Goal: Transaction & Acquisition: Purchase product/service

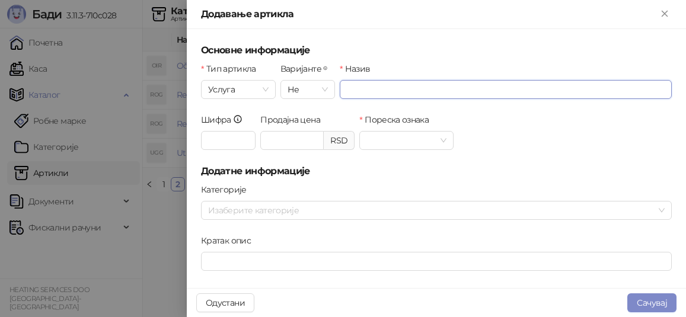
click at [438, 89] on input "Назив" at bounding box center [506, 89] width 332 height 19
type input "**********"
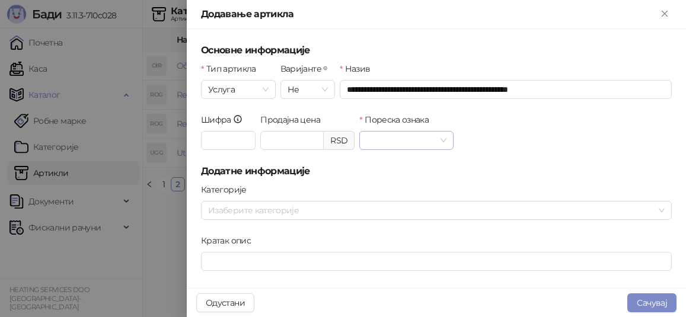
click at [428, 139] on input "Пореска ознака" at bounding box center [401, 141] width 69 height 18
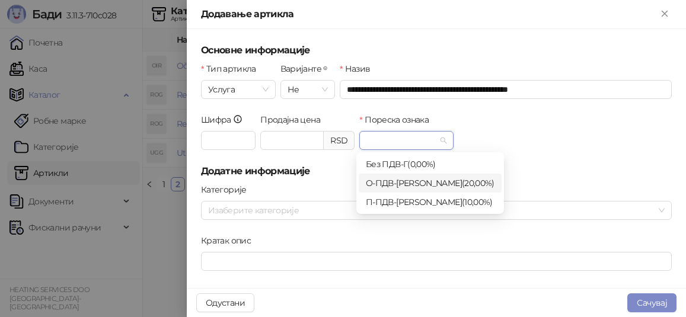
click at [416, 183] on div "О-ПДВ - Ђ ( 20,00 %)" at bounding box center [430, 183] width 129 height 13
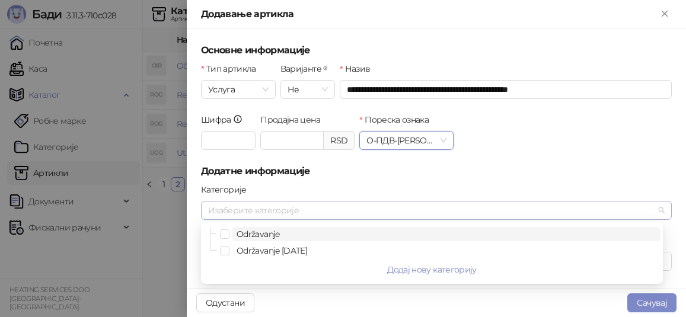
click at [470, 214] on div at bounding box center [430, 210] width 454 height 17
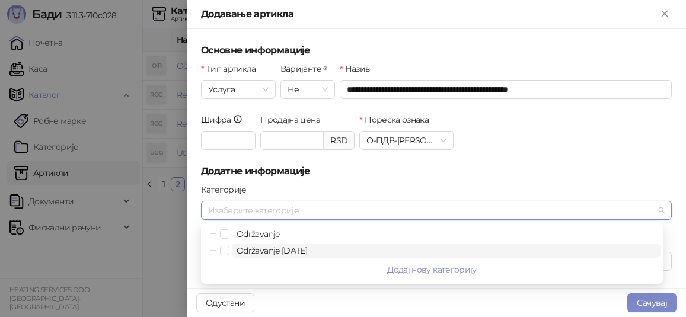
click at [321, 253] on span "Održavanje [DATE]" at bounding box center [446, 251] width 429 height 14
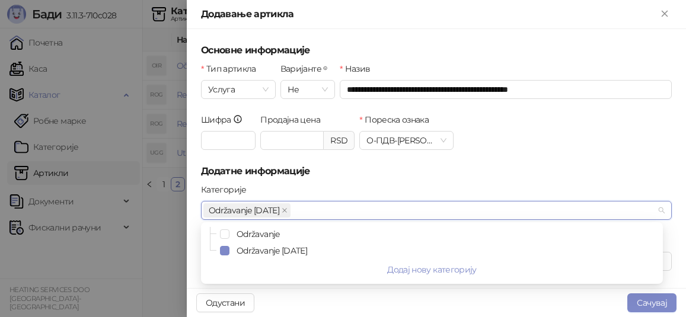
click at [467, 173] on h5 "Додатне информације" at bounding box center [436, 171] width 471 height 14
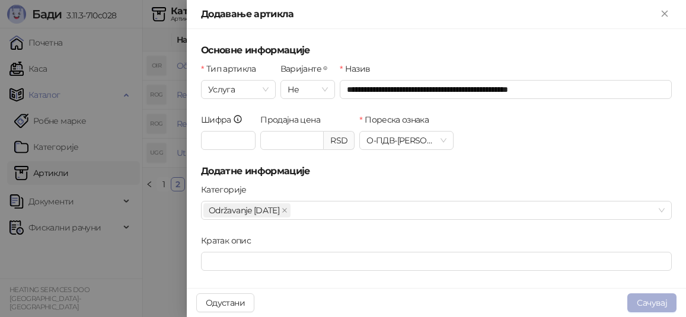
click at [648, 302] on button "Сачувај" at bounding box center [652, 303] width 49 height 19
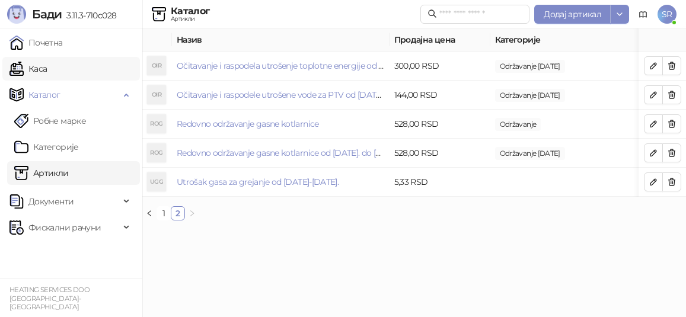
click at [47, 69] on link "Каса" at bounding box center [27, 69] width 37 height 24
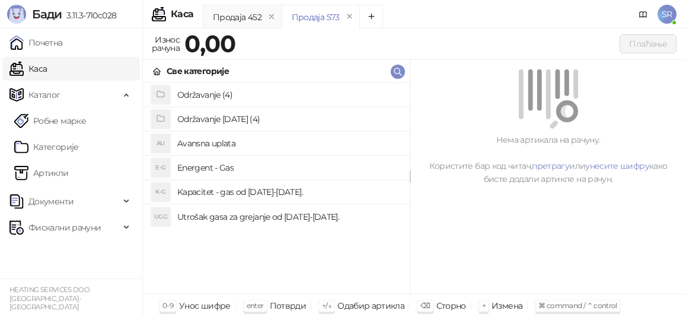
click at [229, 218] on h4 "Utrošak gasa za grejanje od [DATE]-[DATE]." at bounding box center [288, 217] width 223 height 19
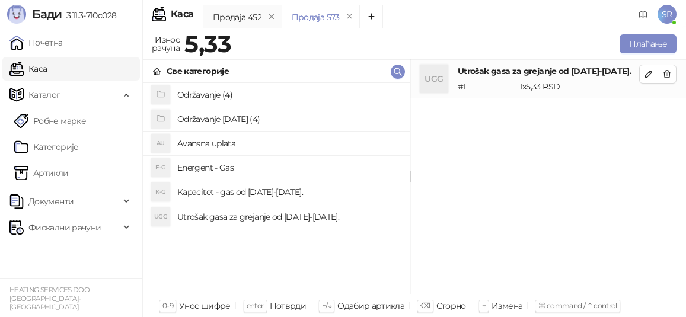
click at [231, 195] on h4 "Kapacitet - gas od [DATE]-[DATE]." at bounding box center [288, 192] width 223 height 19
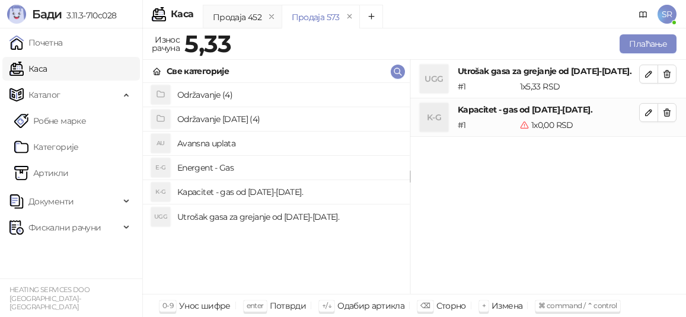
click at [228, 114] on h4 "Održavanje [DATE] (4)" at bounding box center [288, 119] width 223 height 19
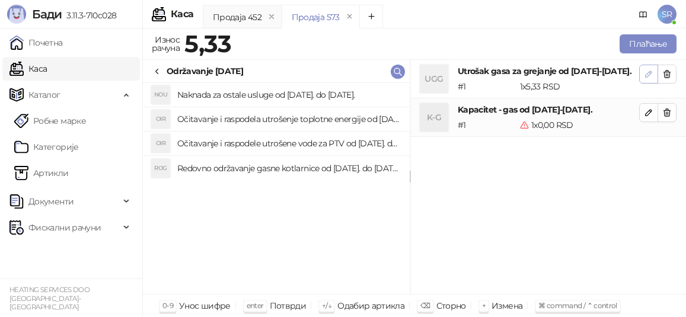
click at [648, 73] on icon "button" at bounding box center [648, 73] width 9 height 9
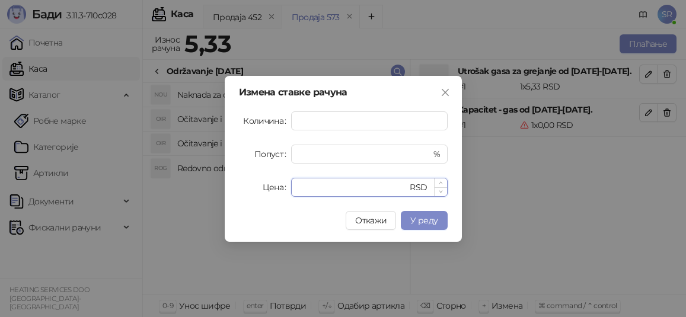
click at [322, 192] on input "****" at bounding box center [353, 188] width 110 height 18
drag, startPoint x: 320, startPoint y: 117, endPoint x: 287, endPoint y: 121, distance: 32.8
click at [288, 121] on div "Количина *" at bounding box center [343, 121] width 209 height 19
paste input "****"
click at [441, 224] on button "У реду" at bounding box center [424, 220] width 46 height 19
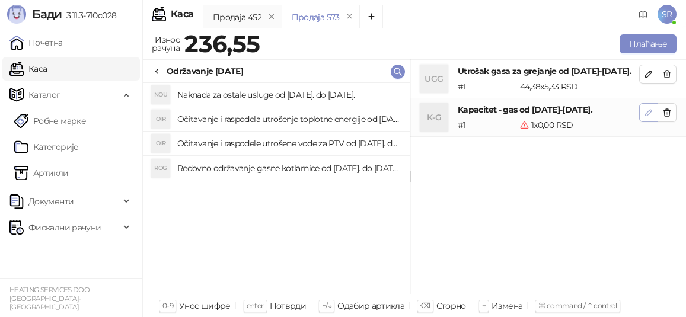
click at [649, 116] on icon "button" at bounding box center [649, 113] width 6 height 6
type input "*"
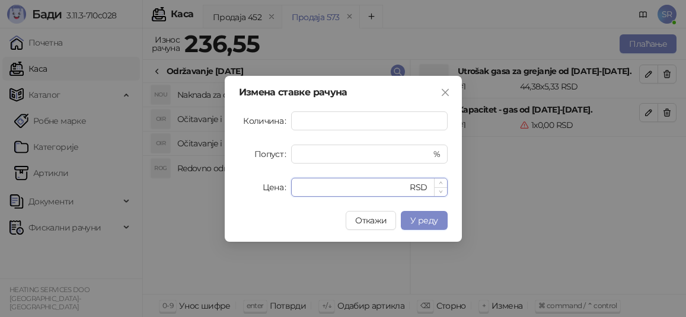
drag, startPoint x: 320, startPoint y: 184, endPoint x: 295, endPoint y: 189, distance: 25.4
click at [295, 186] on div "* RSD" at bounding box center [369, 187] width 157 height 19
paste input "*****"
click at [428, 217] on span "У реду" at bounding box center [424, 220] width 27 height 11
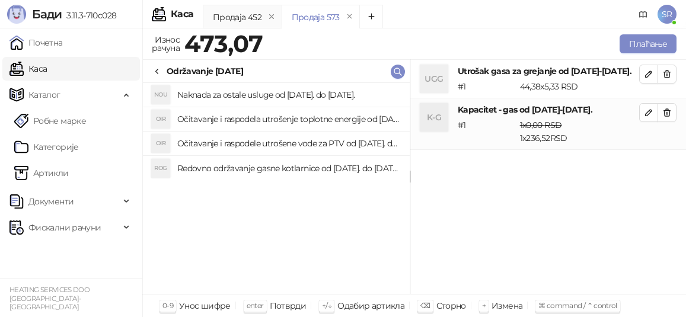
click at [543, 145] on div "1 x 0,00 RSD 1 x 236,52 RSD" at bounding box center [580, 132] width 124 height 26
click at [648, 116] on icon "button" at bounding box center [649, 113] width 6 height 6
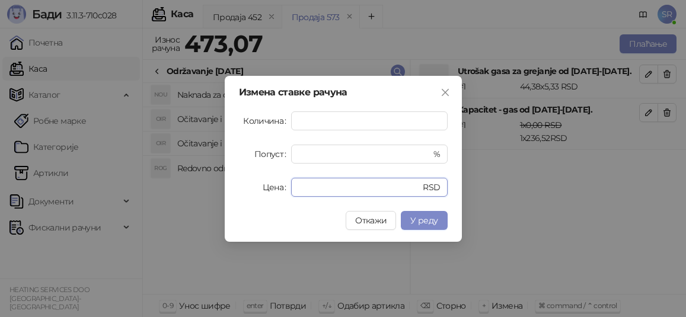
drag, startPoint x: 325, startPoint y: 191, endPoint x: 265, endPoint y: 190, distance: 59.9
click at [265, 190] on div "Цена ****** RSD" at bounding box center [343, 187] width 209 height 19
paste input "number"
type input "*****"
click at [431, 222] on span "У реду" at bounding box center [424, 220] width 27 height 11
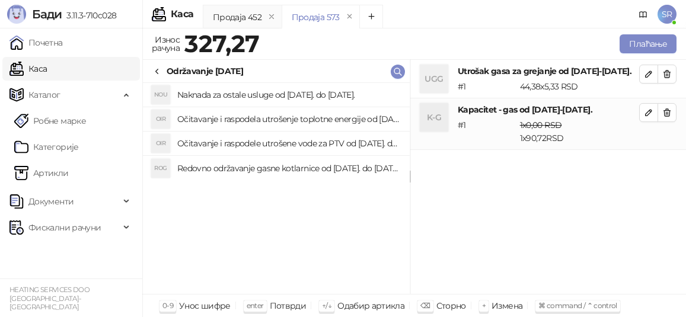
click at [263, 163] on h4 "Redovno održavanje gasne kotlarnice od [DATE]. do [DATE]." at bounding box center [288, 168] width 223 height 19
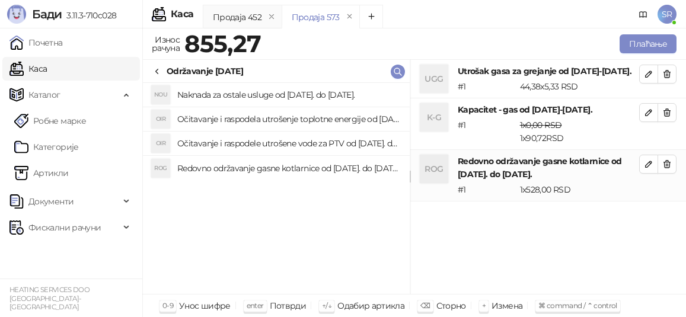
click at [261, 144] on h4 "Očitavanje i raspodele utrošene vode za PTV od [DATE]. do [DATE]." at bounding box center [288, 143] width 223 height 19
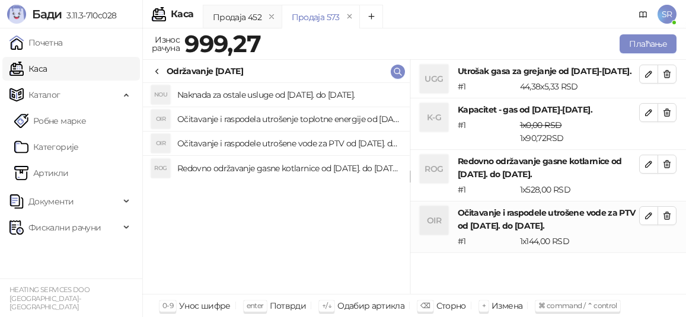
click at [259, 117] on h4 "Očitavanje i raspodela utrošenje toplotne energije od [DATE]. do [DATE]." at bounding box center [288, 119] width 223 height 19
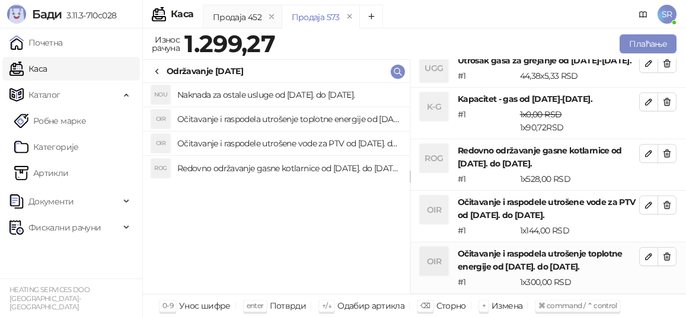
click at [258, 90] on h4 "Naknada za ostale usluge od [DATE]. do [DATE]." at bounding box center [288, 94] width 223 height 19
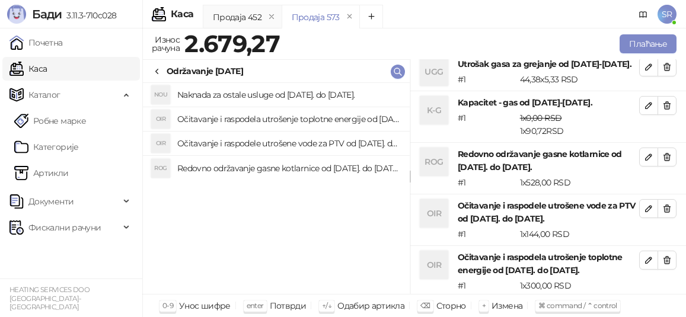
scroll to position [0, 0]
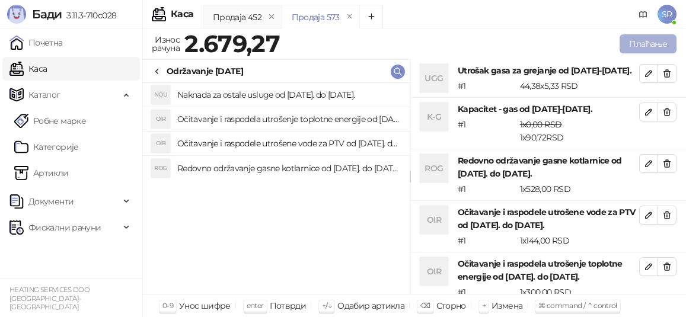
click at [637, 44] on button "Плаћање" at bounding box center [648, 43] width 57 height 19
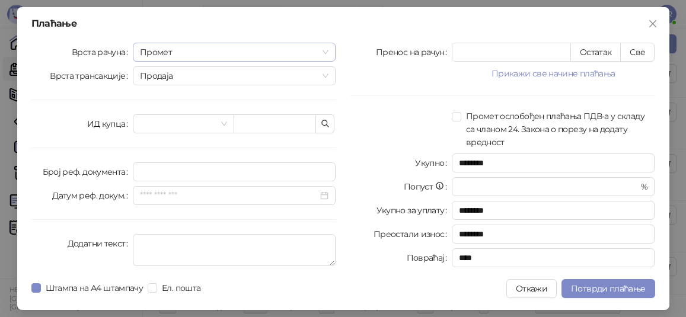
click at [326, 51] on span "Промет" at bounding box center [234, 52] width 189 height 18
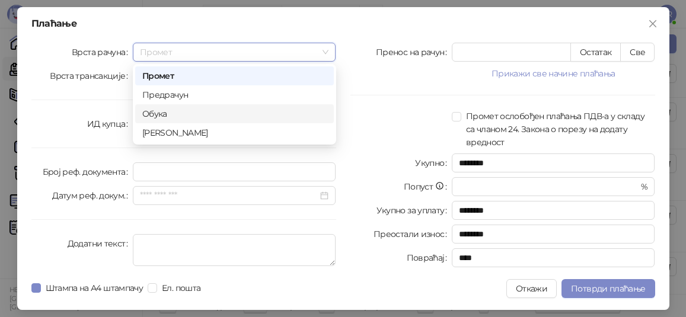
click at [196, 114] on div "Обука" at bounding box center [234, 113] width 184 height 13
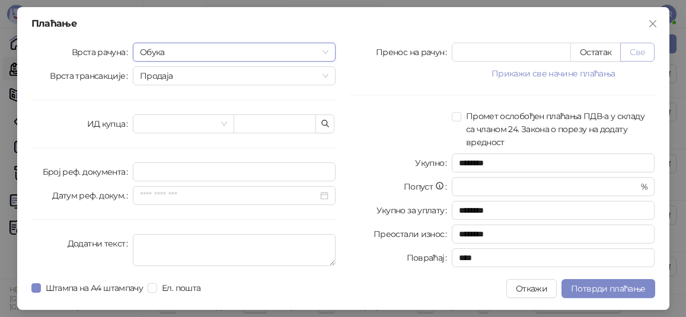
click at [639, 50] on button "Све" at bounding box center [638, 52] width 34 height 19
type input "*******"
type input "****"
click at [333, 120] on button "button" at bounding box center [325, 123] width 19 height 19
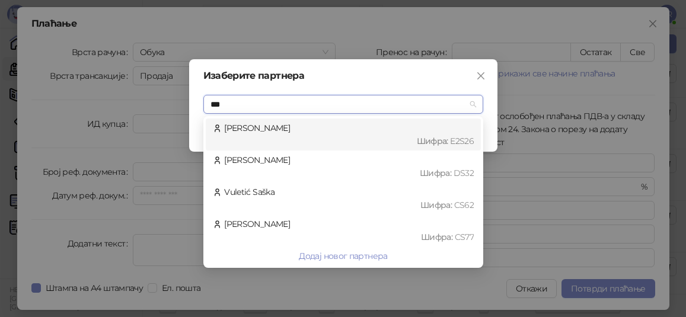
type input "****"
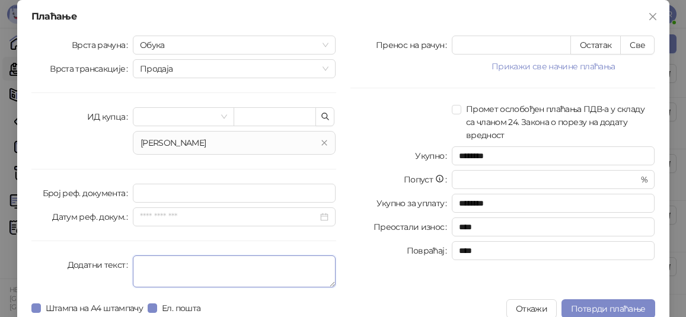
click at [253, 263] on textarea "Додатни текст" at bounding box center [234, 272] width 203 height 32
paste textarea "**********"
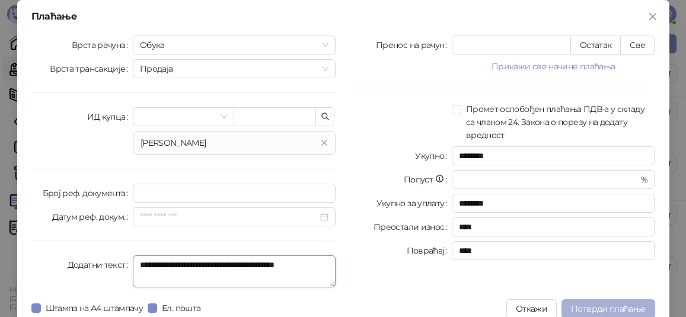
type textarea "**********"
click at [609, 307] on span "Потврди плаћање" at bounding box center [608, 309] width 74 height 11
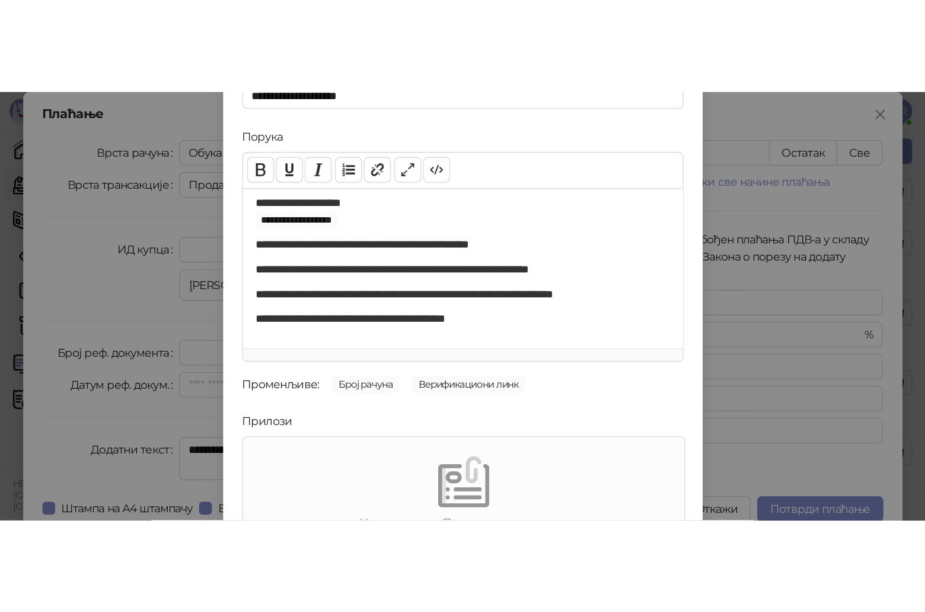
scroll to position [170, 0]
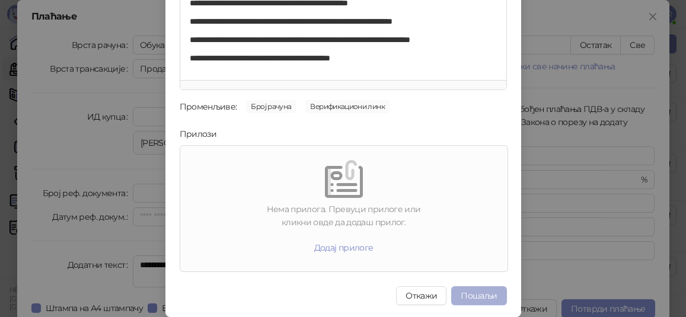
click at [467, 293] on button "Пошаљи" at bounding box center [478, 296] width 55 height 19
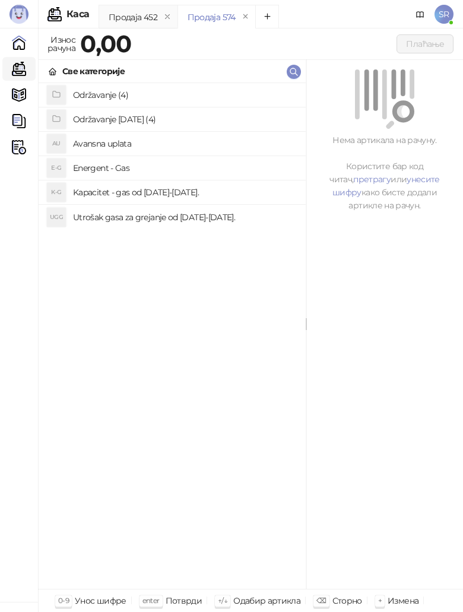
click at [144, 220] on h4 "Utrošak gasa za grejanje od [DATE]-[DATE]." at bounding box center [184, 217] width 223 height 19
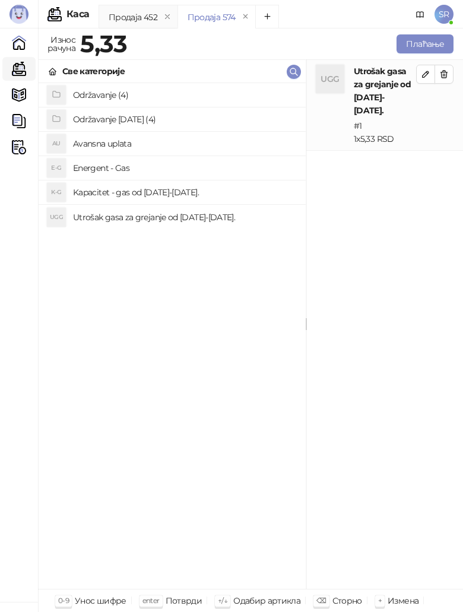
click at [125, 192] on h4 "Kapacitet - gas od [DATE]-[DATE]." at bounding box center [184, 192] width 223 height 19
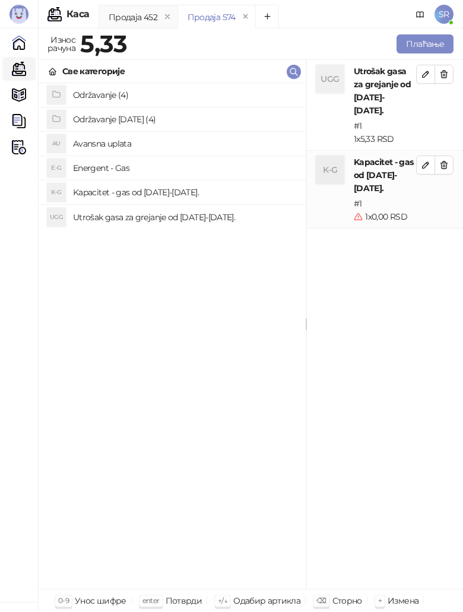
click at [123, 216] on h4 "Utrošak gasa za grejanje od [DATE]-[DATE]." at bounding box center [184, 217] width 223 height 19
click at [423, 72] on icon "button" at bounding box center [425, 73] width 9 height 9
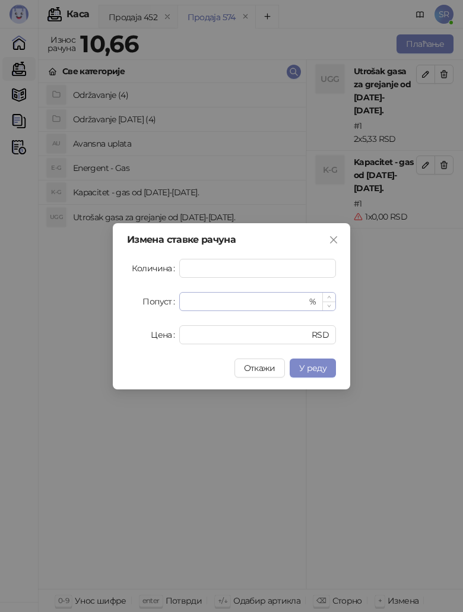
type input "*"
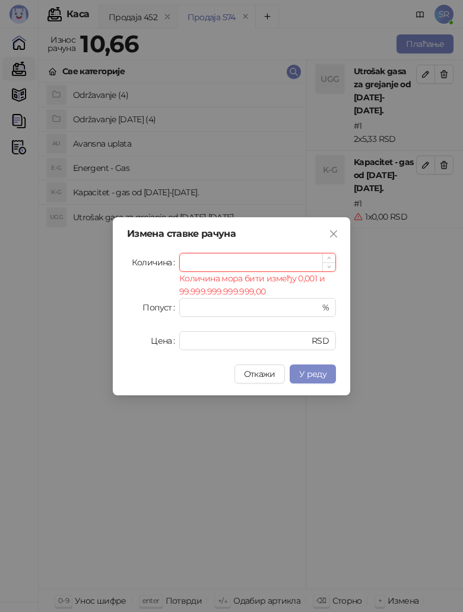
click at [219, 261] on input "Количина" at bounding box center [257, 262] width 155 height 18
paste input "*****"
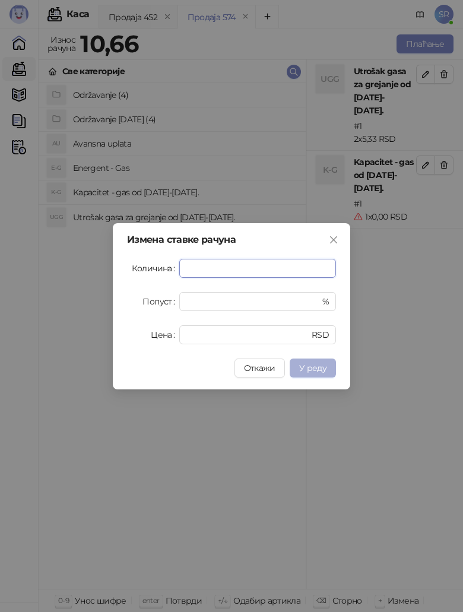
type input "*****"
click at [308, 317] on span "У реду" at bounding box center [312, 367] width 27 height 11
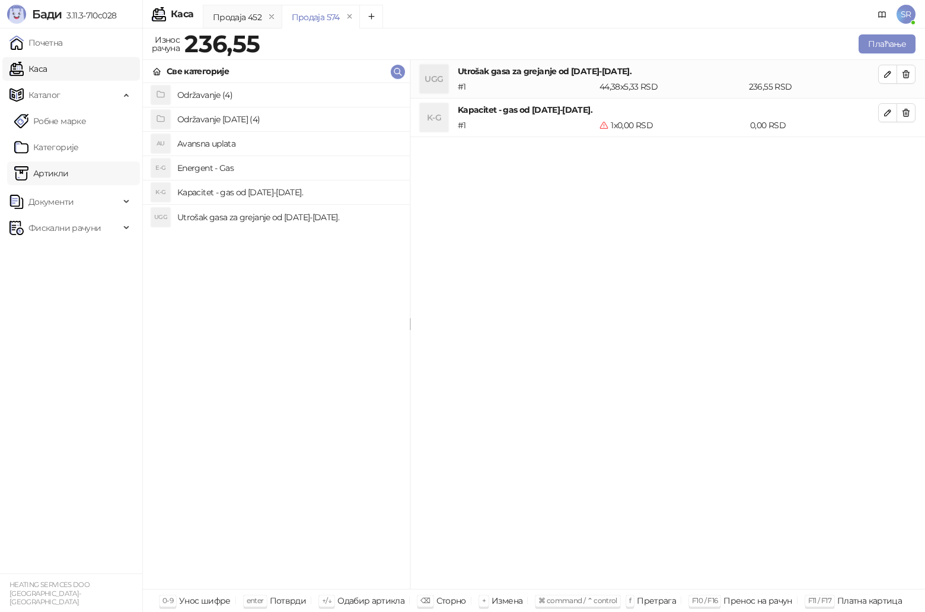
click at [64, 174] on link "Артикли" at bounding box center [41, 173] width 55 height 24
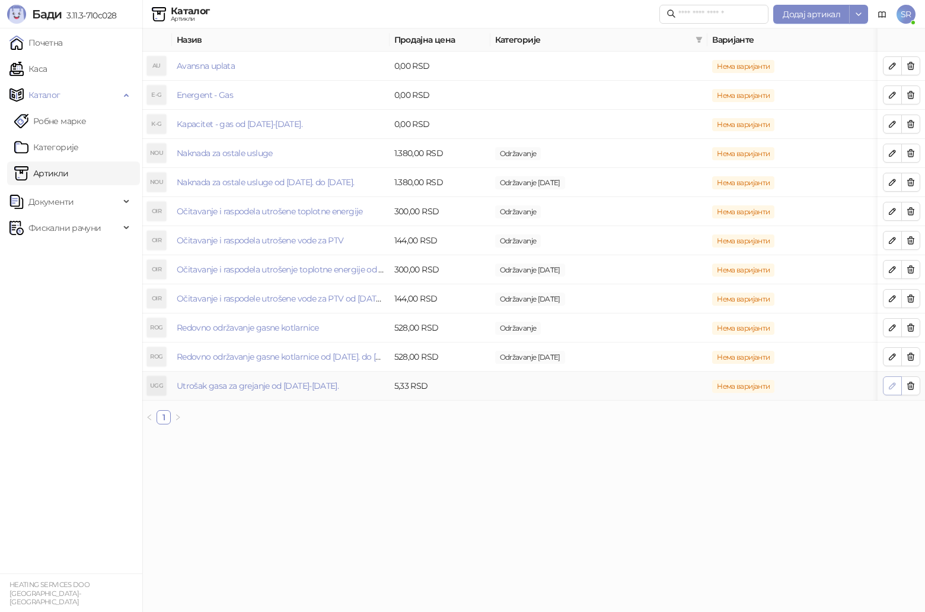
click at [686, 317] on icon "button" at bounding box center [893, 386] width 6 height 6
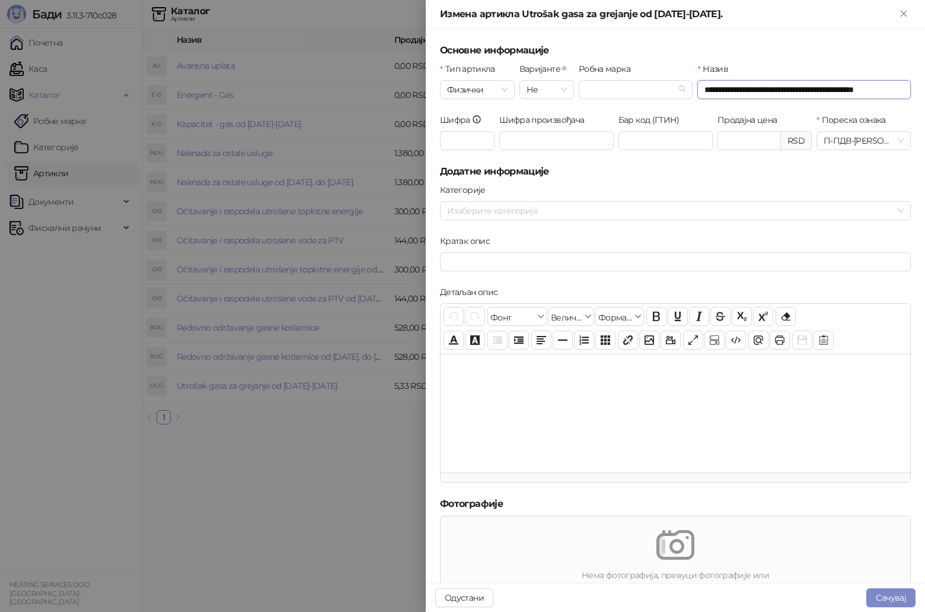
click at [686, 94] on input "**********" at bounding box center [805, 89] width 214 height 19
drag, startPoint x: 731, startPoint y: 92, endPoint x: 749, endPoint y: 94, distance: 18.5
click at [686, 94] on input "**********" at bounding box center [805, 89] width 214 height 19
click at [686, 93] on input "**********" at bounding box center [805, 89] width 214 height 19
drag, startPoint x: 762, startPoint y: 88, endPoint x: 793, endPoint y: 89, distance: 31.5
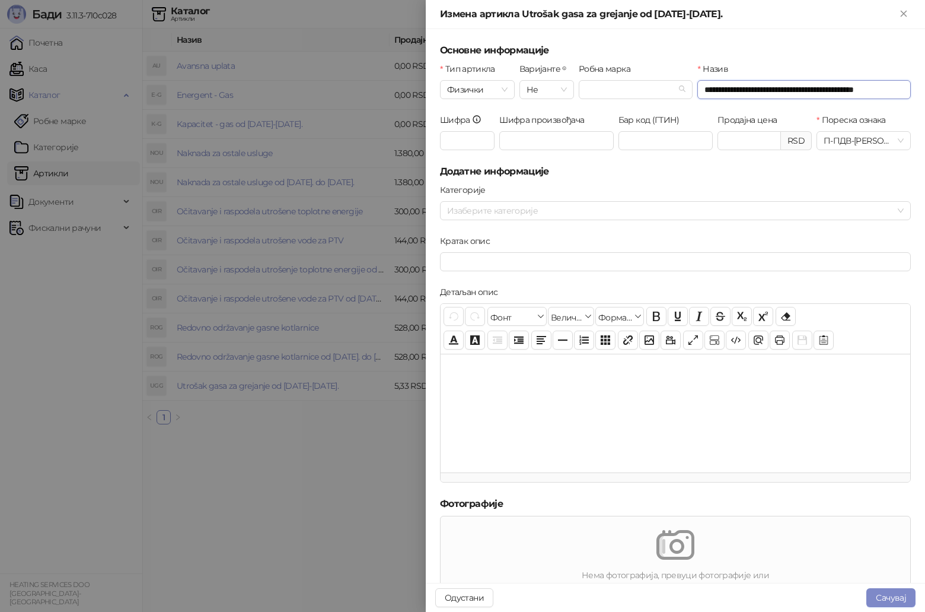
click at [686, 89] on input "**********" at bounding box center [805, 89] width 214 height 19
type input "**********"
click at [686, 317] on button "Сачувај" at bounding box center [891, 597] width 49 height 19
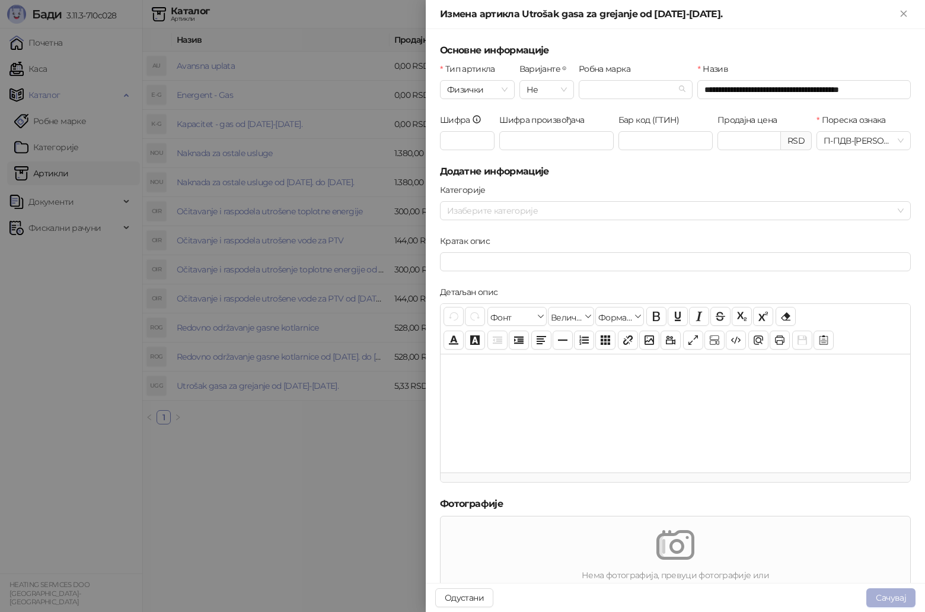
click at [686, 317] on button "Сачувај" at bounding box center [891, 597] width 49 height 19
click at [285, 317] on div at bounding box center [462, 306] width 925 height 612
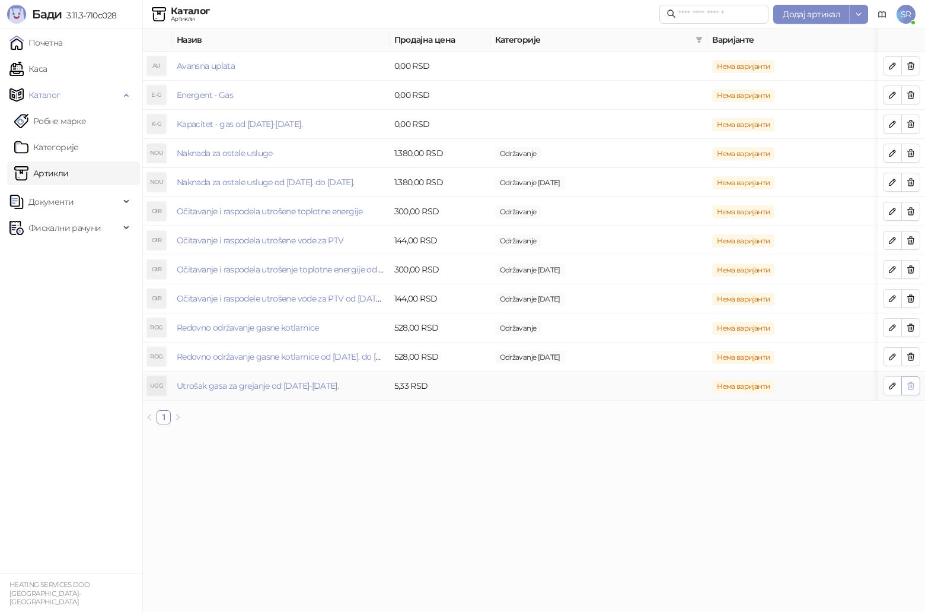
click at [686, 317] on icon "button" at bounding box center [911, 385] width 7 height 7
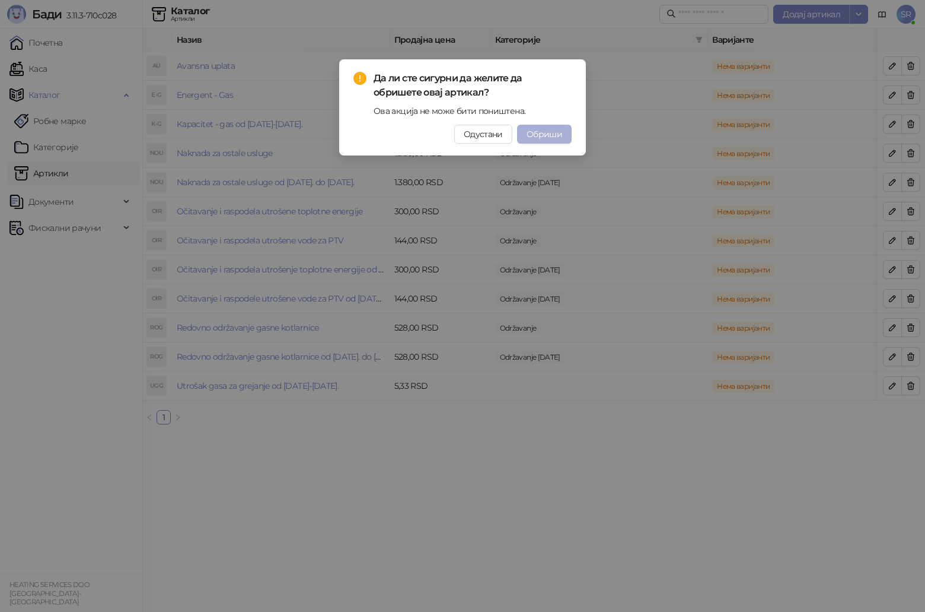
click at [552, 133] on span "Обриши" at bounding box center [545, 134] width 36 height 11
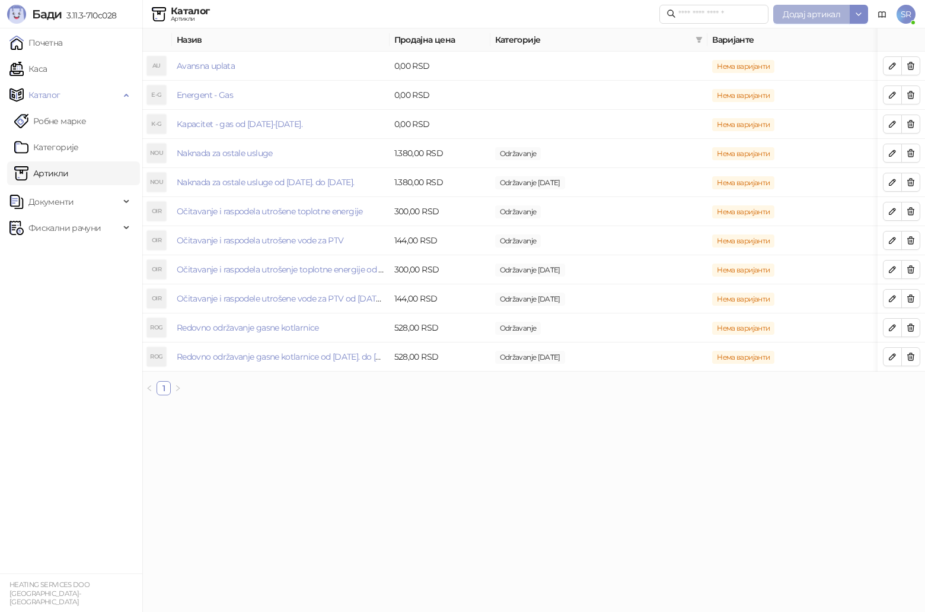
click at [686, 11] on span "Додај артикал" at bounding box center [812, 14] width 58 height 11
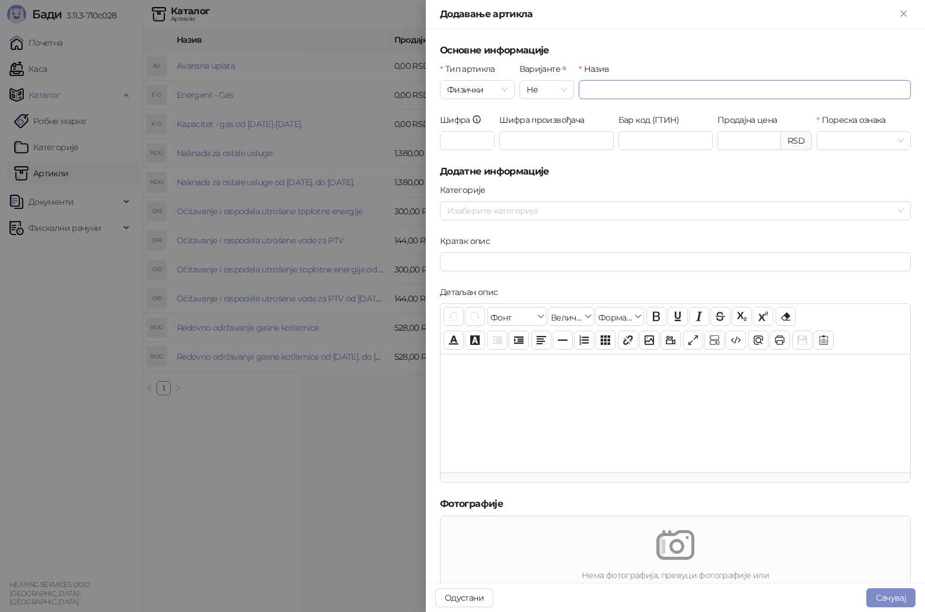
click at [664, 87] on input "Назив" at bounding box center [745, 89] width 332 height 19
type input "*"
type input "**********"
click at [686, 140] on input "Продајна цена" at bounding box center [749, 141] width 62 height 18
click at [686, 138] on input "Пореска ознака" at bounding box center [858, 141] width 69 height 18
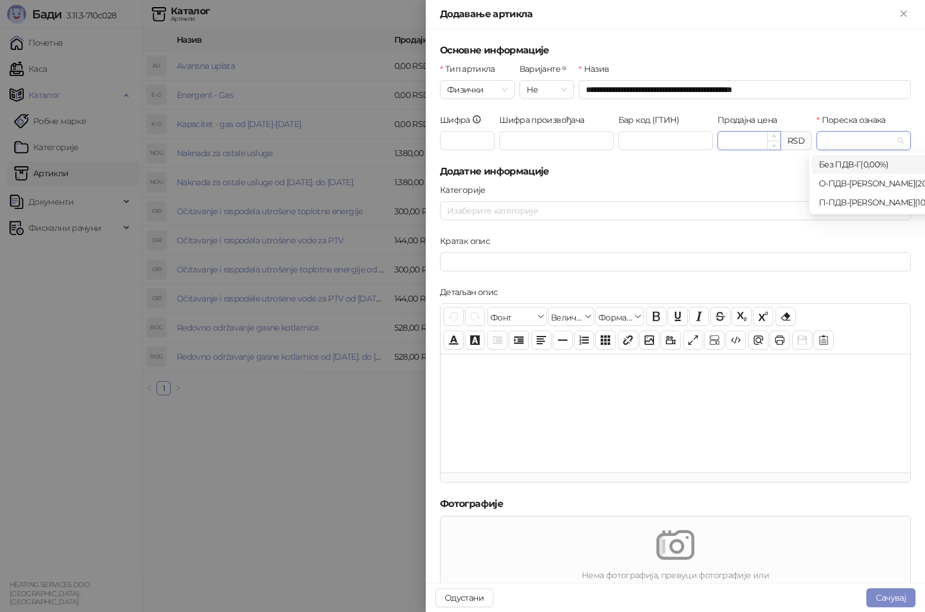
click at [686, 144] on input "******" at bounding box center [749, 141] width 62 height 18
type input "****"
click at [686, 164] on div "Пореска ознака" at bounding box center [864, 138] width 99 height 51
click at [686, 147] on input "Пореска ознака" at bounding box center [858, 141] width 69 height 18
click at [686, 204] on div "П-ПДВ - Е ( 10,00 %)" at bounding box center [883, 202] width 129 height 13
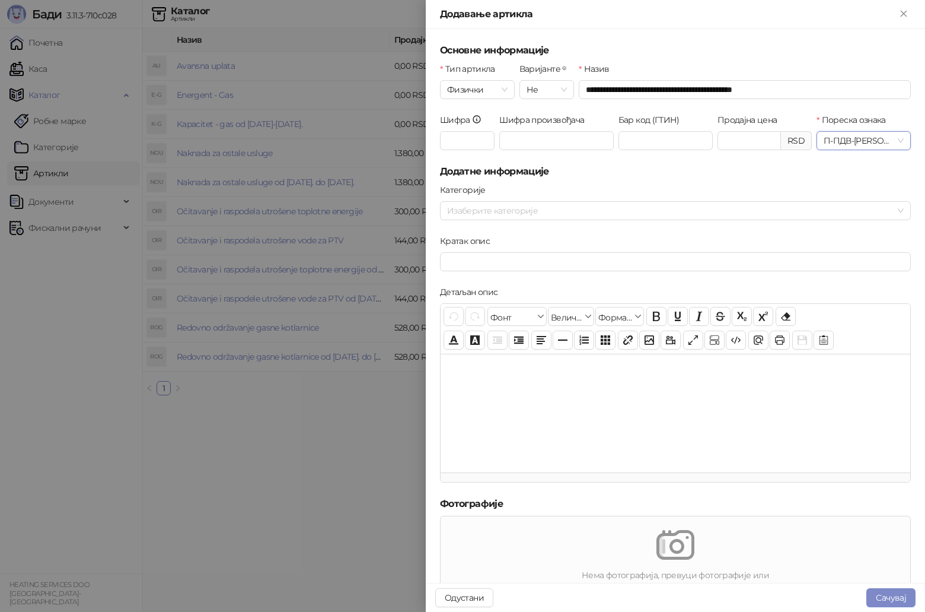
click at [686, 178] on h5 "Додатне информације" at bounding box center [675, 171] width 471 height 14
click at [527, 208] on div at bounding box center [670, 210] width 454 height 17
click at [596, 181] on form "**********" at bounding box center [675, 436] width 471 height 787
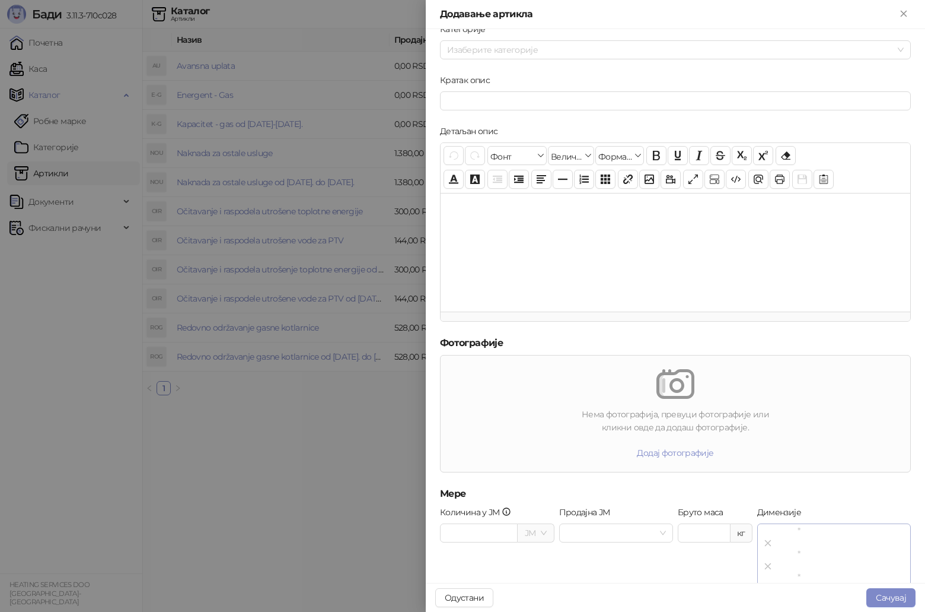
scroll to position [178, 0]
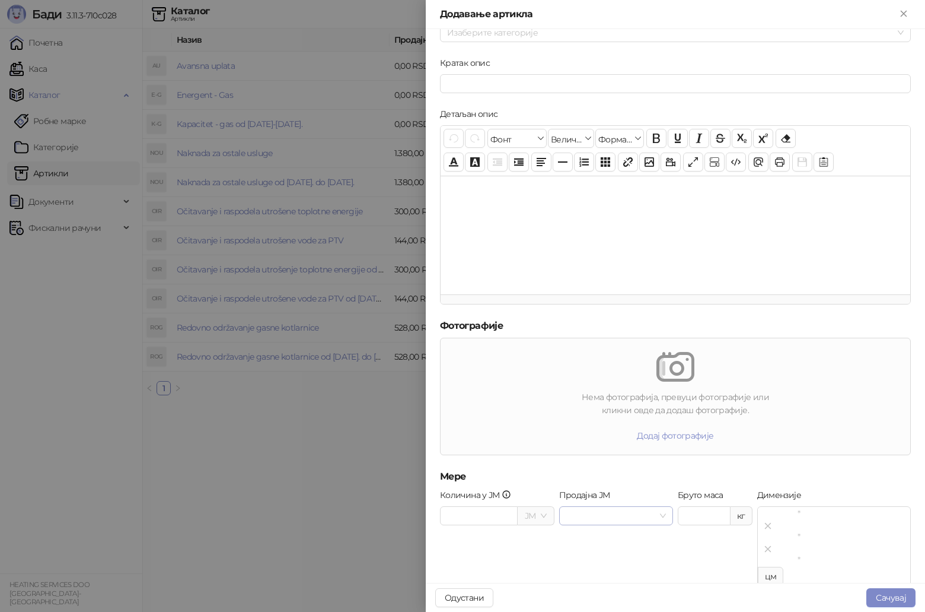
click at [658, 317] on span at bounding box center [617, 516] width 100 height 18
click at [536, 317] on span at bounding box center [536, 516] width 22 height 18
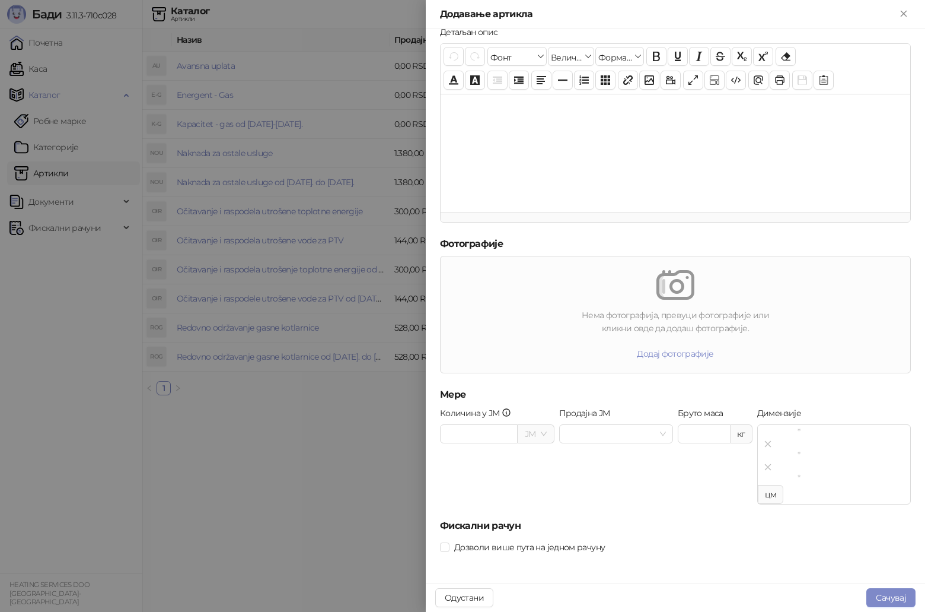
scroll to position [260, 0]
click at [686, 317] on span "цм" at bounding box center [771, 493] width 26 height 19
click at [686, 317] on icon "to" at bounding box center [768, 466] width 11 height 11
click at [686, 317] on icon "to" at bounding box center [768, 443] width 11 height 11
click at [686, 317] on div at bounding box center [834, 442] width 152 height 9
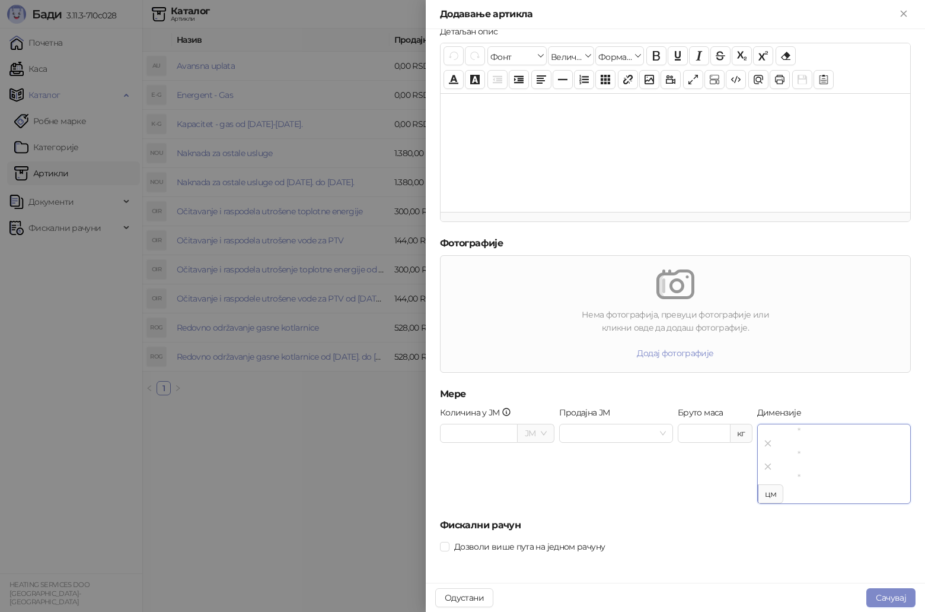
click at [686, 317] on input "number" at bounding box center [799, 454] width 83 height 13
click at [686, 317] on input "number" at bounding box center [799, 477] width 83 height 13
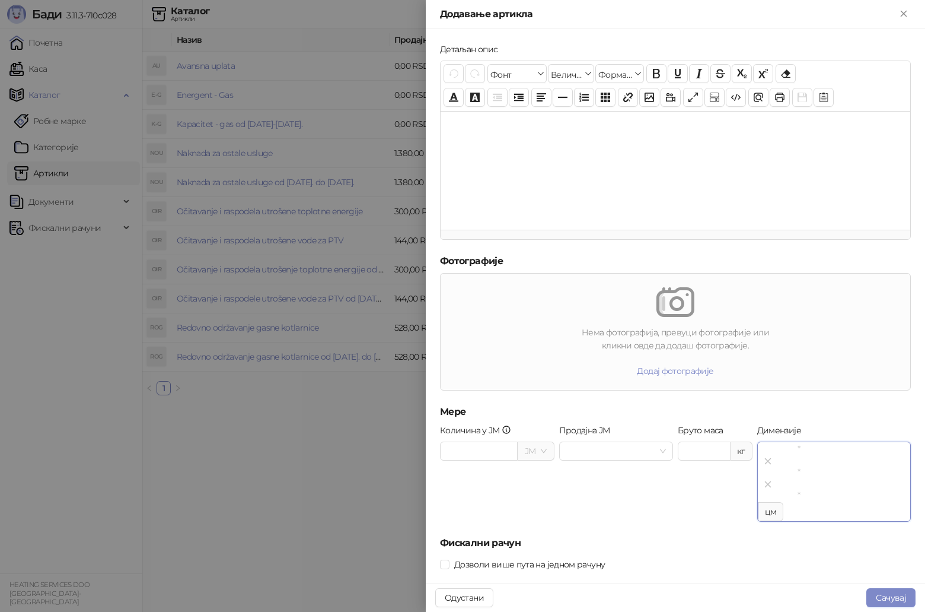
scroll to position [269, 0]
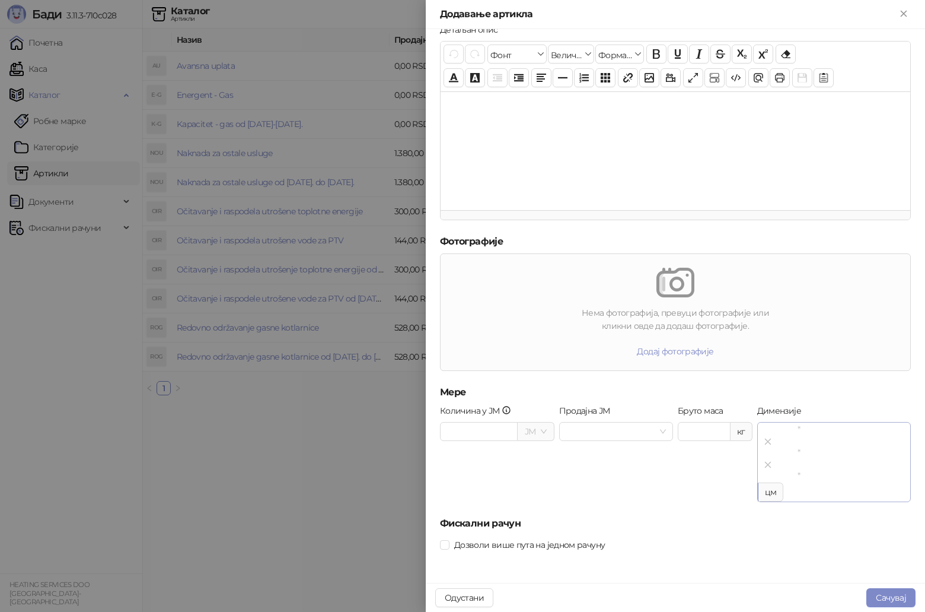
click at [686, 317] on icon "to" at bounding box center [768, 464] width 11 height 11
click at [655, 317] on div "Продајна ЈМ" at bounding box center [616, 462] width 119 height 112
click at [686, 317] on button "Сачувај" at bounding box center [891, 597] width 49 height 19
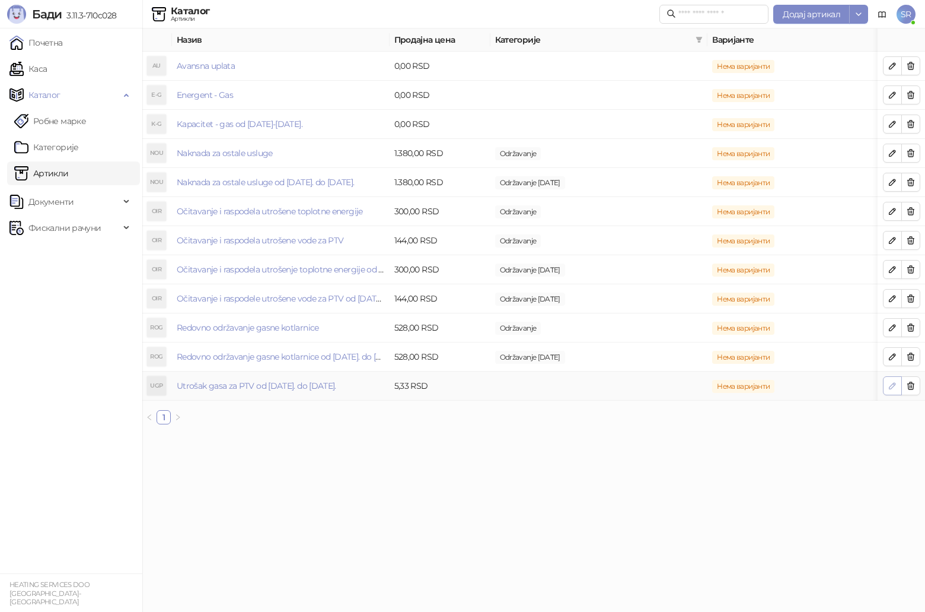
click at [686, 317] on icon "button" at bounding box center [892, 385] width 9 height 9
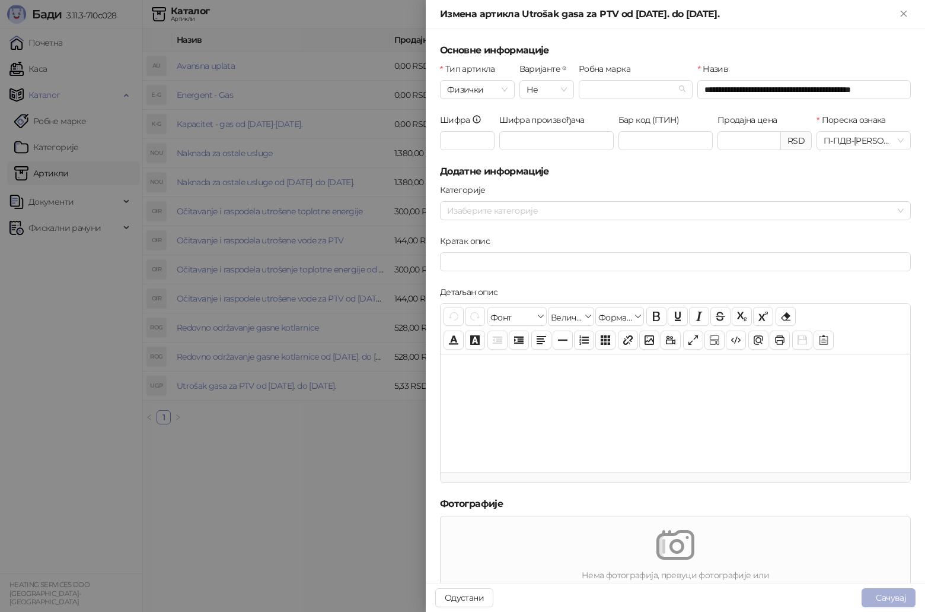
click at [686, 317] on button "Сачувај" at bounding box center [889, 597] width 54 height 19
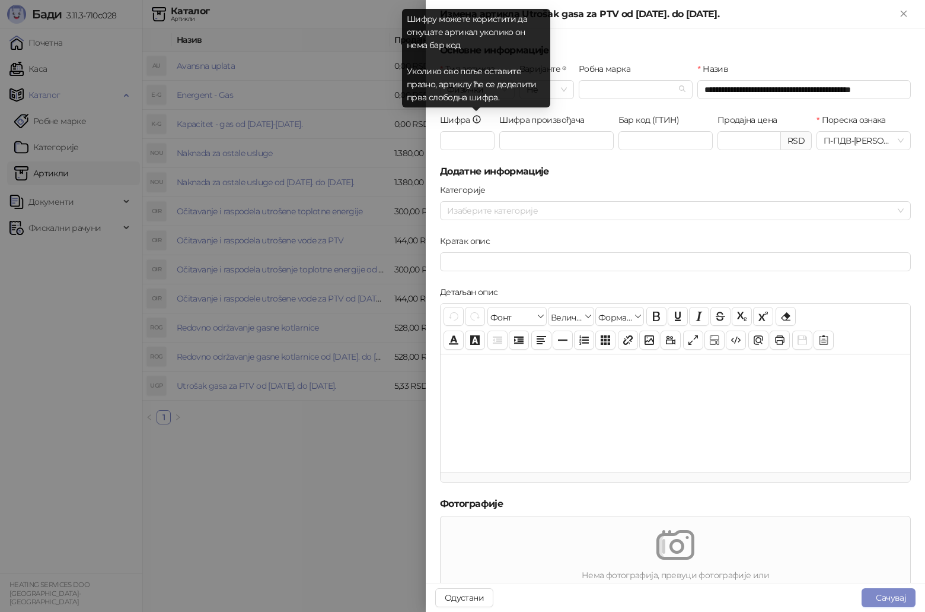
click at [477, 119] on icon at bounding box center [476, 120] width 1 height 2
click at [477, 131] on input "*" at bounding box center [467, 140] width 55 height 19
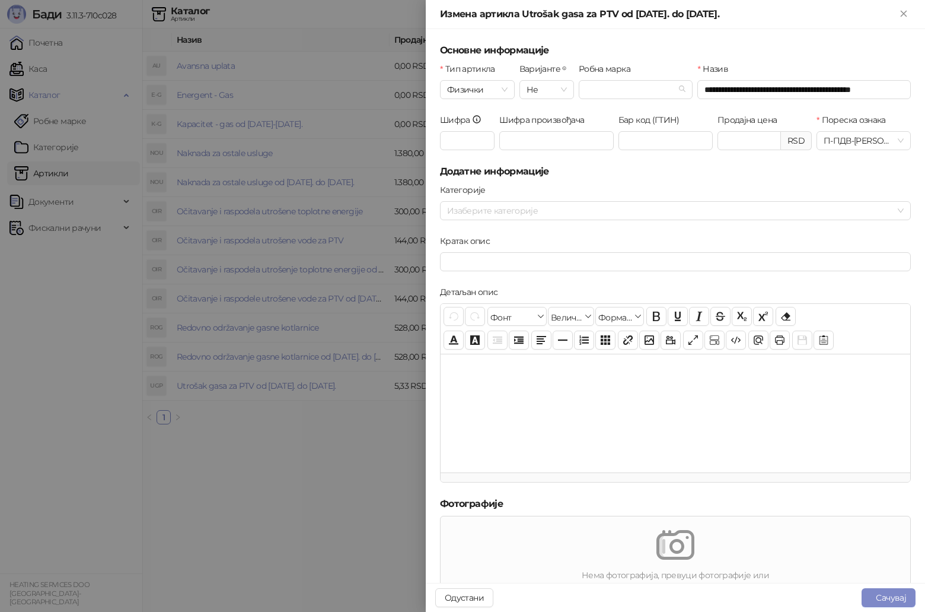
click at [347, 317] on div at bounding box center [462, 306] width 925 height 612
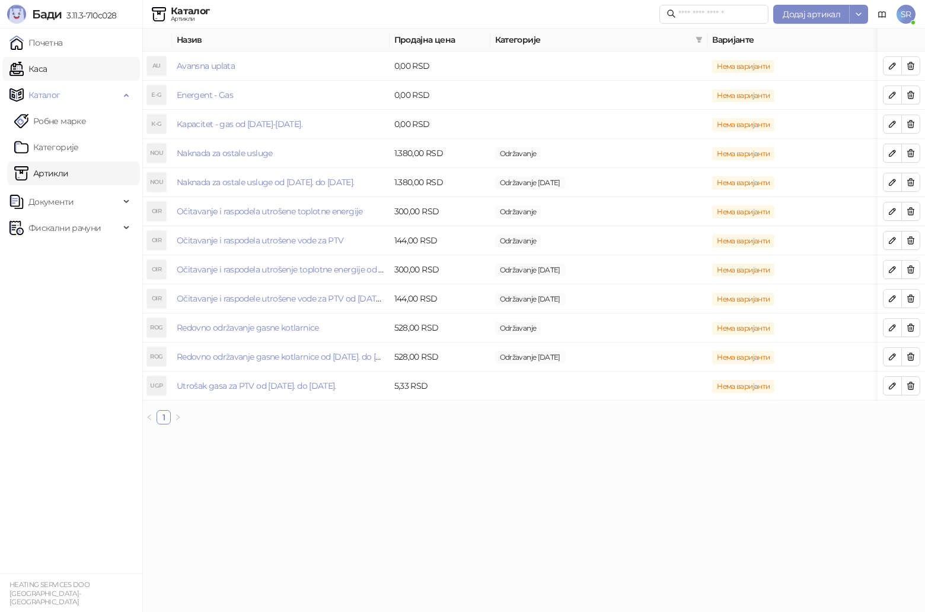
click at [47, 74] on link "Каса" at bounding box center [27, 69] width 37 height 24
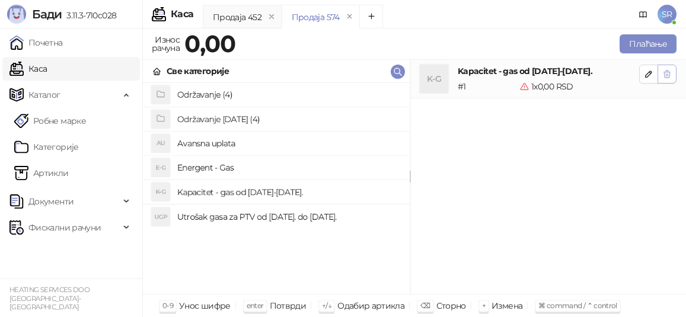
click at [668, 78] on icon "button" at bounding box center [667, 74] width 7 height 7
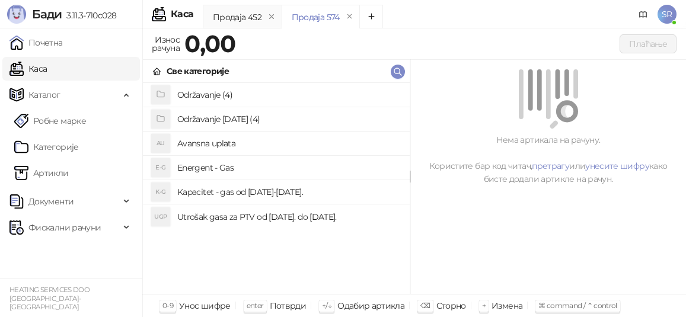
click at [253, 218] on h4 "Utrošak gasa za PTV od [DATE]. do [DATE]." at bounding box center [288, 217] width 223 height 19
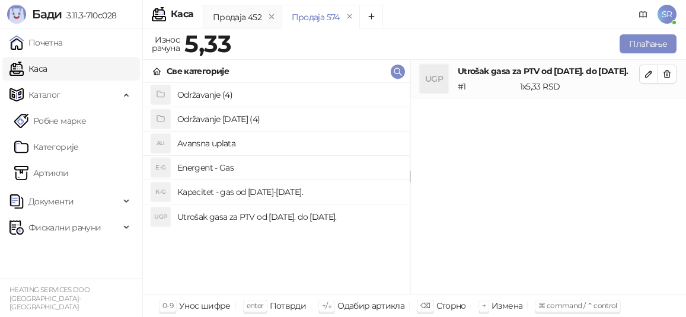
click at [251, 192] on h4 "Kapacitet - gas od [DATE]-[DATE]." at bounding box center [288, 192] width 223 height 19
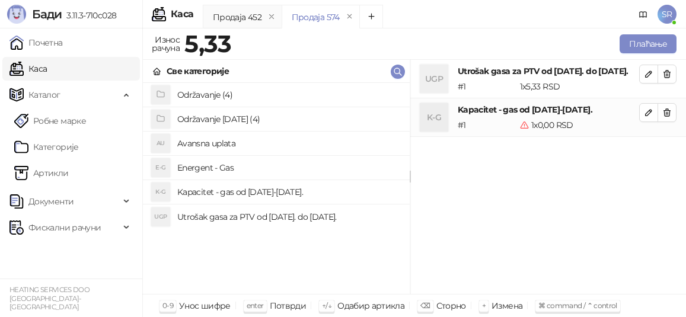
click at [164, 116] on icon "grid" at bounding box center [160, 118] width 9 height 9
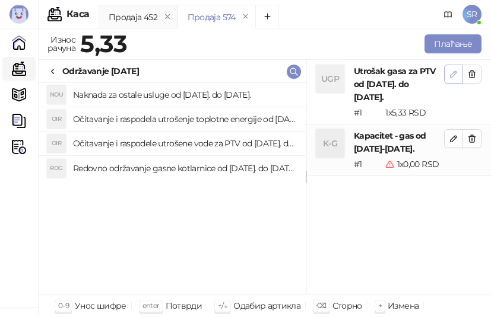
click at [450, 77] on icon "button" at bounding box center [453, 74] width 6 height 6
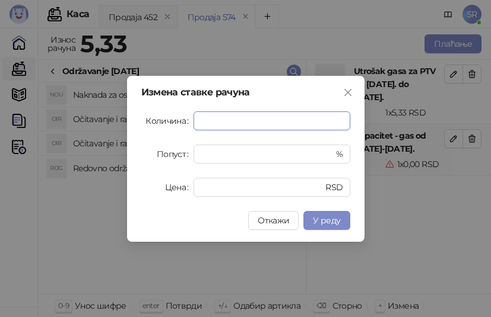
paste input "****"
click at [322, 220] on span "У реду" at bounding box center [326, 220] width 27 height 11
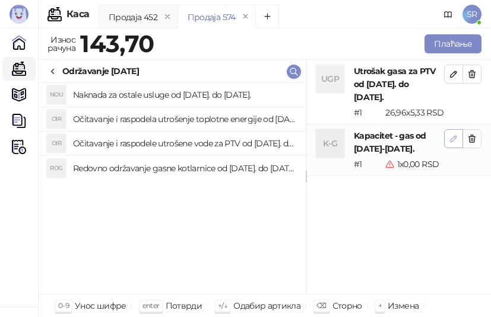
click at [450, 144] on icon "button" at bounding box center [452, 138] width 9 height 9
type input "*"
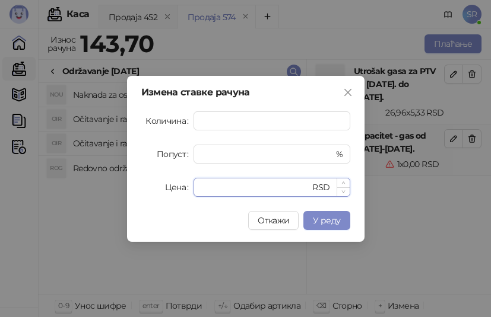
drag, startPoint x: 210, startPoint y: 189, endPoint x: 196, endPoint y: 191, distance: 13.8
click at [196, 191] on div "* RSD" at bounding box center [271, 187] width 157 height 19
paste input "*****"
type input "******"
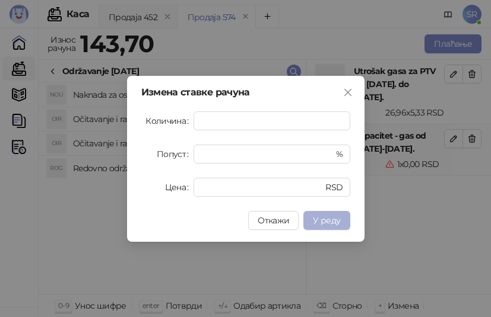
click at [326, 223] on span "У реду" at bounding box center [326, 220] width 27 height 11
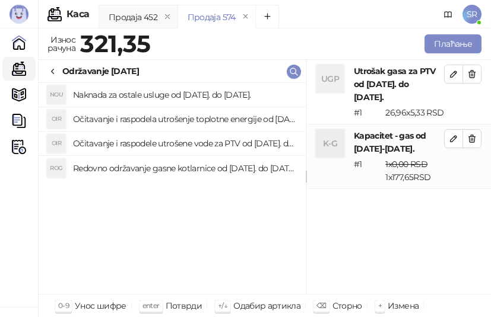
click at [174, 164] on h4 "Redovno održavanje gasne kotlarnice od [DATE]. do [DATE]." at bounding box center [184, 168] width 223 height 19
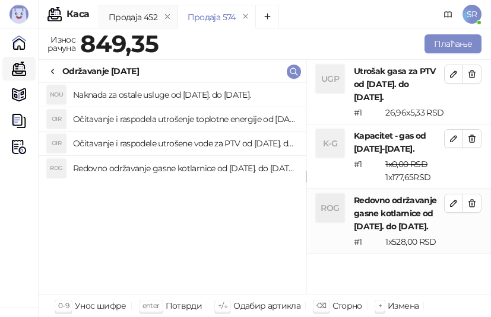
click at [152, 145] on h4 "Očitavanje i raspodele utrošene vode za PTV od [DATE]. do [DATE]." at bounding box center [184, 143] width 223 height 19
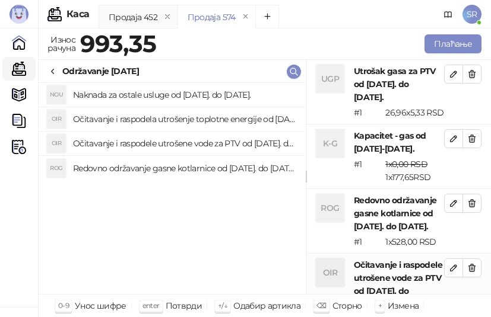
scroll to position [1, 0]
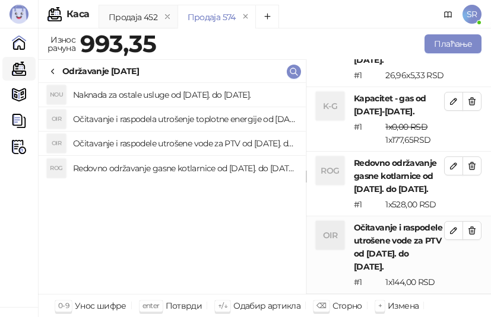
click at [153, 117] on h4 "Očitavanje i raspodela utrošenje toplotne energije od [DATE]. do [DATE]." at bounding box center [184, 119] width 223 height 19
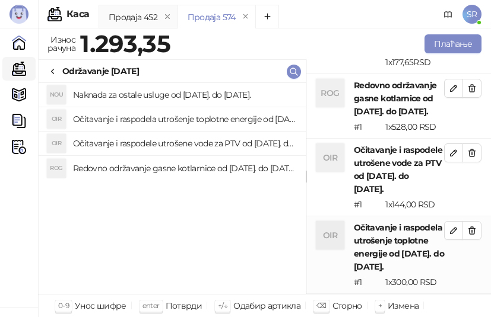
click at [151, 94] on h4 "Naknada za ostale usluge od [DATE]. do [DATE]." at bounding box center [184, 94] width 223 height 19
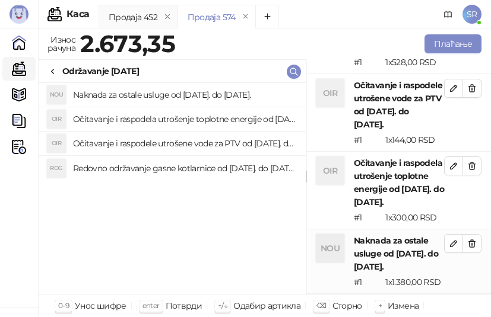
scroll to position [323, 0]
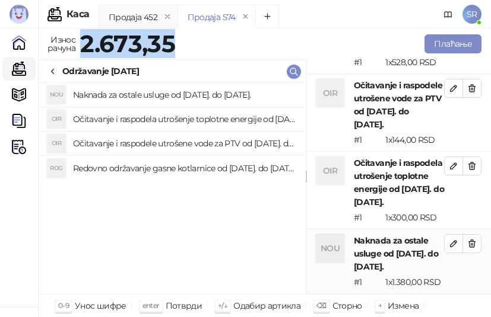
drag, startPoint x: 175, startPoint y: 48, endPoint x: 84, endPoint y: 52, distance: 90.9
click at [84, 52] on strong "2.673,35" at bounding box center [127, 43] width 95 height 29
copy strong "2.673,35"
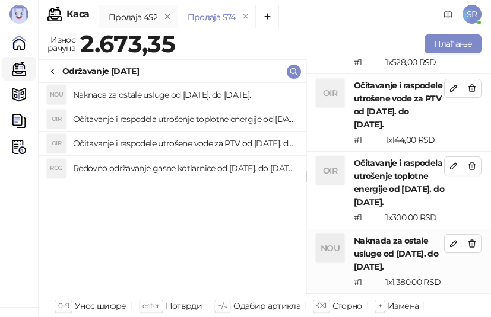
click at [464, 276] on li "NOU Naknada za ostale usluge od [DATE]. do [DATE]. # 1 1 x 1.380,00 RSD 1.380,0…" at bounding box center [398, 261] width 184 height 65
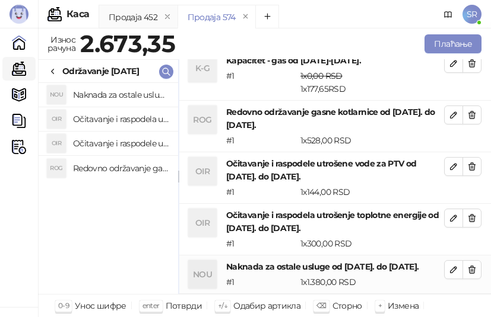
scroll to position [62, 0]
drag, startPoint x: 306, startPoint y: 161, endPoint x: 179, endPoint y: 181, distance: 129.0
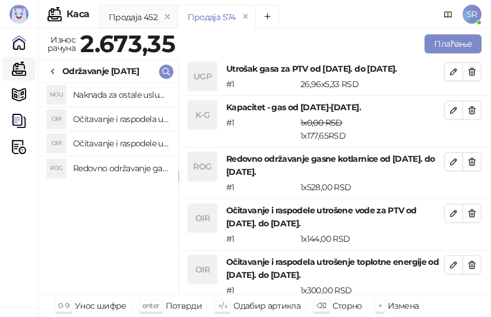
scroll to position [0, 0]
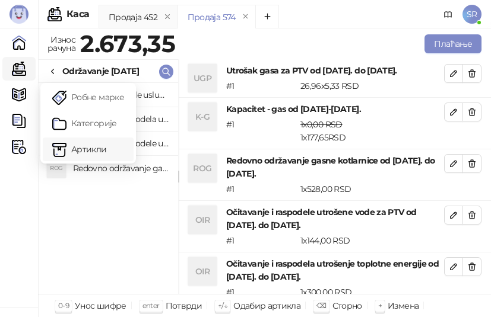
click at [83, 148] on link "Артикли" at bounding box center [88, 150] width 72 height 24
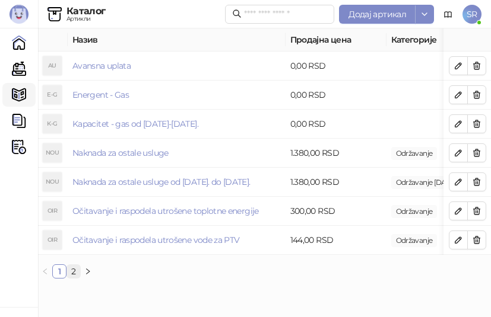
click at [74, 278] on link "2" at bounding box center [73, 271] width 13 height 13
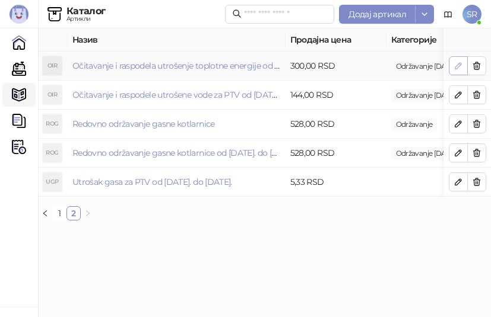
click at [455, 66] on icon "button" at bounding box center [457, 65] width 9 height 9
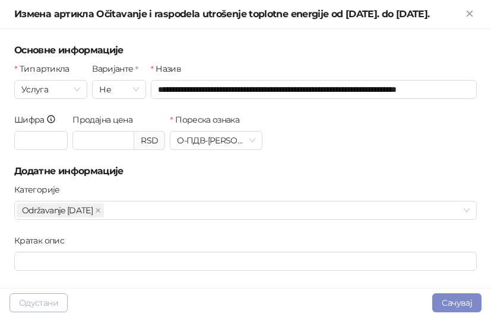
click at [40, 304] on button "Одустани" at bounding box center [38, 303] width 58 height 19
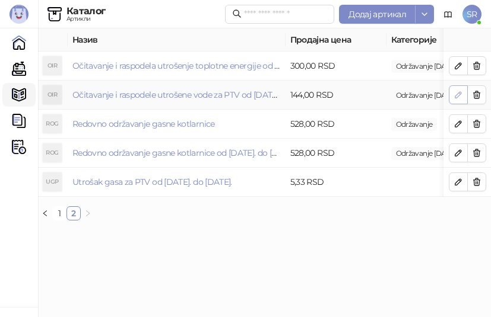
click at [454, 93] on icon "button" at bounding box center [457, 94] width 9 height 9
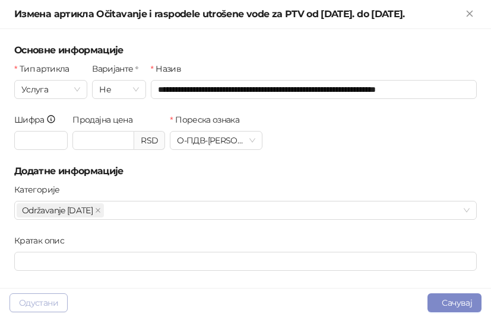
click at [32, 300] on button "Одустани" at bounding box center [38, 303] width 58 height 19
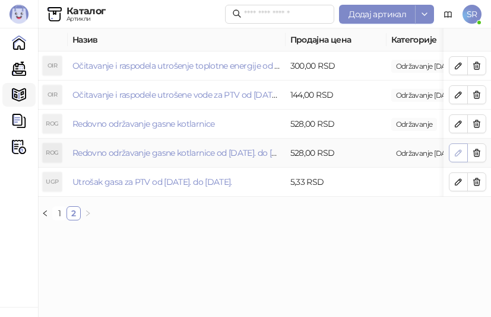
click at [455, 155] on icon "button" at bounding box center [458, 153] width 6 height 6
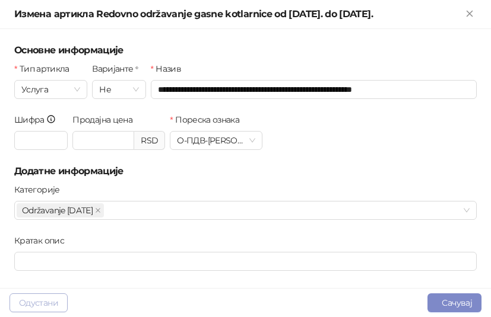
click at [44, 295] on button "Одустани" at bounding box center [38, 303] width 58 height 19
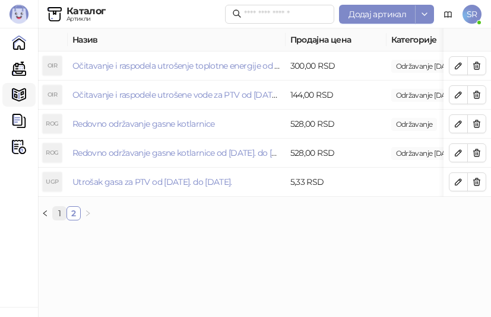
click at [56, 220] on link "1" at bounding box center [59, 213] width 13 height 13
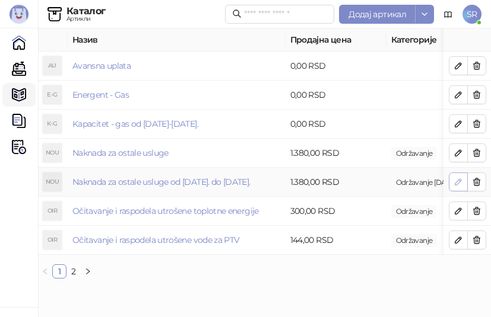
click at [456, 180] on icon "button" at bounding box center [457, 181] width 9 height 9
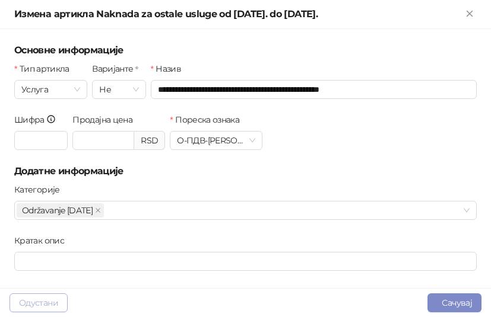
click at [46, 303] on button "Одустани" at bounding box center [38, 303] width 58 height 19
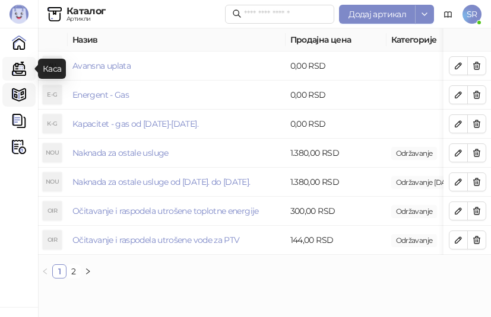
click at [20, 70] on link "Каса" at bounding box center [19, 69] width 24 height 24
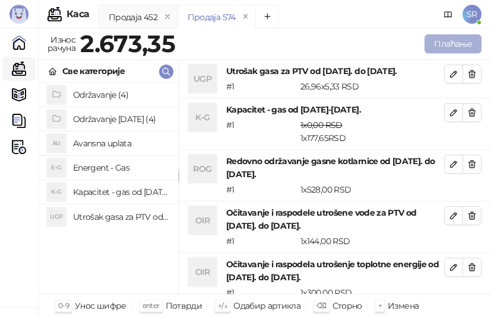
click at [449, 41] on button "Плаћање" at bounding box center [452, 43] width 57 height 19
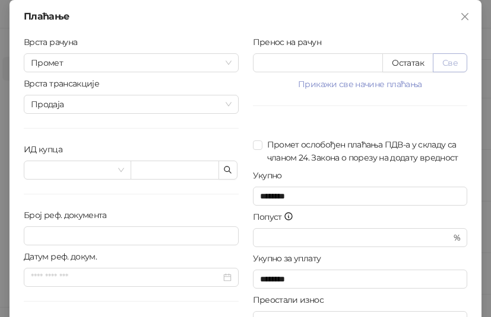
click at [441, 63] on button "Све" at bounding box center [449, 62] width 34 height 19
type input "*******"
type input "****"
click at [117, 169] on span at bounding box center [77, 170] width 93 height 18
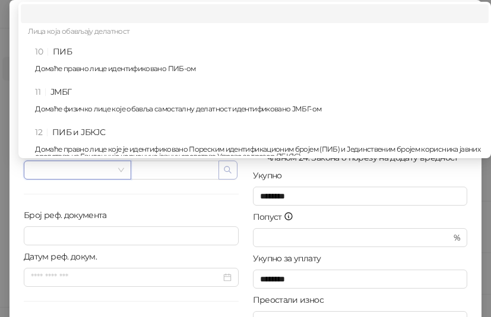
click at [224, 167] on icon "button" at bounding box center [227, 170] width 9 height 9
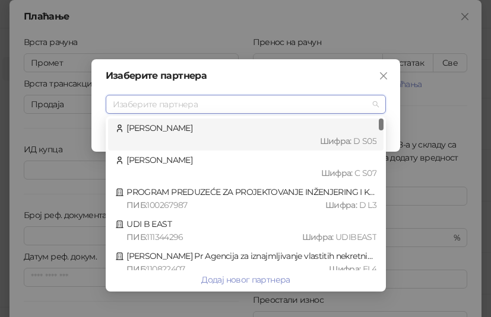
type input "*"
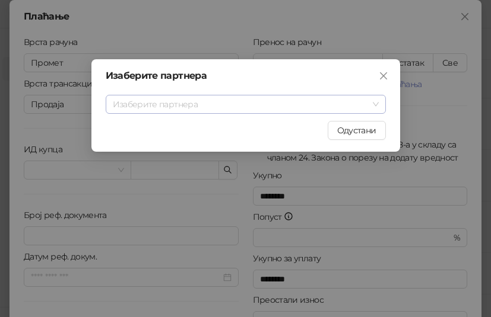
click at [200, 101] on input "search" at bounding box center [240, 105] width 255 height 18
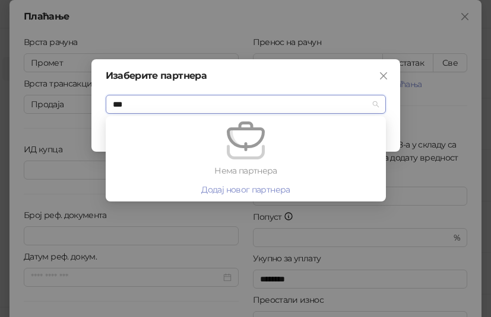
type input "****"
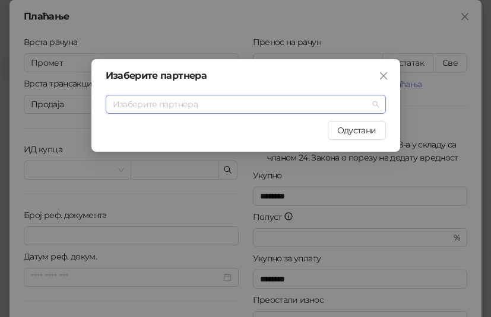
click at [200, 102] on input "search" at bounding box center [240, 105] width 255 height 18
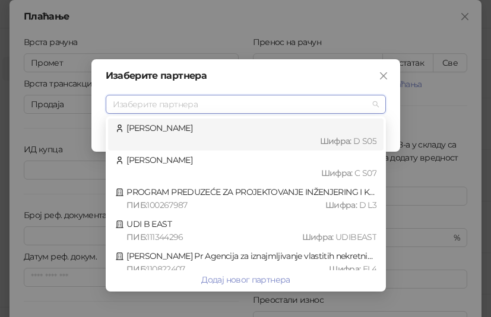
type input "*"
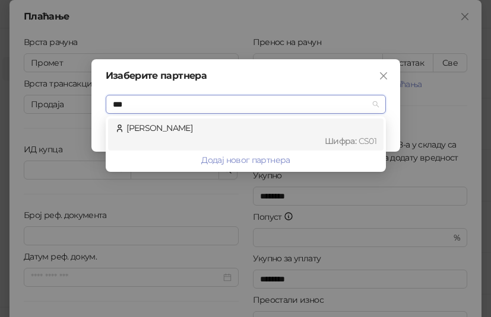
type input "****"
click at [188, 126] on div "[PERSON_NAME] : CS01" at bounding box center [245, 135] width 261 height 26
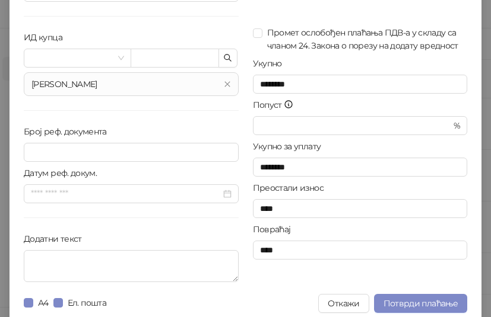
scroll to position [119, 0]
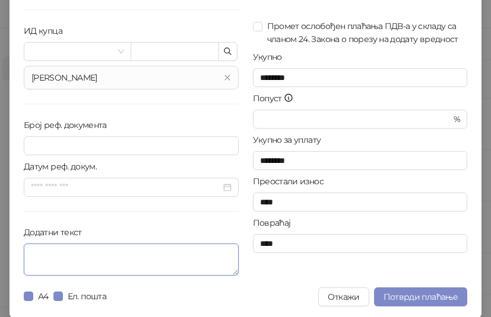
click at [84, 264] on textarea "Додатни текст" at bounding box center [131, 260] width 215 height 32
paste textarea "**********"
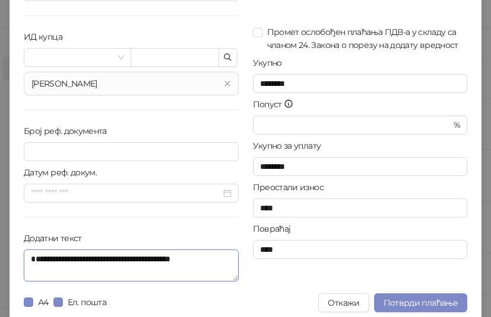
scroll to position [120, 0]
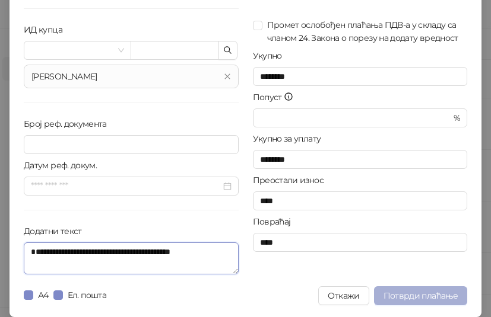
type textarea "**********"
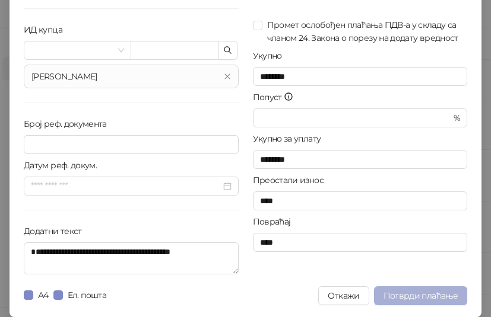
click at [405, 295] on span "Потврди плаћање" at bounding box center [420, 296] width 74 height 11
type input "**********"
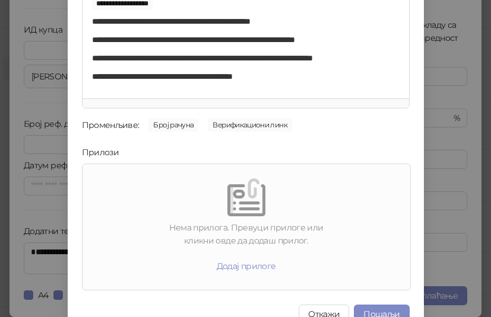
scroll to position [170, 0]
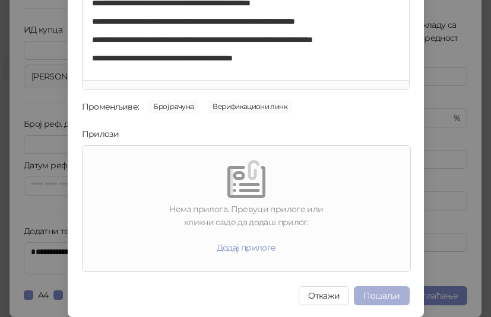
click at [377, 297] on button "Пошаљи" at bounding box center [381, 296] width 55 height 19
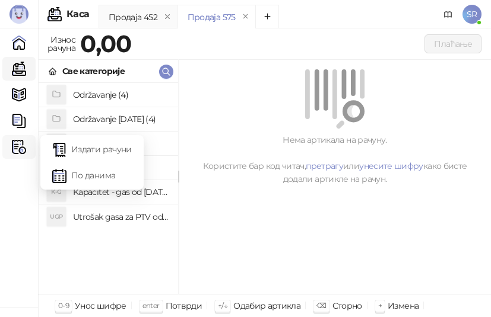
click at [15, 145] on img at bounding box center [19, 147] width 14 height 14
click at [76, 144] on link "Издати рачуни" at bounding box center [91, 150] width 79 height 24
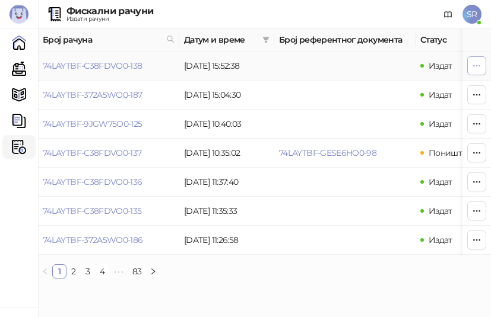
click at [475, 62] on icon "button" at bounding box center [476, 65] width 9 height 9
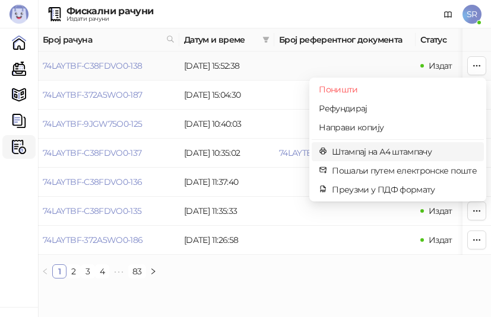
click at [380, 154] on span "Штампај на А4 штампачу" at bounding box center [404, 151] width 145 height 13
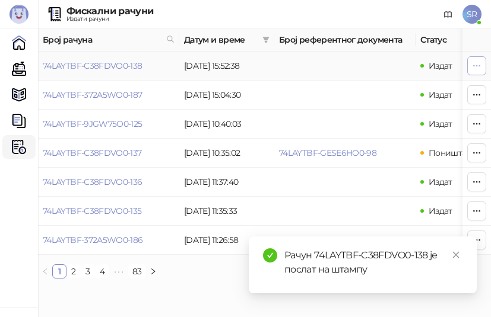
click at [470, 69] on button "button" at bounding box center [476, 65] width 19 height 19
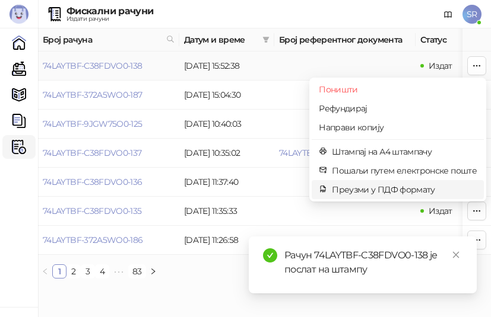
click at [395, 194] on span "Преузми у ПДФ формату" at bounding box center [404, 189] width 145 height 13
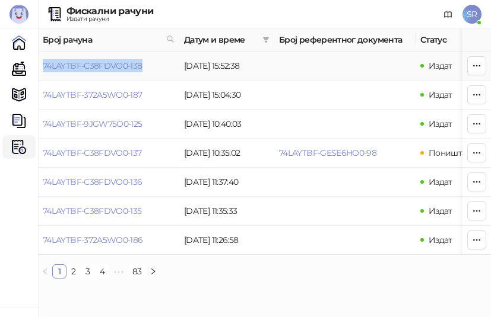
drag, startPoint x: 146, startPoint y: 68, endPoint x: 41, endPoint y: 69, distance: 105.0
click at [41, 69] on td "74LAYTBF-C38FDVO0-138" at bounding box center [108, 66] width 141 height 29
copy link "74LAYTBF-C38FDVO0-138"
click at [16, 68] on link "Каса" at bounding box center [19, 69] width 24 height 24
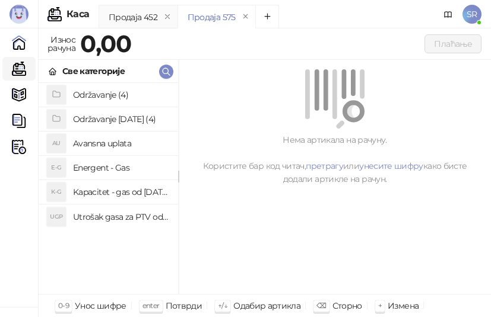
click at [109, 220] on h4 "Utrošak gasa za PTV od [DATE]. do [DATE]." at bounding box center [121, 217] width 96 height 19
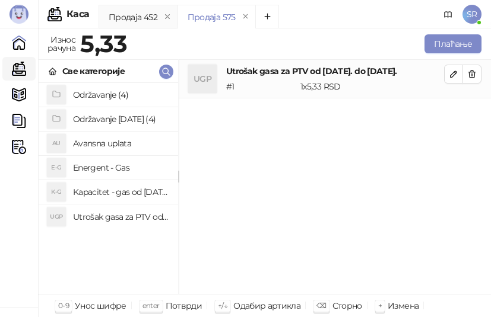
click at [104, 192] on h4 "Kapacitet - gas od [DATE]-[DATE]." at bounding box center [121, 192] width 96 height 19
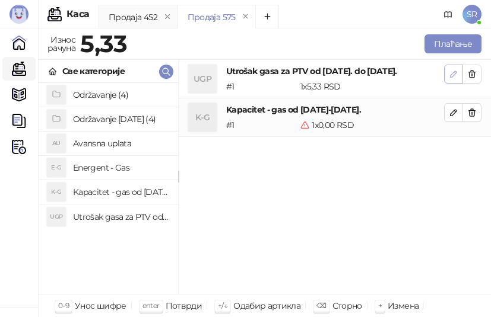
click at [450, 76] on icon "button" at bounding box center [453, 74] width 6 height 6
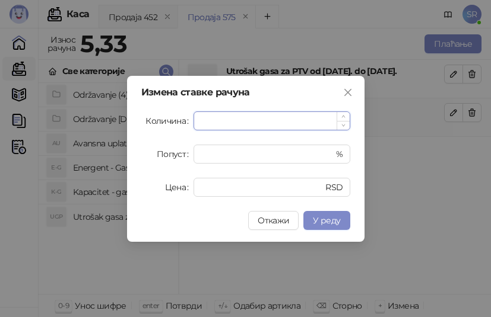
paste input "****"
click at [337, 224] on span "У реду" at bounding box center [326, 220] width 27 height 11
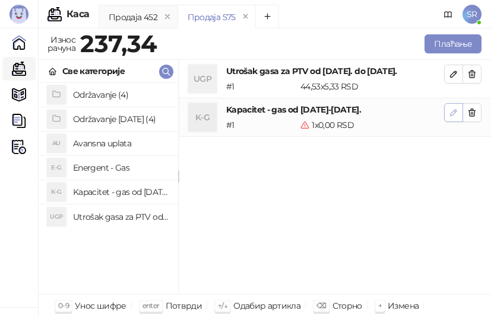
click at [450, 115] on icon "button" at bounding box center [453, 113] width 6 height 6
type input "*"
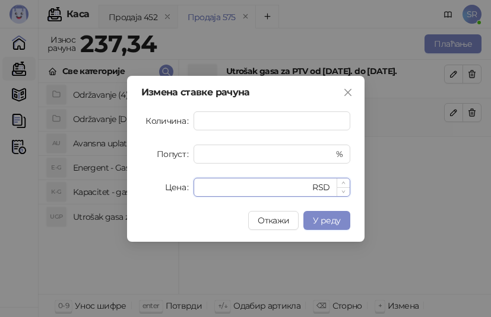
drag, startPoint x: 218, startPoint y: 186, endPoint x: 198, endPoint y: 188, distance: 20.9
click at [198, 188] on div "* RSD" at bounding box center [271, 187] width 157 height 19
paste input "*****"
type input "******"
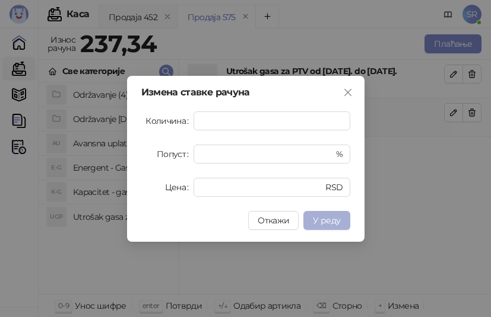
click at [321, 224] on span "У реду" at bounding box center [326, 220] width 27 height 11
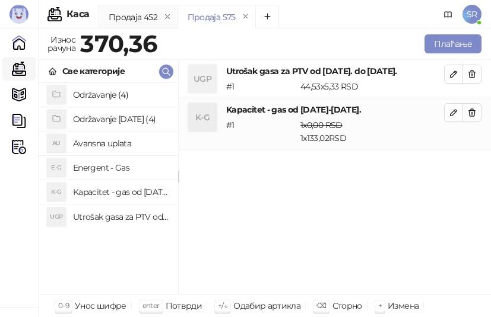
click at [117, 123] on h4 "Održavanje [DATE] (4)" at bounding box center [121, 119] width 96 height 19
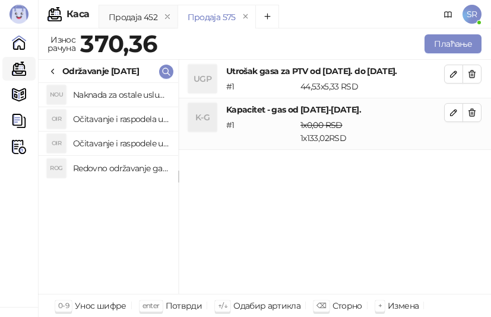
click at [113, 162] on h4 "Redovno održavanje gasne kotlarnice od [DATE]. do [DATE]." at bounding box center [121, 168] width 96 height 19
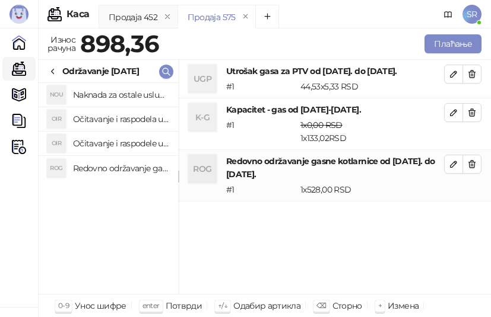
click at [113, 142] on h4 "Očitavanje i raspodele utrošene vode za PTV od [DATE]. do [DATE]." at bounding box center [121, 143] width 96 height 19
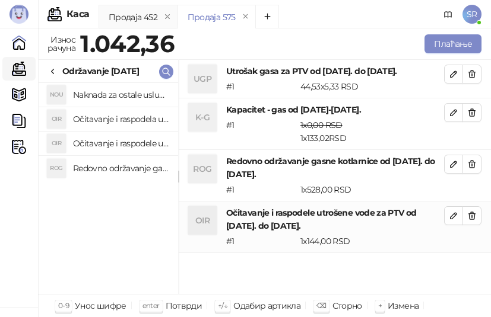
click at [114, 119] on h4 "Očitavanje i raspodela utrošenje toplotne energije od [DATE]. do [DATE]." at bounding box center [121, 119] width 96 height 19
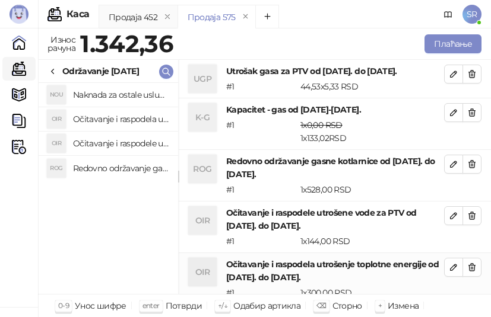
scroll to position [1, 0]
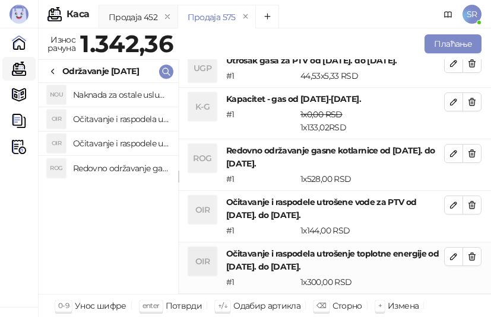
click at [116, 93] on h4 "Naknada za ostale usluge od [DATE]. do [DATE]." at bounding box center [121, 94] width 96 height 19
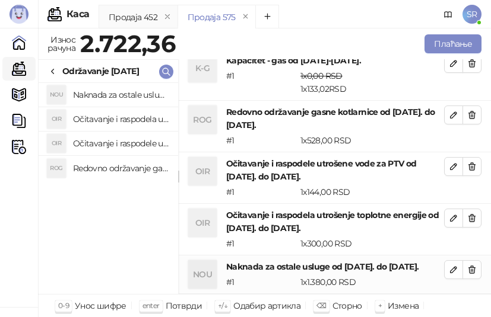
scroll to position [62, 0]
click at [129, 44] on strong "2.722,36" at bounding box center [127, 43] width 95 height 29
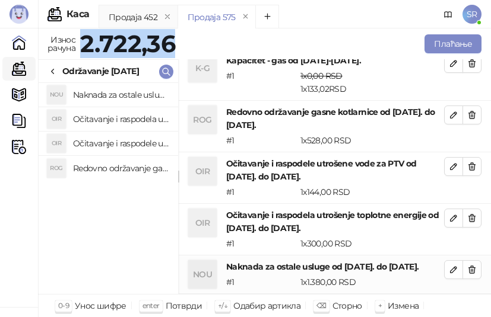
drag, startPoint x: 85, startPoint y: 44, endPoint x: 177, endPoint y: 42, distance: 92.0
click at [177, 42] on div "2.722,36" at bounding box center [128, 44] width 100 height 24
copy strong "2.722,36"
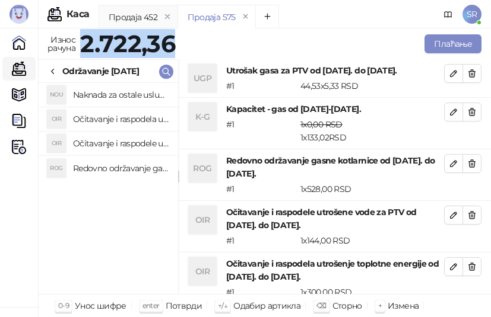
scroll to position [59, 0]
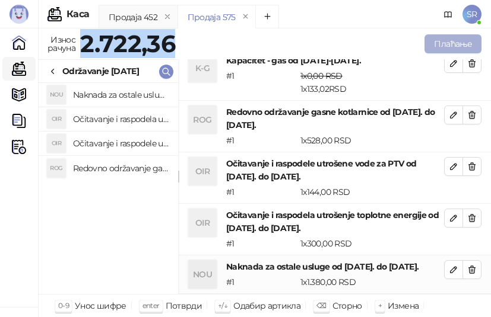
click at [454, 45] on button "Плаћање" at bounding box center [452, 43] width 57 height 19
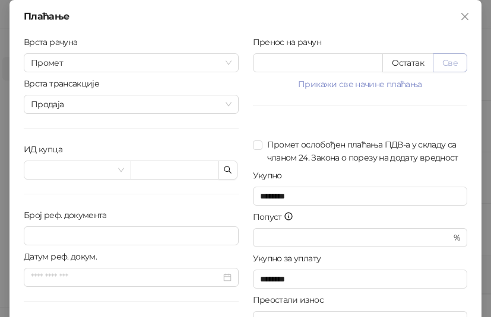
click at [450, 61] on button "Све" at bounding box center [449, 62] width 34 height 19
type input "*******"
type input "****"
click at [232, 173] on button "button" at bounding box center [227, 170] width 19 height 19
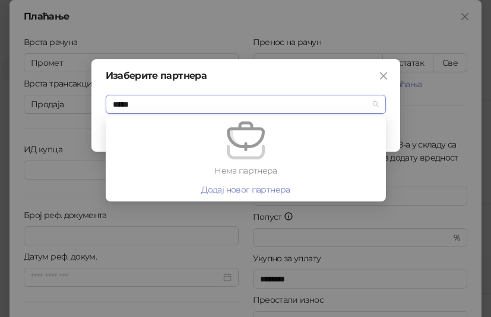
type input "****"
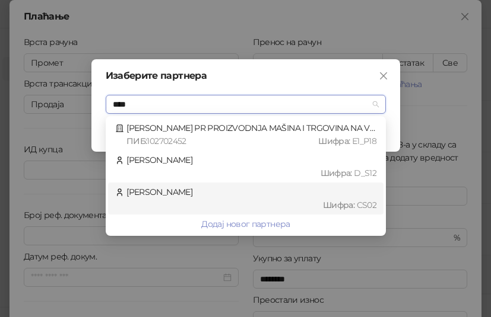
click at [198, 198] on div "[PERSON_NAME] : CS02" at bounding box center [245, 199] width 261 height 26
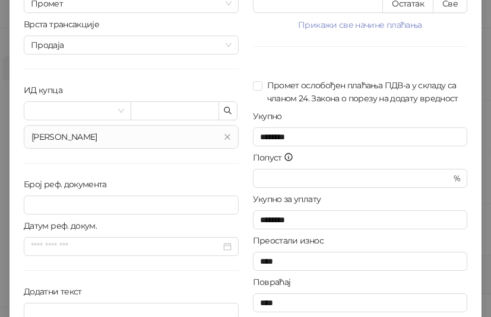
scroll to position [119, 0]
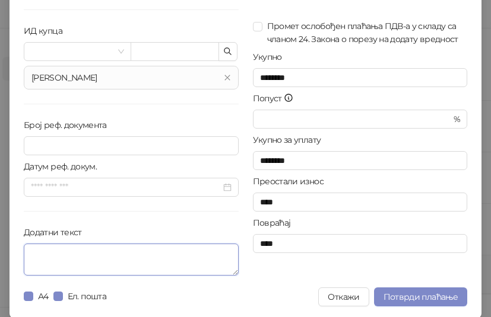
click at [177, 266] on textarea "Додатни текст" at bounding box center [131, 260] width 215 height 32
paste textarea "**********"
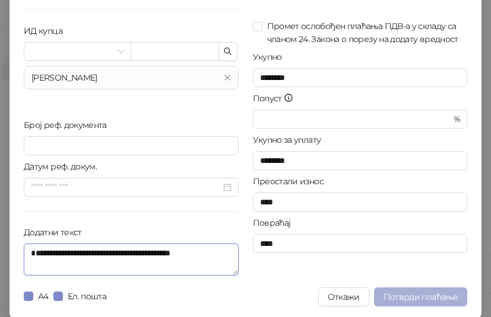
type textarea "**********"
click at [406, 292] on span "Потврди плаћање" at bounding box center [420, 297] width 74 height 11
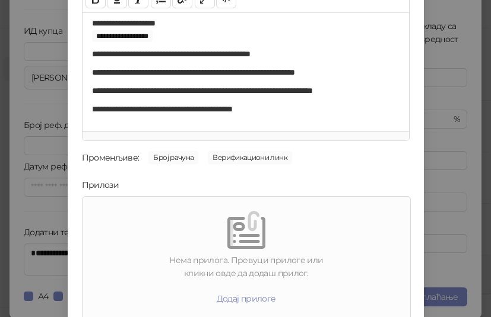
scroll to position [170, 0]
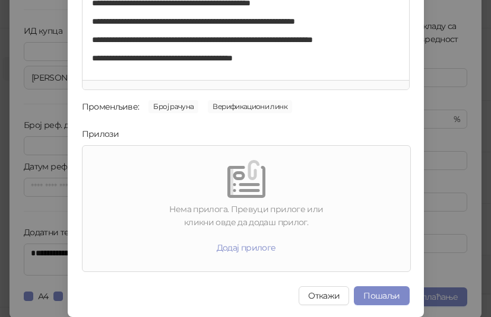
drag, startPoint x: 374, startPoint y: 293, endPoint x: 353, endPoint y: 235, distance: 61.7
click at [353, 235] on div "**********" at bounding box center [246, 73] width 356 height 487
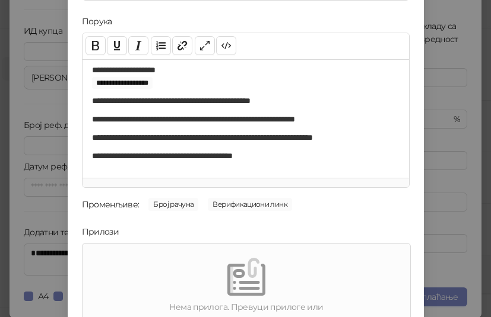
scroll to position [0, 0]
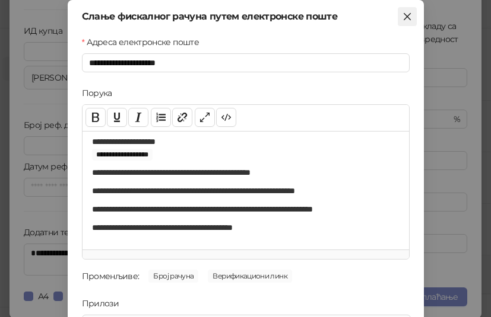
click at [403, 18] on icon "close" at bounding box center [406, 16] width 7 height 7
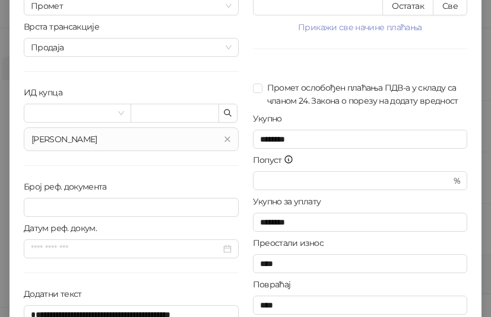
scroll to position [120, 0]
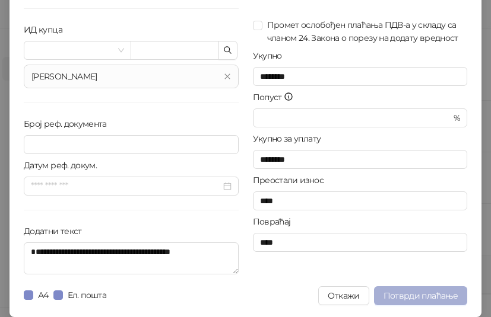
click at [397, 297] on span "Потврди плаћање" at bounding box center [420, 296] width 74 height 11
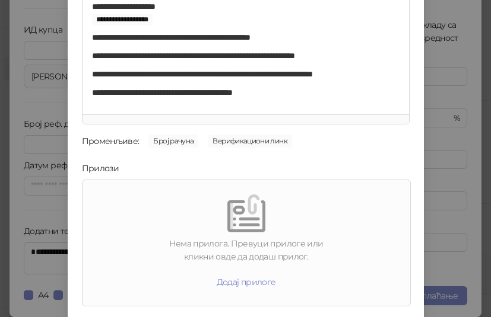
scroll to position [170, 0]
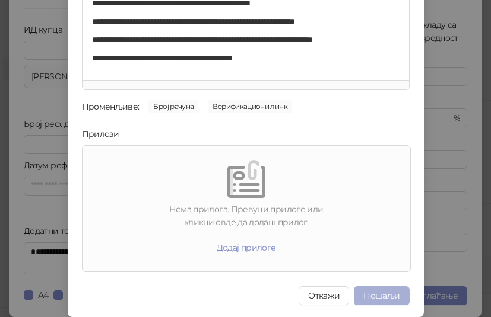
click at [387, 295] on button "Пошаљи" at bounding box center [381, 296] width 55 height 19
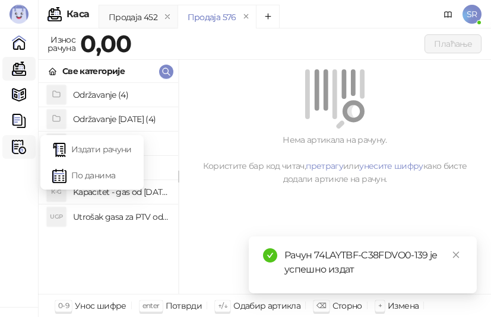
click at [11, 147] on div "Фискални рачуни" at bounding box center [19, 147] width 24 height 24
click at [90, 144] on link "Издати рачуни" at bounding box center [91, 150] width 79 height 24
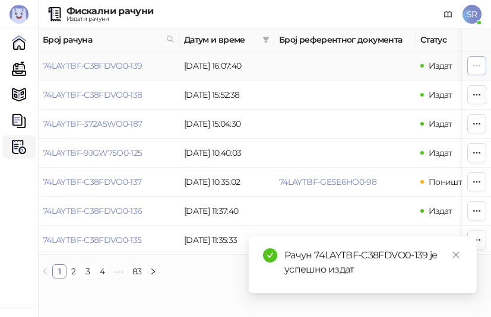
click at [478, 62] on icon "button" at bounding box center [476, 65] width 9 height 9
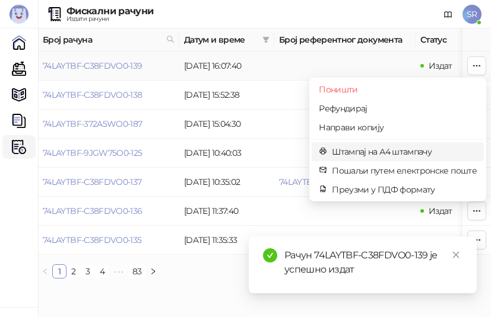
click at [365, 154] on span "Штампај на А4 штампачу" at bounding box center [404, 151] width 145 height 13
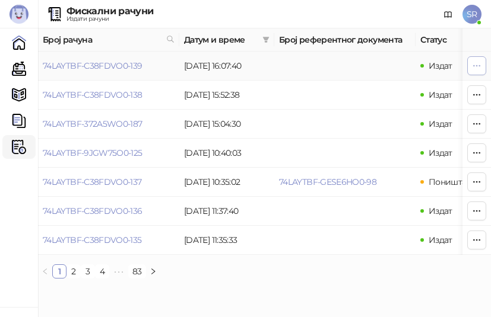
click at [475, 64] on icon "button" at bounding box center [476, 65] width 9 height 9
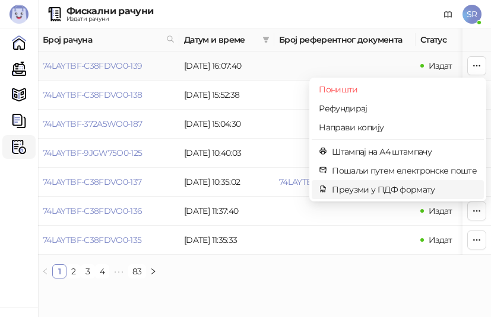
click at [385, 193] on span "Преузми у ПДФ формату" at bounding box center [404, 189] width 145 height 13
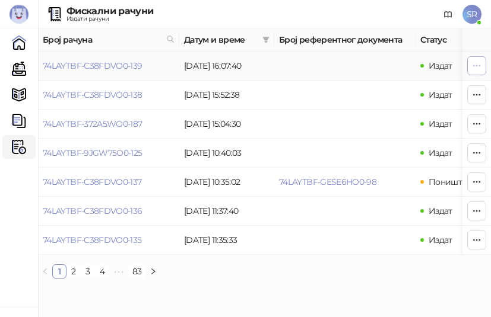
click at [476, 62] on icon "button" at bounding box center [476, 65] width 9 height 9
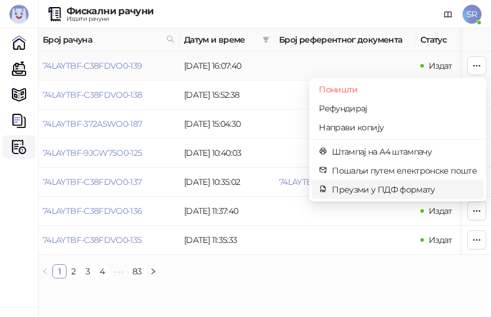
click at [374, 191] on span "Преузми у ПДФ формату" at bounding box center [404, 189] width 145 height 13
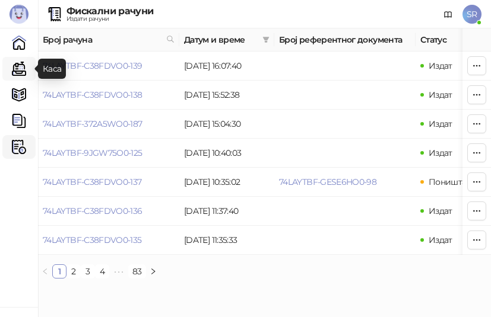
click at [21, 66] on link "Каса" at bounding box center [19, 69] width 24 height 24
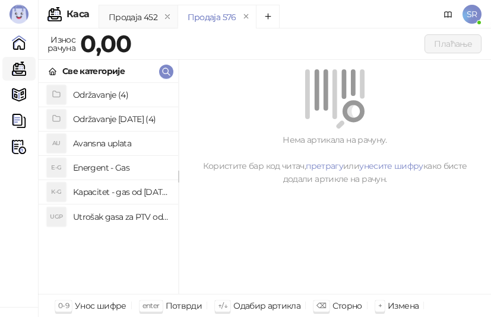
click at [98, 221] on h4 "Utrošak gasa za PTV od [DATE]. do [DATE]." at bounding box center [121, 217] width 96 height 19
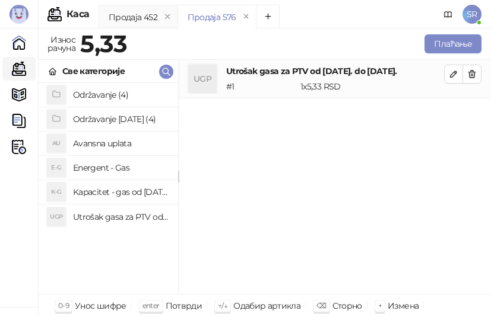
click at [100, 189] on h4 "Kapacitet - gas od [DATE]-[DATE]." at bounding box center [121, 192] width 96 height 19
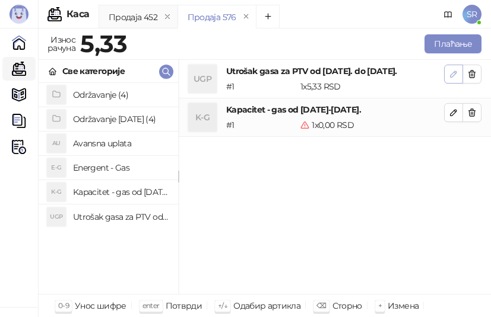
click at [452, 75] on icon "button" at bounding box center [452, 73] width 9 height 9
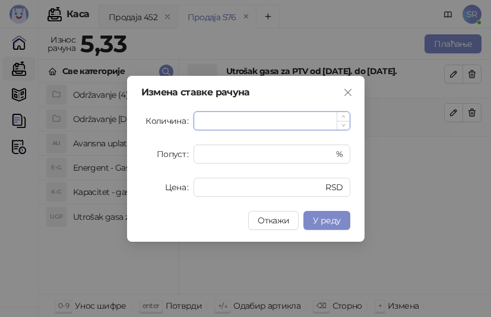
paste input "*****"
click at [328, 223] on span "У реду" at bounding box center [326, 220] width 27 height 11
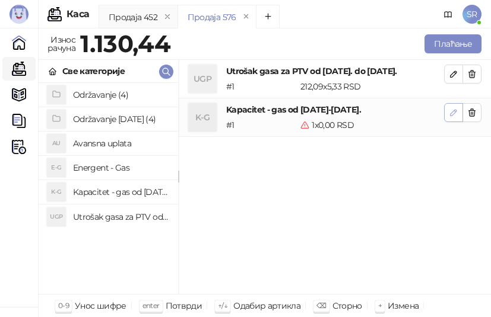
click at [450, 110] on icon "button" at bounding box center [452, 112] width 9 height 9
type input "*"
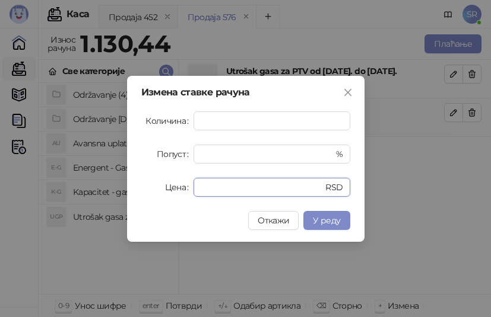
drag, startPoint x: 217, startPoint y: 189, endPoint x: 187, endPoint y: 190, distance: 29.7
click at [187, 190] on div "Цена * RSD" at bounding box center [245, 187] width 209 height 19
paste input "*****"
type input "******"
click at [337, 221] on span "У реду" at bounding box center [326, 220] width 27 height 11
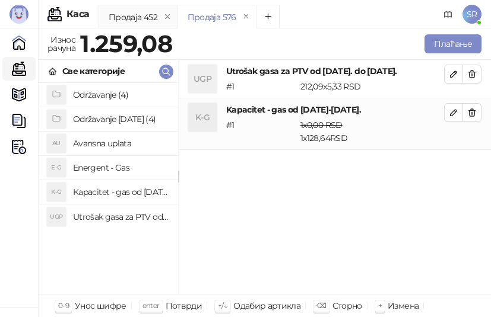
click at [101, 114] on h4 "Održavanje [DATE] (4)" at bounding box center [121, 119] width 96 height 19
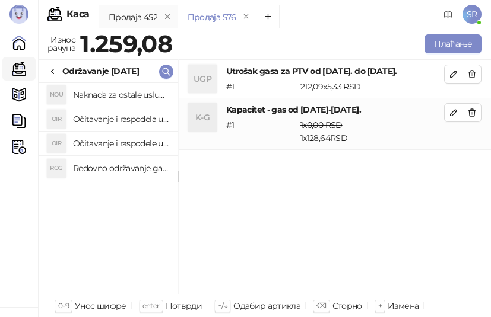
click at [131, 167] on h4 "Redovno održavanje gasne kotlarnice od [DATE]. do [DATE]." at bounding box center [121, 168] width 96 height 19
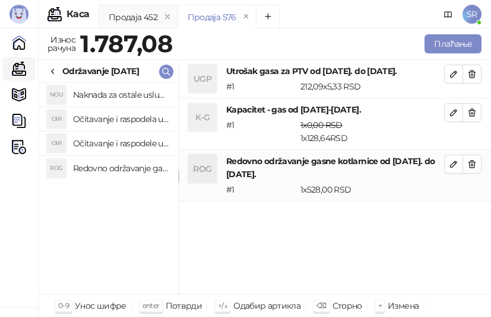
click at [131, 142] on h4 "Očitavanje i raspodele utrošene vode za PTV od [DATE]. do [DATE]." at bounding box center [121, 143] width 96 height 19
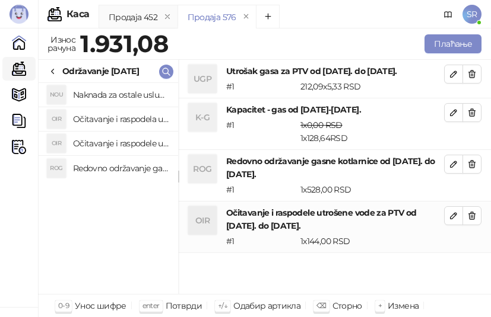
click at [128, 114] on h4 "Očitavanje i raspodela utrošenje toplotne energije od [DATE]. do [DATE]." at bounding box center [121, 119] width 96 height 19
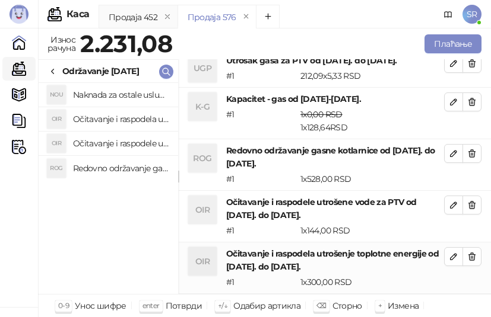
click at [126, 93] on h4 "Naknada za ostale usluge od [DATE]. do [DATE]." at bounding box center [121, 94] width 96 height 19
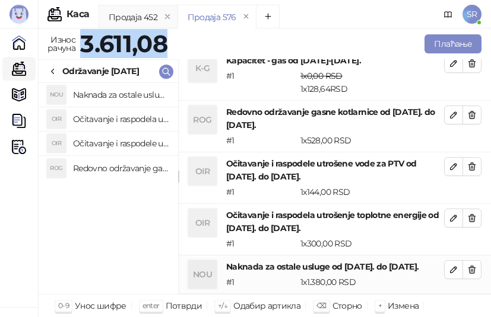
drag, startPoint x: 166, startPoint y: 44, endPoint x: 82, endPoint y: 50, distance: 84.4
click at [82, 50] on strong "3.611,08" at bounding box center [123, 43] width 87 height 29
copy strong "3.611,08"
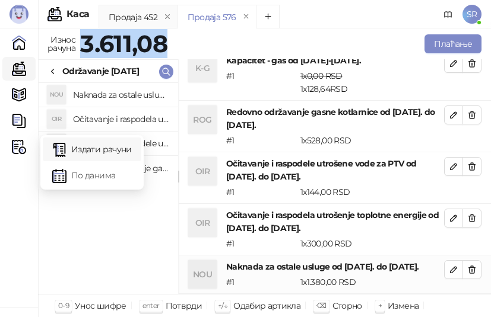
click at [90, 147] on link "Издати рачуни" at bounding box center [91, 150] width 79 height 24
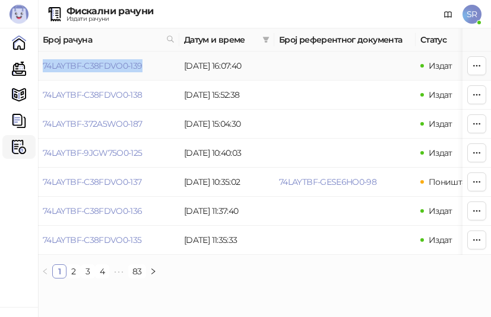
drag, startPoint x: 143, startPoint y: 71, endPoint x: 41, endPoint y: 74, distance: 102.1
click at [41, 74] on td "74LAYTBF-C38FDVO0-139" at bounding box center [108, 66] width 141 height 29
copy link "74LAYTBF-C38FDVO0-139"
click at [20, 71] on link "Каса" at bounding box center [19, 69] width 24 height 24
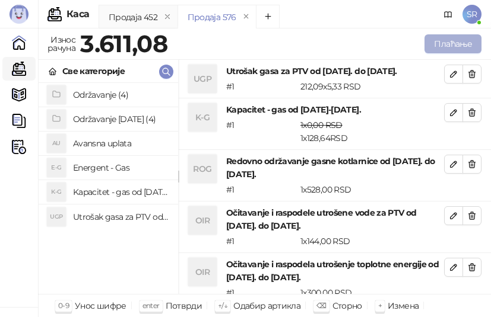
click at [441, 45] on button "Плаћање" at bounding box center [452, 43] width 57 height 19
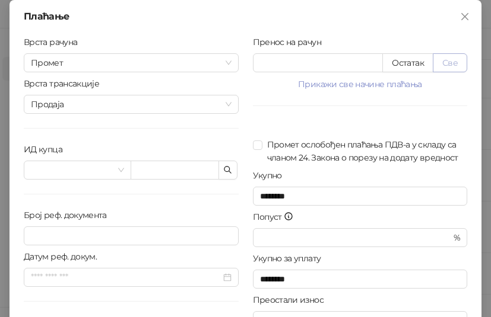
click at [448, 61] on button "Све" at bounding box center [449, 62] width 34 height 19
type input "*******"
type input "****"
click at [227, 170] on icon "button" at bounding box center [227, 170] width 9 height 9
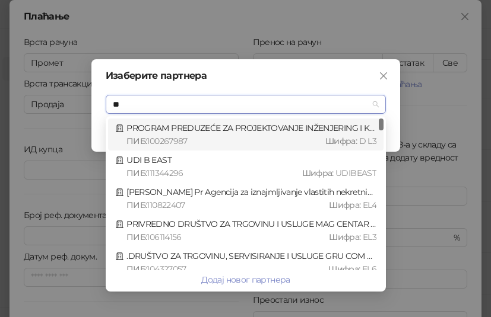
type input "*"
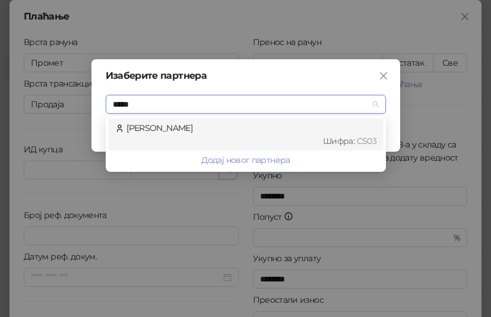
type input "******"
click at [207, 132] on div "[PERSON_NAME] : CS03" at bounding box center [245, 135] width 261 height 26
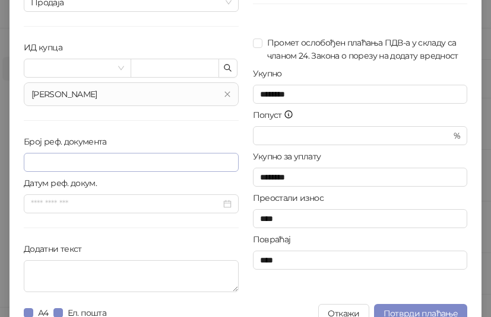
scroll to position [119, 0]
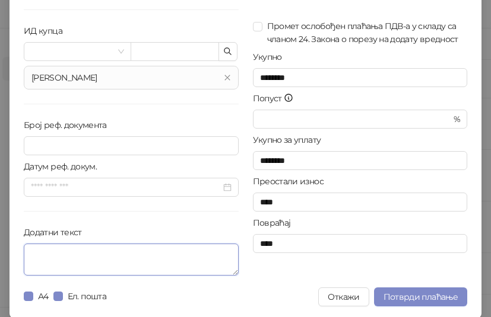
click at [66, 255] on textarea "Додатни текст" at bounding box center [131, 260] width 215 height 32
paste textarea "**********"
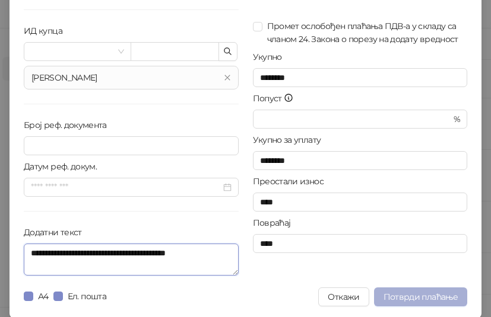
scroll to position [120, 0]
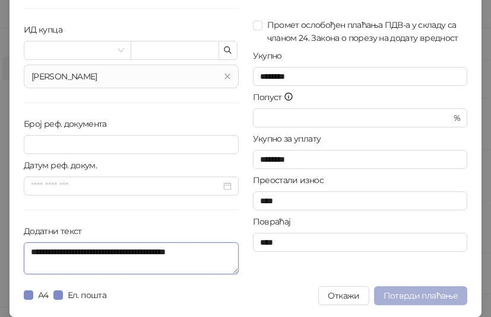
type textarea "**********"
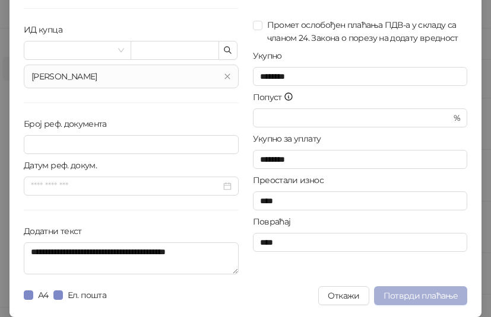
click at [415, 292] on span "Потврди плаћање" at bounding box center [420, 296] width 74 height 11
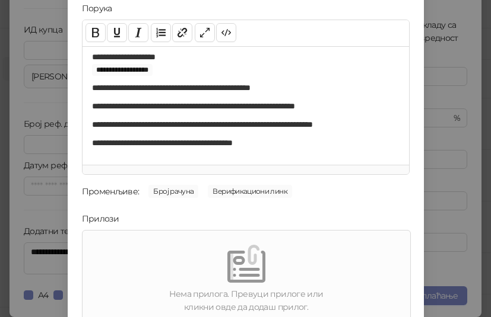
scroll to position [170, 0]
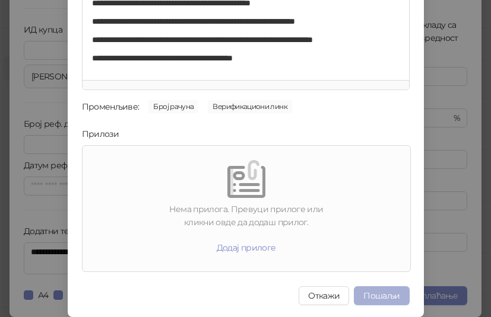
click at [386, 296] on button "Пошаљи" at bounding box center [381, 296] width 55 height 19
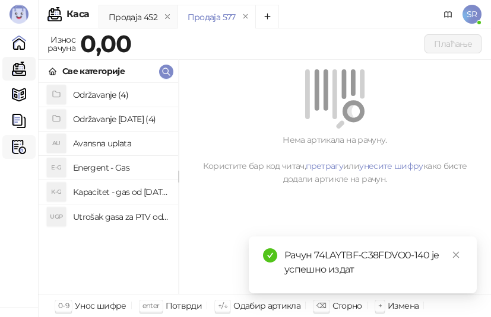
click at [19, 149] on img at bounding box center [19, 147] width 14 height 14
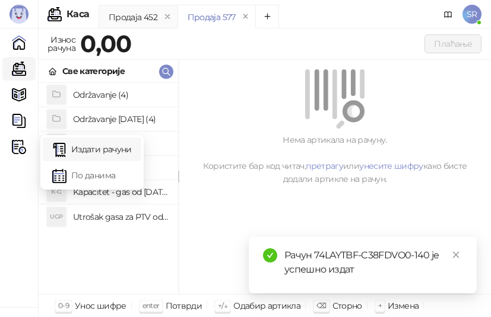
click at [94, 148] on link "Издати рачуни" at bounding box center [91, 150] width 79 height 24
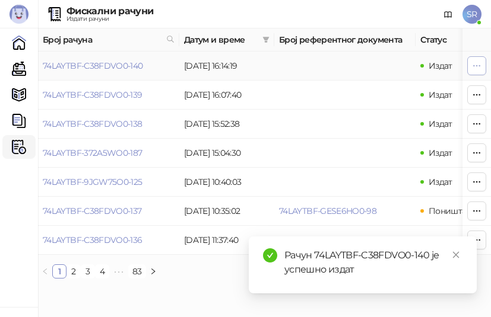
click at [477, 65] on icon "button" at bounding box center [476, 65] width 9 height 9
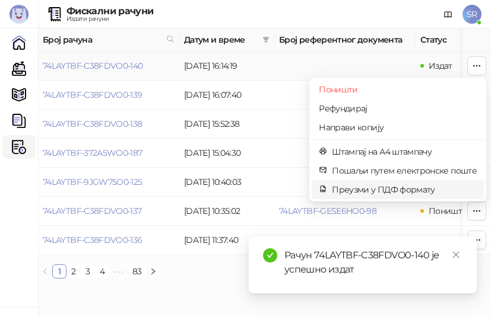
click at [383, 193] on span "Преузми у ПДФ формату" at bounding box center [404, 189] width 145 height 13
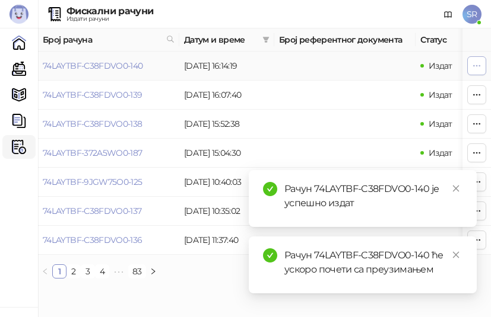
click at [471, 68] on button "button" at bounding box center [476, 65] width 19 height 19
click at [456, 187] on icon "close" at bounding box center [455, 188] width 8 height 8
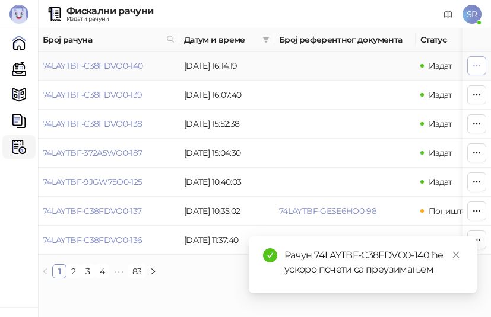
click at [473, 66] on icon "button" at bounding box center [476, 65] width 9 height 9
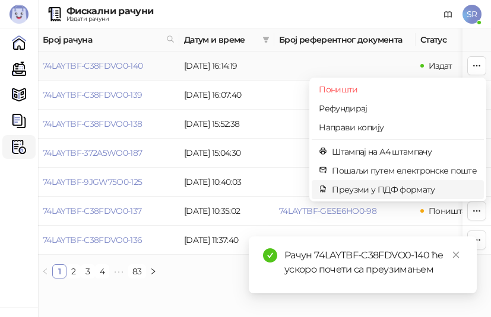
click at [413, 194] on span "Преузми у ПДФ формату" at bounding box center [404, 189] width 145 height 13
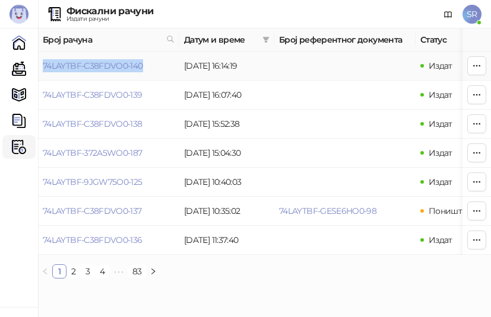
drag, startPoint x: 157, startPoint y: 68, endPoint x: 42, endPoint y: 68, distance: 114.5
click at [42, 68] on td "74LAYTBF-C38FDVO0-140" at bounding box center [108, 66] width 141 height 29
copy link "74LAYTBF-C38FDVO0-140"
click at [21, 73] on link "Каса" at bounding box center [19, 69] width 24 height 24
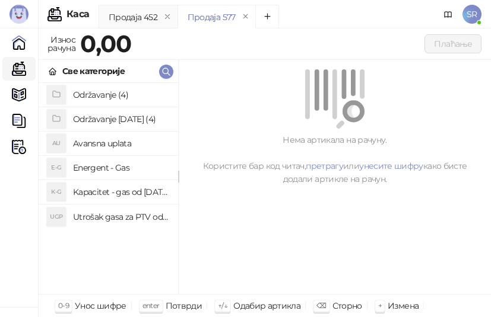
click at [102, 220] on h4 "Utrošak gasa za PTV od [DATE]. do [DATE]." at bounding box center [121, 217] width 96 height 19
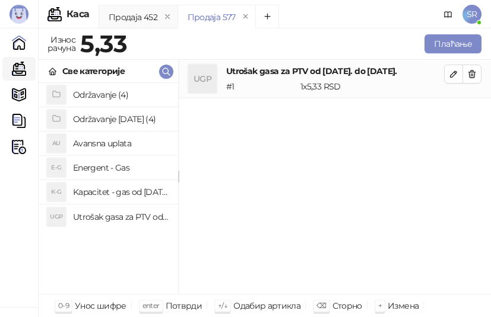
click at [105, 189] on h4 "Kapacitet - gas od [DATE]-[DATE]." at bounding box center [121, 192] width 96 height 19
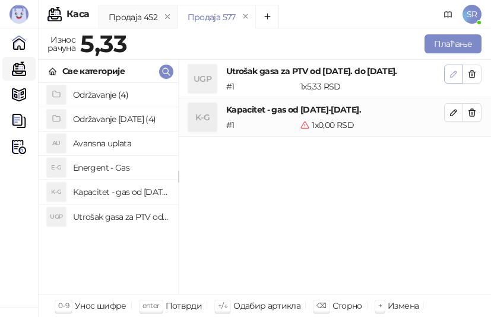
click at [453, 77] on icon "button" at bounding box center [452, 73] width 9 height 9
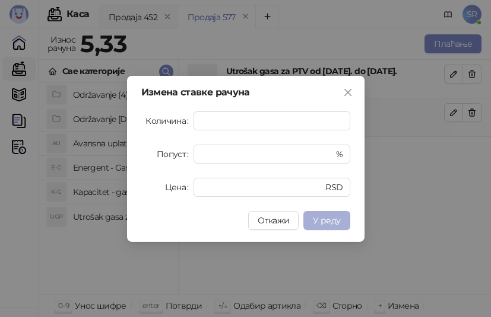
click at [320, 223] on span "У реду" at bounding box center [326, 220] width 27 height 11
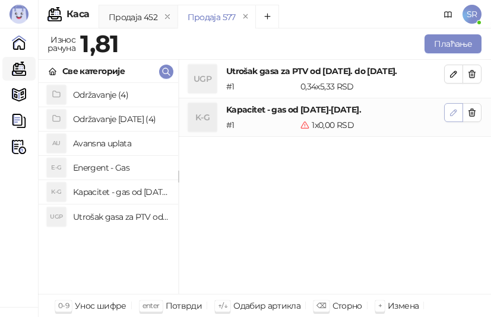
click at [454, 110] on icon "button" at bounding box center [453, 113] width 6 height 6
type input "*"
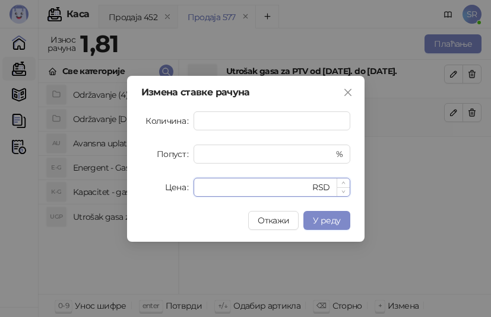
click at [233, 189] on input "*" at bounding box center [256, 188] width 110 height 18
drag, startPoint x: 233, startPoint y: 189, endPoint x: 180, endPoint y: 182, distance: 53.3
click at [180, 182] on div "Цена * RSD" at bounding box center [245, 187] width 209 height 19
paste input "*****"
type input "******"
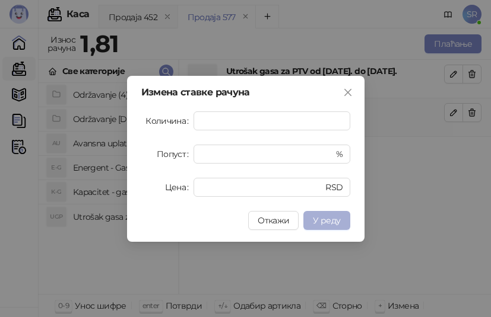
click at [336, 220] on span "У реду" at bounding box center [326, 220] width 27 height 11
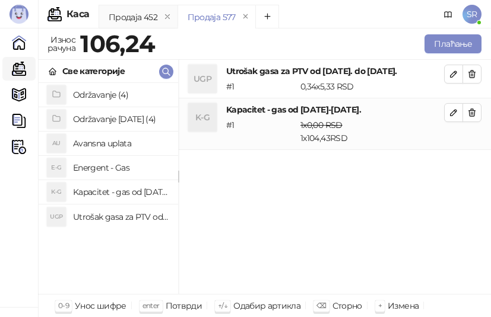
click at [112, 113] on h4 "Održavanje [DATE] (4)" at bounding box center [121, 119] width 96 height 19
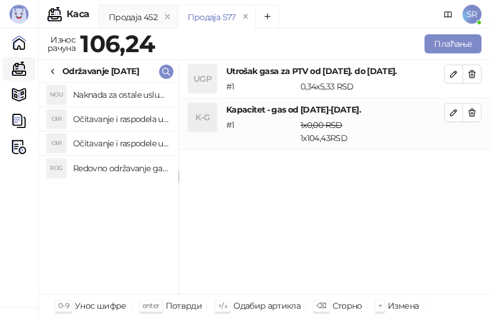
click at [135, 170] on h4 "Redovno održavanje gasne kotlarnice od [DATE]. do [DATE]." at bounding box center [121, 168] width 96 height 19
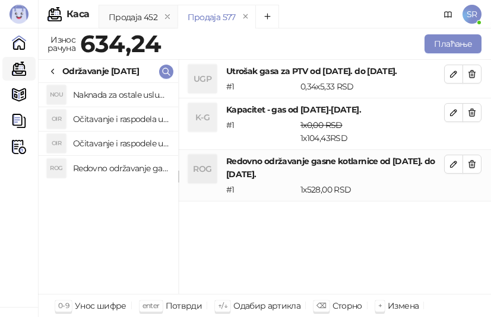
click at [132, 138] on h4 "Očitavanje i raspodele utrošene vode za PTV od [DATE]. do [DATE]." at bounding box center [121, 143] width 96 height 19
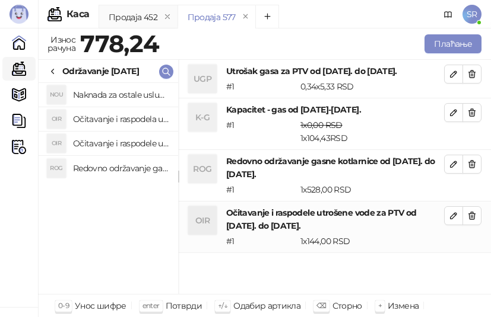
click at [131, 120] on h4 "Očitavanje i raspodela utrošenje toplotne energije od [DATE]. do [DATE]." at bounding box center [121, 119] width 96 height 19
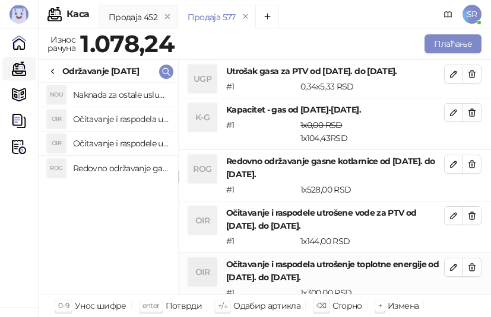
scroll to position [1, 0]
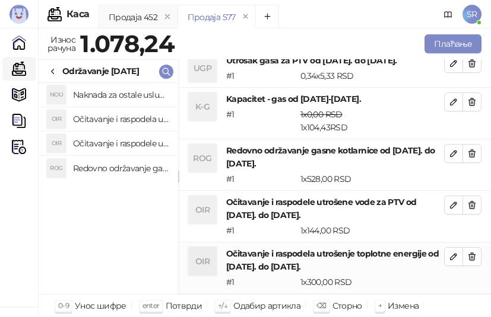
click at [129, 93] on h4 "Naknada za ostale usluge od [DATE]. do [DATE]." at bounding box center [121, 94] width 96 height 19
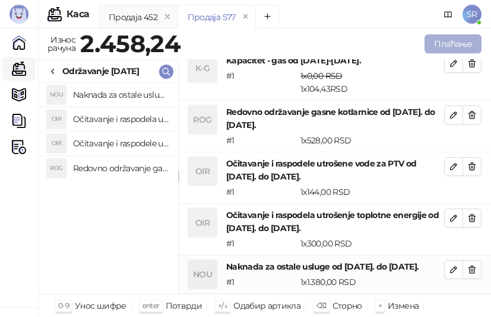
click at [446, 45] on button "Плаћање" at bounding box center [452, 43] width 57 height 19
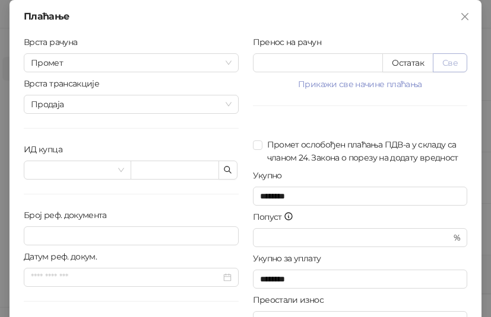
click at [449, 59] on button "Све" at bounding box center [449, 62] width 34 height 19
type input "*******"
type input "****"
click at [224, 172] on icon "button" at bounding box center [227, 170] width 7 height 7
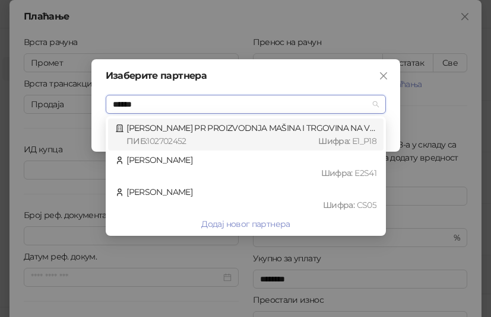
type input "*******"
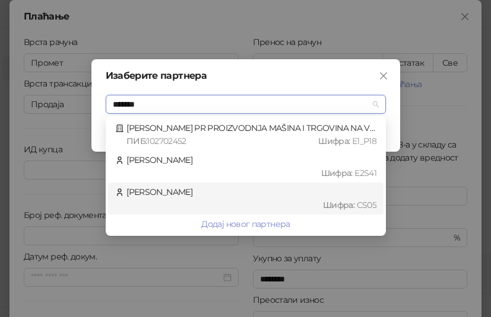
click at [211, 195] on div "[PERSON_NAME] : CS05" at bounding box center [245, 199] width 261 height 26
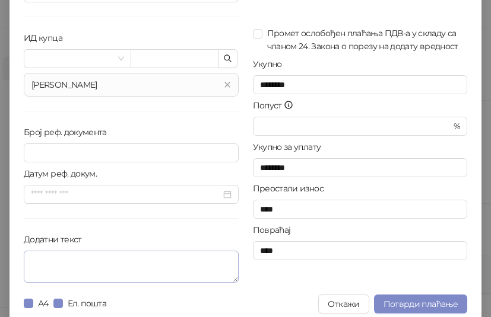
scroll to position [120, 0]
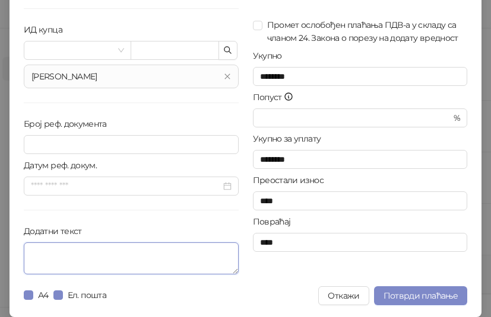
click at [122, 271] on textarea "Додатни текст" at bounding box center [131, 259] width 215 height 32
paste textarea "**********"
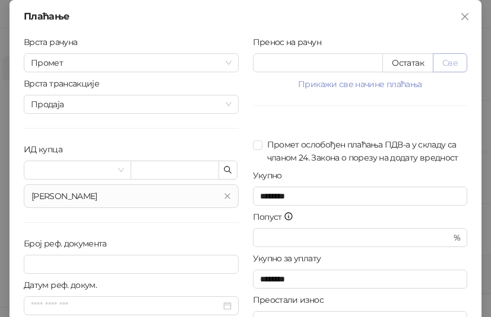
type textarea "**********"
click at [451, 66] on button "Све" at bounding box center [449, 62] width 34 height 19
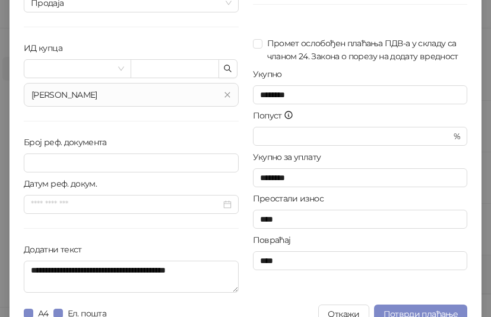
scroll to position [120, 0]
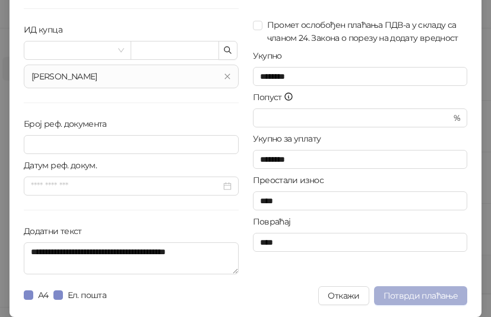
click at [419, 295] on span "Потврди плаћање" at bounding box center [420, 296] width 74 height 11
type input "**********"
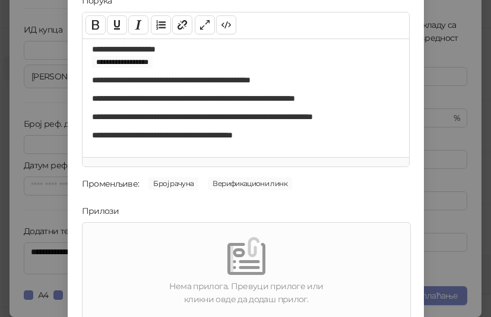
scroll to position [170, 0]
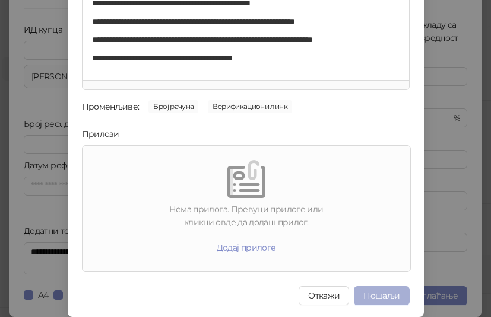
click at [381, 295] on button "Пошаљи" at bounding box center [381, 296] width 55 height 19
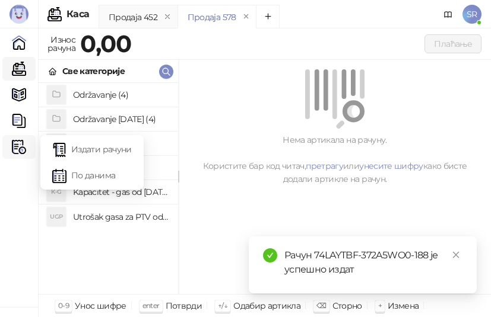
click at [18, 144] on img at bounding box center [19, 147] width 14 height 14
click at [23, 147] on icon at bounding box center [23, 147] width 6 height 0
click at [107, 146] on link "Издати рачуни" at bounding box center [91, 150] width 79 height 24
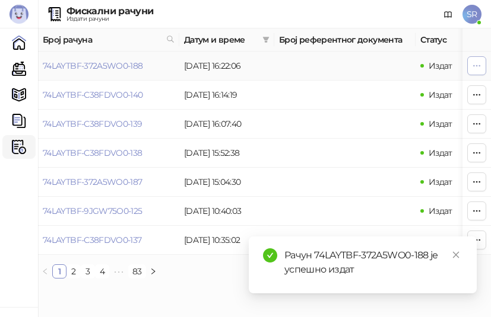
click at [477, 64] on icon "button" at bounding box center [476, 65] width 9 height 9
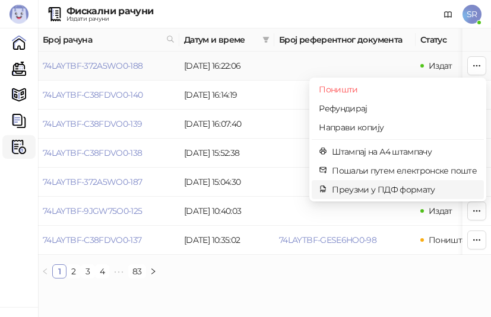
click at [380, 190] on span "Преузми у ПДФ формату" at bounding box center [404, 189] width 145 height 13
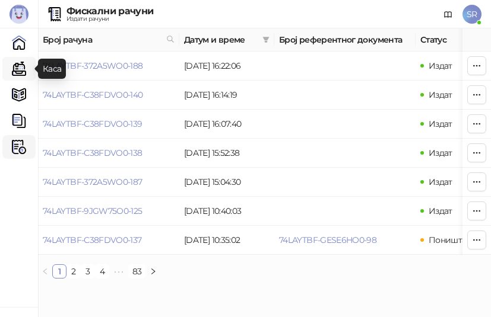
click at [12, 71] on link "Каса" at bounding box center [19, 69] width 24 height 24
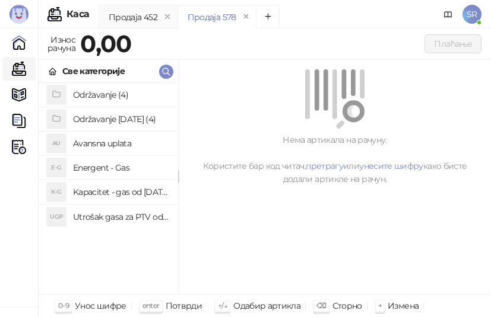
click at [98, 217] on h4 "Utrošak gasa za PTV od [DATE]. do [DATE]." at bounding box center [121, 217] width 96 height 19
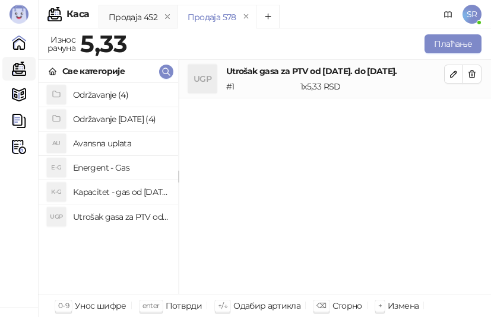
click at [104, 189] on h4 "Kapacitet - gas od [DATE]-[DATE]." at bounding box center [121, 192] width 96 height 19
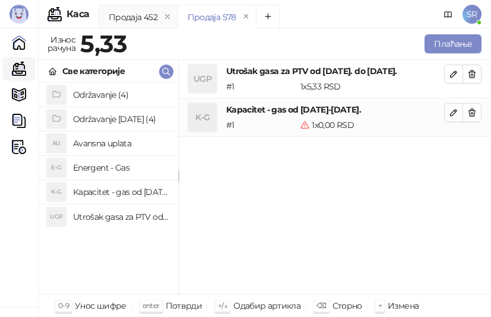
click at [100, 166] on h4 "Energent - Gas" at bounding box center [121, 167] width 96 height 19
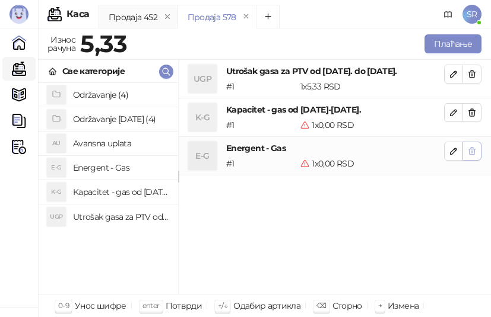
click at [472, 151] on icon "button" at bounding box center [471, 151] width 9 height 9
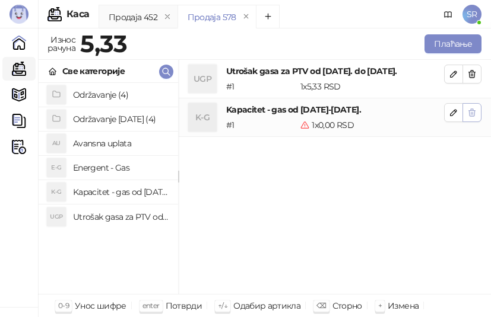
click at [472, 116] on icon "button" at bounding box center [471, 112] width 9 height 9
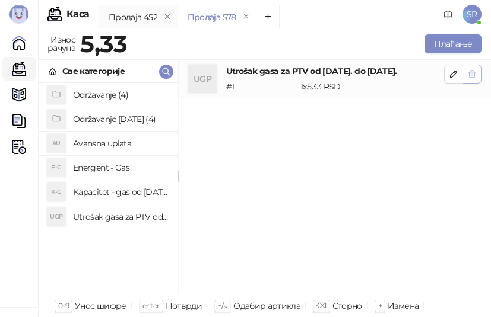
click at [473, 77] on icon "button" at bounding box center [471, 73] width 9 height 9
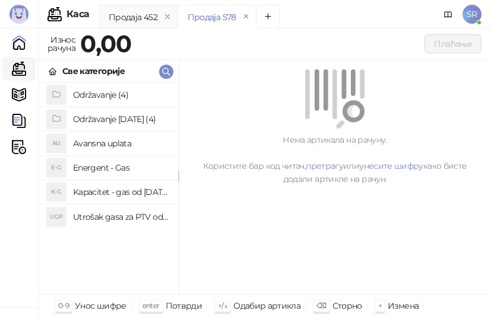
click at [116, 218] on h4 "Utrošak gasa za PTV od [DATE]. do [DATE]." at bounding box center [121, 217] width 96 height 19
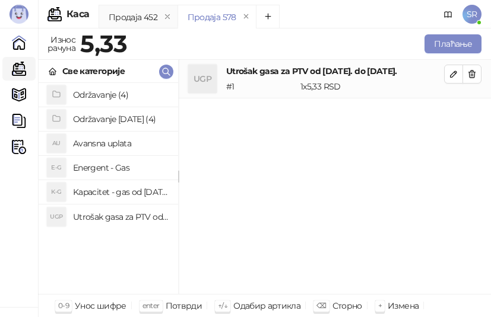
click at [116, 196] on h4 "Kapacitet - gas od [DATE]-[DATE]." at bounding box center [121, 192] width 96 height 19
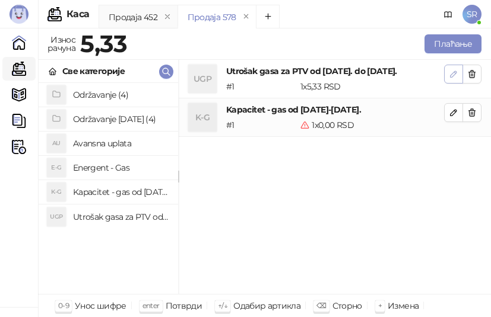
click at [455, 74] on icon "button" at bounding box center [453, 74] width 6 height 6
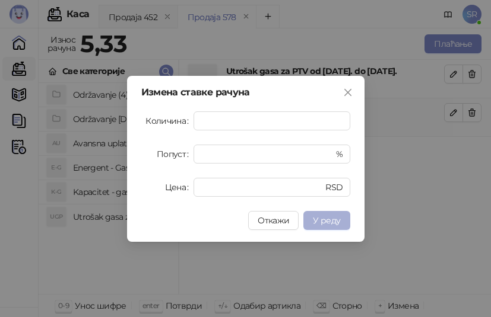
click at [337, 222] on span "У реду" at bounding box center [326, 220] width 27 height 11
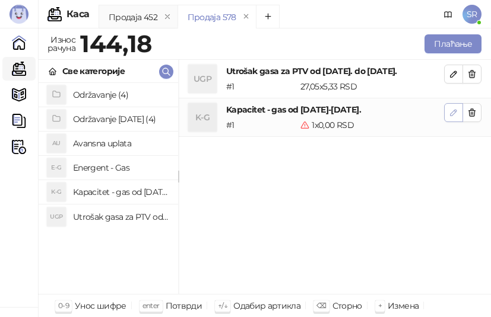
click at [450, 117] on icon "button" at bounding box center [452, 112] width 9 height 9
type input "*"
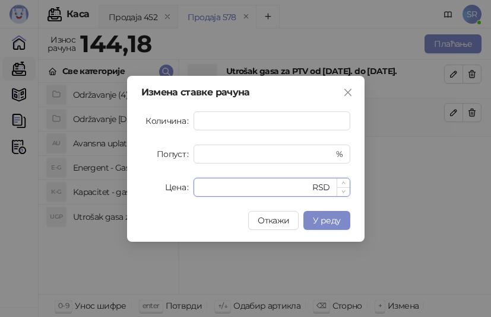
drag, startPoint x: 219, startPoint y: 187, endPoint x: 196, endPoint y: 189, distance: 23.2
click at [197, 189] on div "* RSD" at bounding box center [271, 187] width 157 height 19
paste input "*****"
type input "******"
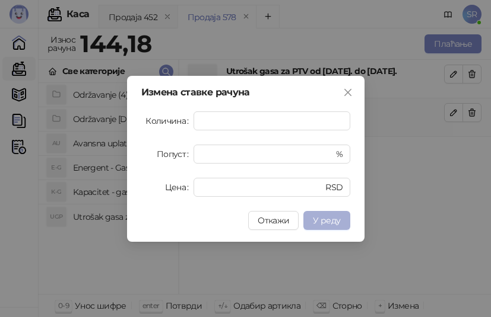
click at [325, 216] on span "У реду" at bounding box center [326, 220] width 27 height 11
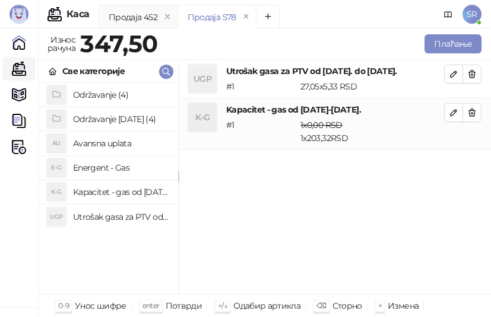
click at [108, 117] on h4 "Održavanje [DATE] (4)" at bounding box center [121, 119] width 96 height 19
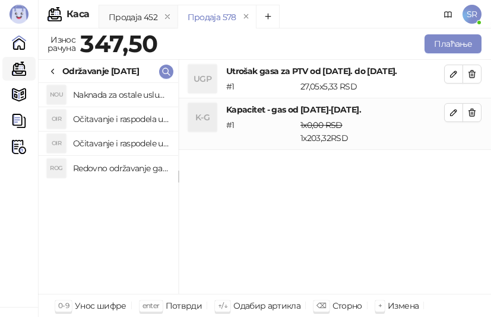
click at [108, 166] on h4 "Redovno održavanje gasne kotlarnice od [DATE]. do [DATE]." at bounding box center [121, 168] width 96 height 19
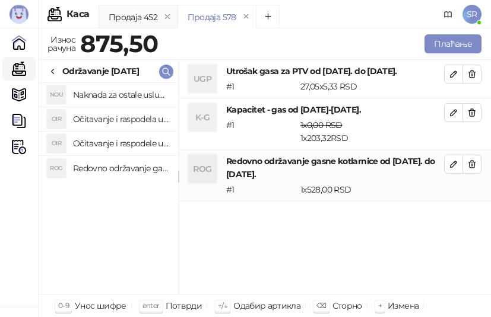
click at [107, 145] on h4 "Očitavanje i raspodele utrošene vode za PTV od [DATE]. do [DATE]." at bounding box center [121, 143] width 96 height 19
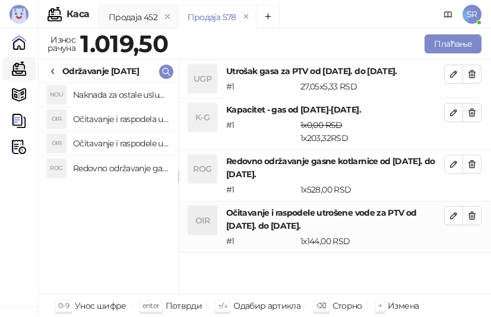
click at [110, 119] on h4 "Očitavanje i raspodela utrošenje toplotne energije od [DATE]. do [DATE]." at bounding box center [121, 119] width 96 height 19
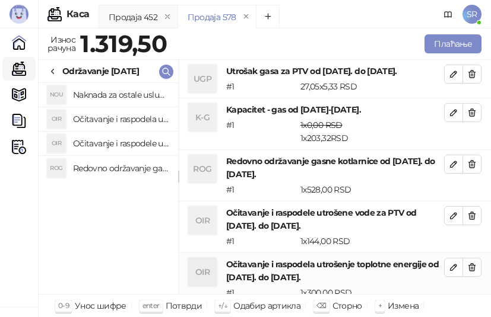
scroll to position [1, 0]
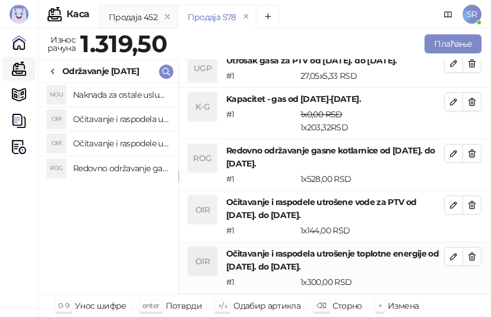
click at [109, 93] on h4 "Naknada za ostale usluge od [DATE]. do [DATE]." at bounding box center [121, 94] width 96 height 19
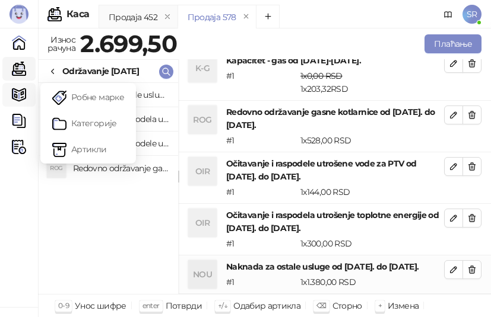
click at [23, 92] on img at bounding box center [19, 95] width 14 height 14
click at [75, 152] on link "Артикли" at bounding box center [88, 150] width 72 height 24
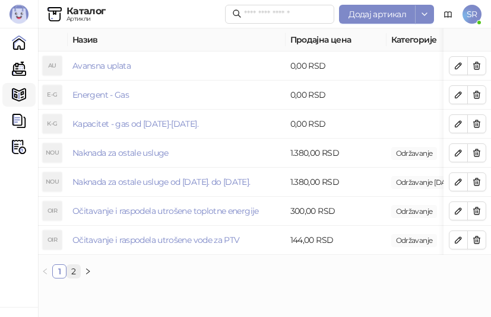
click at [78, 278] on link "2" at bounding box center [73, 271] width 13 height 13
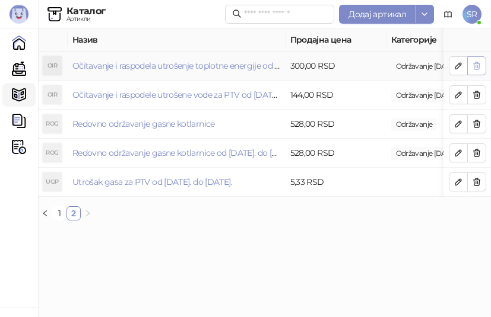
click at [475, 66] on icon "button" at bounding box center [476, 65] width 7 height 7
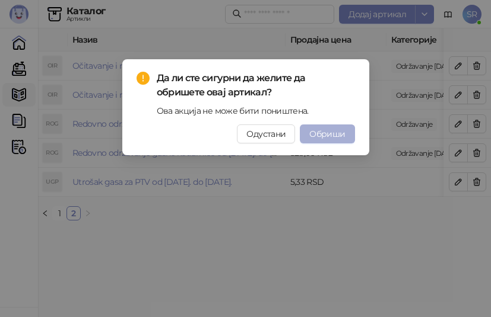
click at [323, 135] on span "Обриши" at bounding box center [327, 134] width 36 height 11
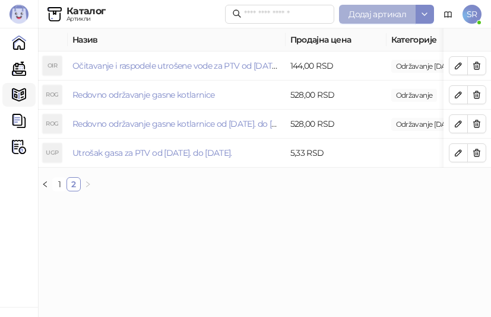
click at [381, 9] on span "Додај артикал" at bounding box center [377, 14] width 58 height 11
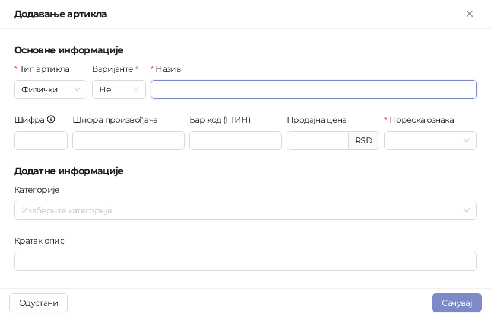
click at [225, 96] on input "Назив" at bounding box center [314, 89] width 326 height 19
click at [68, 84] on span "Физички" at bounding box center [50, 90] width 59 height 18
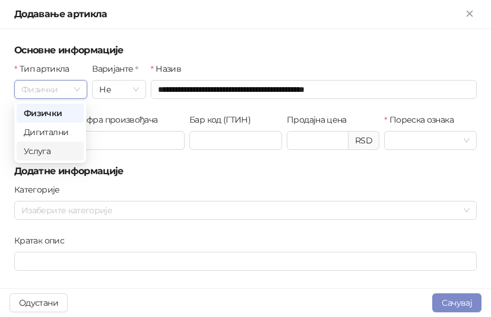
click at [53, 153] on div "Услуга" at bounding box center [50, 151] width 53 height 13
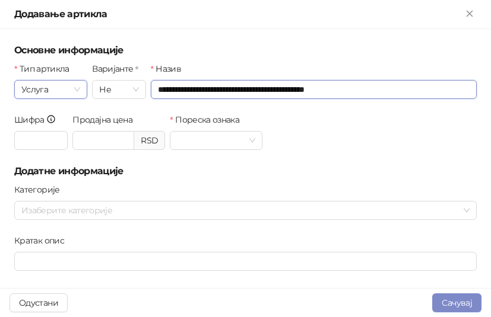
click at [350, 88] on input "**********" at bounding box center [314, 89] width 326 height 19
type input "**********"
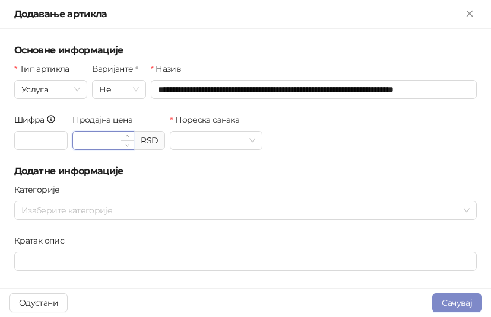
click at [106, 137] on input "Продајна цена" at bounding box center [103, 141] width 61 height 18
click at [255, 140] on div at bounding box center [216, 140] width 93 height 19
type input "******"
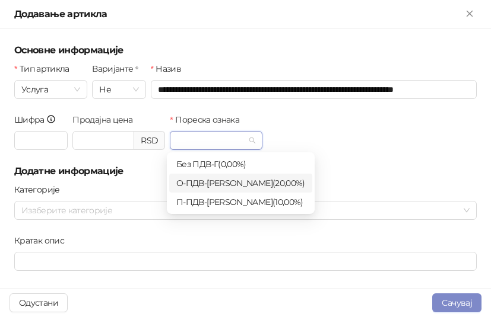
click at [225, 181] on div "О-ПДВ - Ђ ( 20,00 %)" at bounding box center [240, 183] width 129 height 13
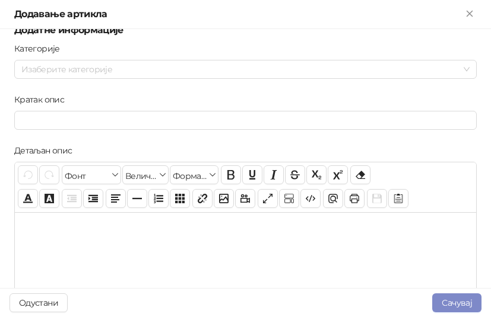
scroll to position [178, 0]
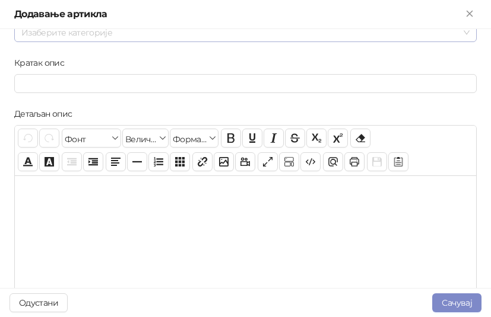
click at [107, 37] on div at bounding box center [239, 32] width 445 height 17
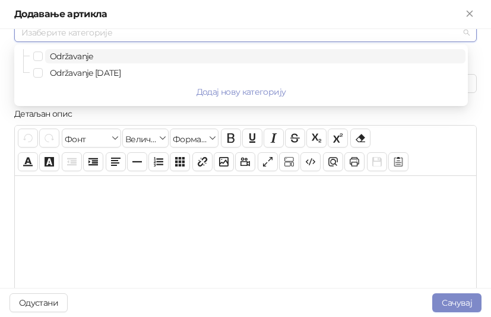
scroll to position [174, 0]
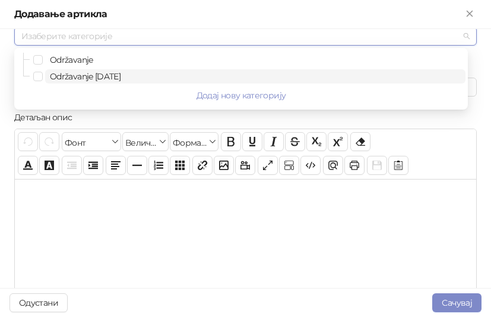
click at [88, 76] on span "Održavanje [DATE]" at bounding box center [85, 76] width 71 height 11
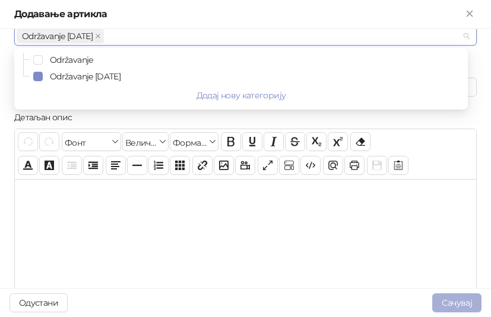
click at [460, 300] on button "Сачувај" at bounding box center [456, 303] width 49 height 19
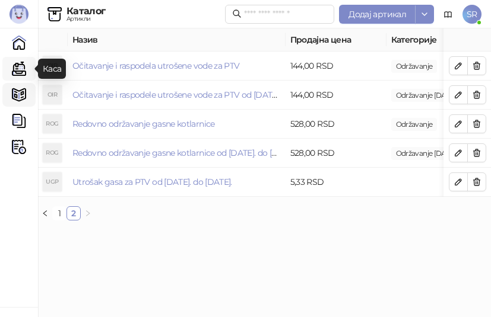
click at [20, 66] on link "Каса" at bounding box center [19, 69] width 24 height 24
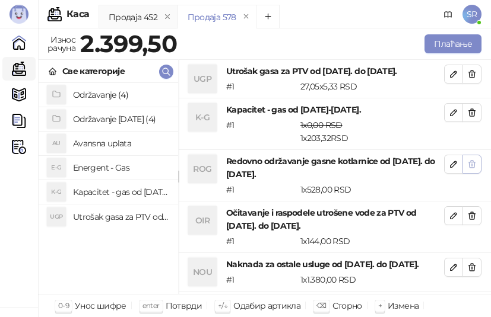
click at [469, 164] on icon "button" at bounding box center [472, 164] width 7 height 7
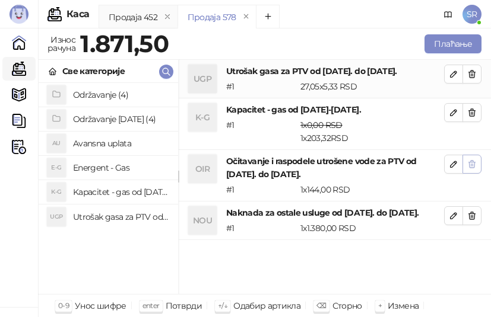
click at [473, 163] on icon "button" at bounding box center [471, 164] width 9 height 9
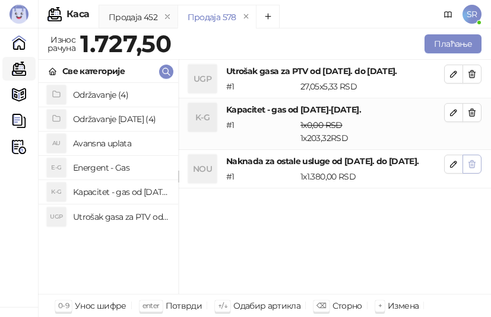
click at [473, 166] on icon "button" at bounding box center [471, 164] width 9 height 9
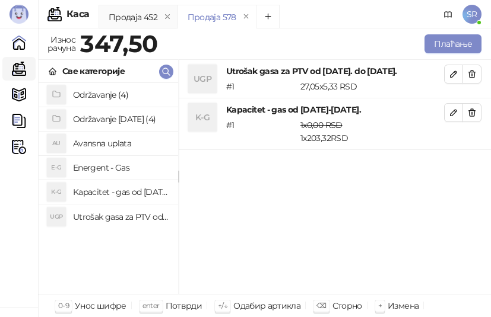
click at [116, 117] on h4 "Održavanje [DATE] (4)" at bounding box center [121, 119] width 96 height 19
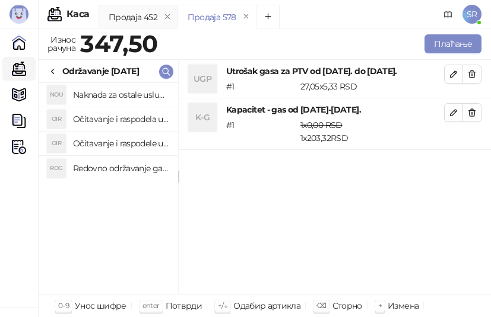
click at [120, 167] on h4 "Redovno održavanje gasne kotlarnice od [DATE]. do [DATE]." at bounding box center [121, 168] width 96 height 19
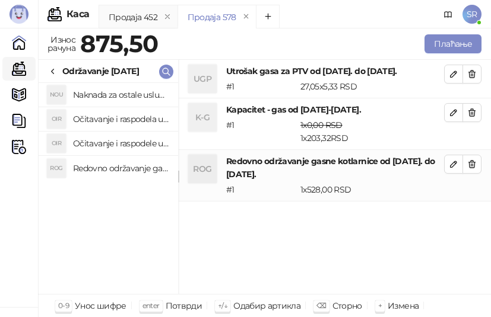
click at [120, 141] on h4 "Očitavanje i raspodele utrošene vode za PTV od [DATE]. do [DATE]." at bounding box center [121, 143] width 96 height 19
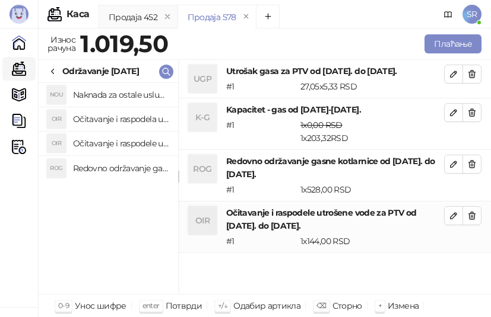
click at [120, 119] on h4 "Očitavanje i raspodela utrošene toplotne energije od [DATE]. do [DATE]." at bounding box center [121, 119] width 96 height 19
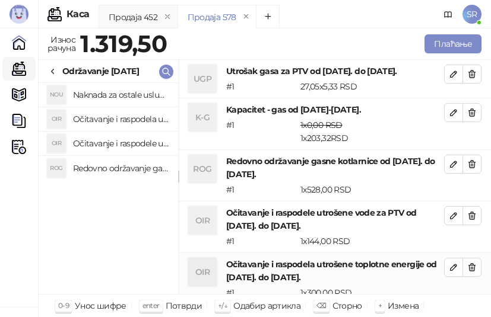
scroll to position [10, 0]
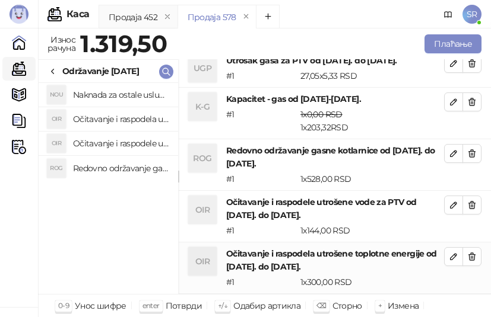
click at [122, 98] on h4 "Naknada za ostale usluge od [DATE]. do [DATE]." at bounding box center [121, 94] width 96 height 19
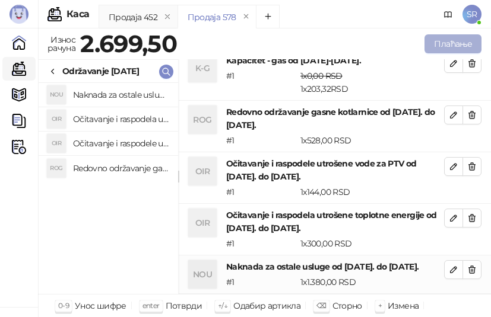
click at [441, 42] on button "Плаћање" at bounding box center [452, 43] width 57 height 19
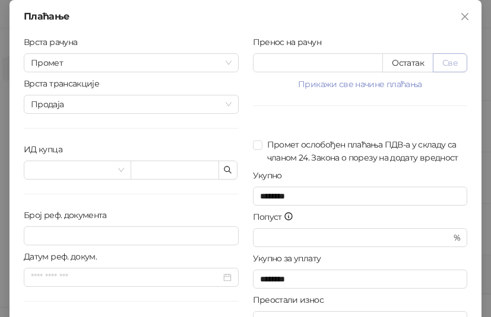
click at [449, 59] on button "Све" at bounding box center [449, 62] width 34 height 19
type input "******"
type input "****"
drag, startPoint x: 326, startPoint y: 65, endPoint x: 244, endPoint y: 65, distance: 81.3
click at [246, 65] on div "Пренос на рачун ****** Остатак Све Прикажи све начине плаћања Платна картица * …" at bounding box center [360, 206] width 229 height 341
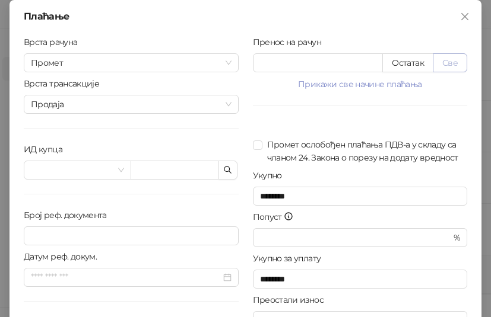
click at [450, 62] on button "Све" at bounding box center [449, 62] width 34 height 19
click at [224, 169] on icon "button" at bounding box center [227, 170] width 9 height 9
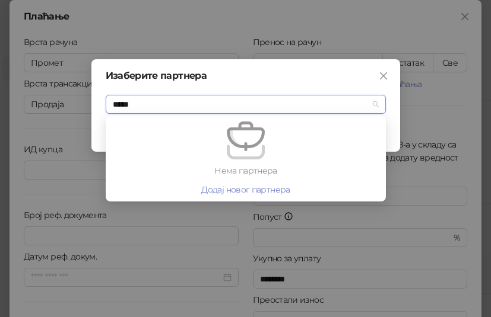
type input "****"
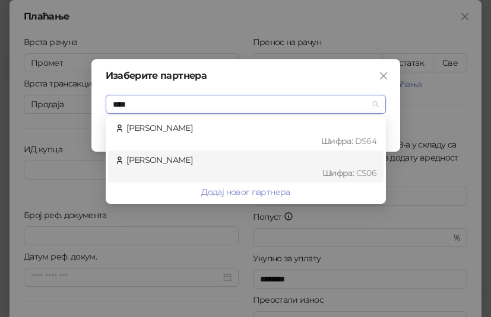
click at [226, 169] on div "Шифра : CS06" at bounding box center [251, 173] width 250 height 13
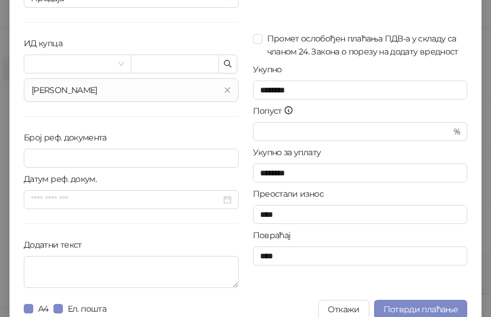
scroll to position [119, 0]
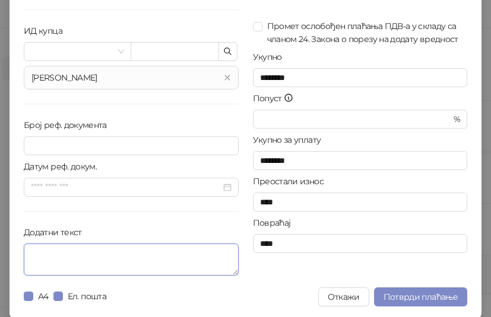
click at [112, 260] on textarea "Додатни текст" at bounding box center [131, 260] width 215 height 32
paste textarea "**********"
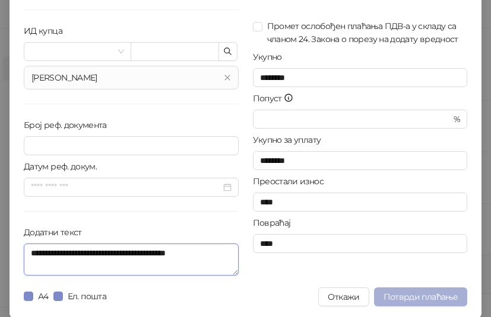
type textarea "**********"
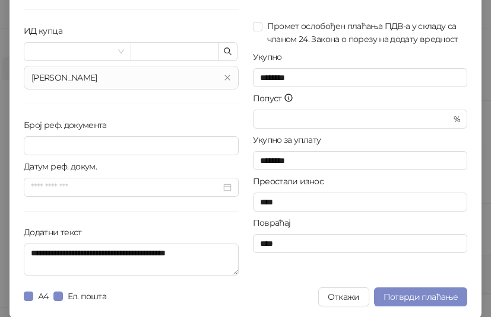
drag, startPoint x: 406, startPoint y: 299, endPoint x: 224, endPoint y: 291, distance: 182.3
click at [224, 291] on div "А4 Ел. пошта Откажи Потврди плаћање" at bounding box center [245, 297] width 443 height 19
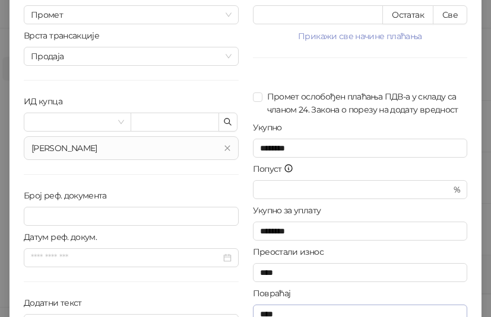
scroll to position [120, 0]
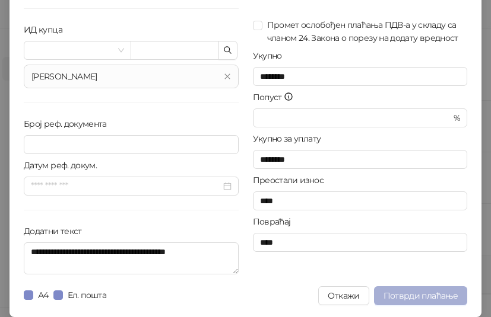
click at [412, 298] on span "Потврди плаћање" at bounding box center [420, 296] width 74 height 11
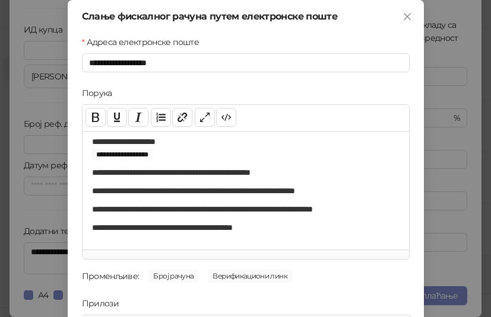
scroll to position [170, 0]
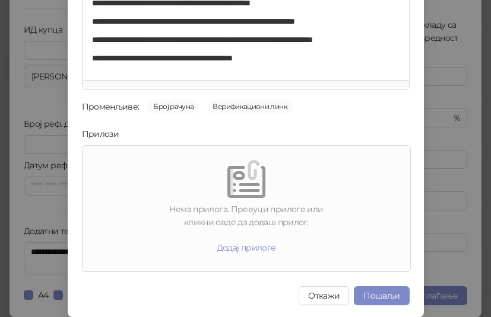
click at [384, 285] on div "**********" at bounding box center [246, 73] width 356 height 487
click at [385, 295] on button "Пошаљи" at bounding box center [381, 296] width 55 height 19
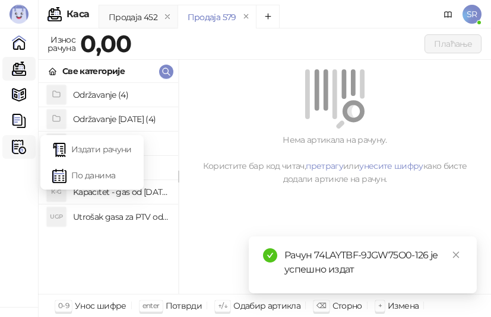
click at [15, 144] on img at bounding box center [19, 147] width 14 height 14
click at [104, 151] on link "Издати рачуни" at bounding box center [91, 150] width 79 height 24
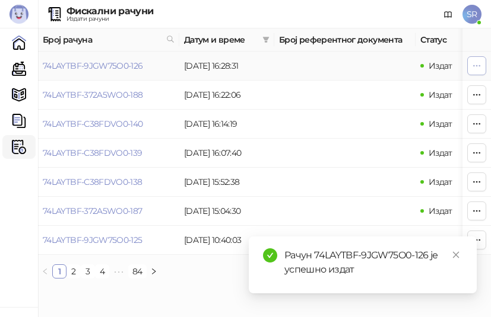
click at [478, 70] on icon "button" at bounding box center [476, 65] width 9 height 9
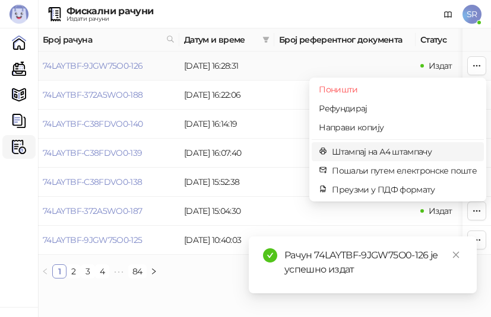
click at [388, 150] on span "Штампај на А4 штампачу" at bounding box center [404, 151] width 145 height 13
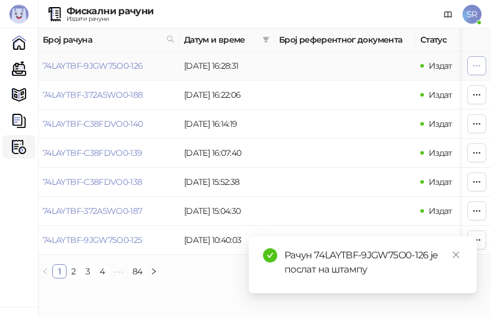
click at [478, 62] on icon "button" at bounding box center [476, 65] width 9 height 9
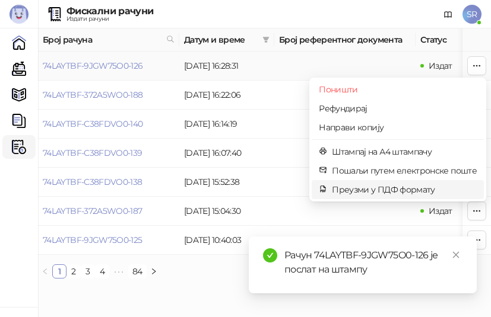
click at [383, 186] on span "Преузми у ПДФ формату" at bounding box center [404, 189] width 145 height 13
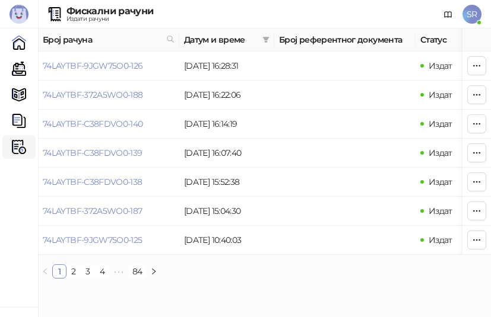
click at [466, 279] on ul "1 2 3 4 5 ••• 84" at bounding box center [264, 272] width 453 height 14
click at [18, 69] on link "Каса" at bounding box center [19, 69] width 24 height 24
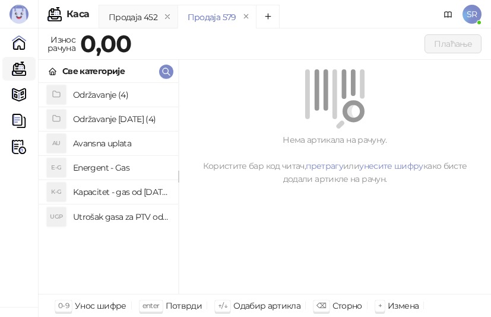
click at [118, 217] on h4 "Utrošak gasa za PTV od [DATE]. do [DATE]." at bounding box center [121, 217] width 96 height 19
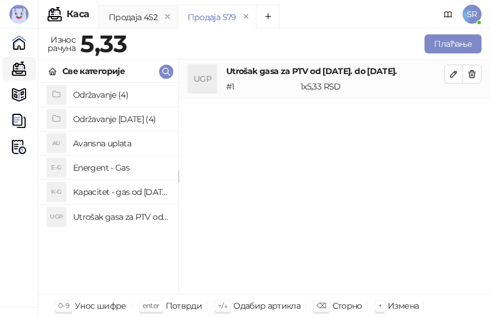
click at [115, 189] on h4 "Kapacitet - gas od [DATE]-[DATE]." at bounding box center [121, 192] width 96 height 19
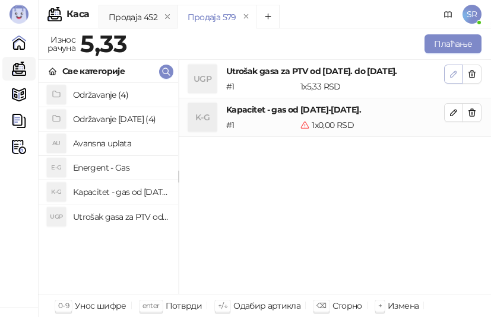
click at [456, 77] on icon "button" at bounding box center [452, 73] width 9 height 9
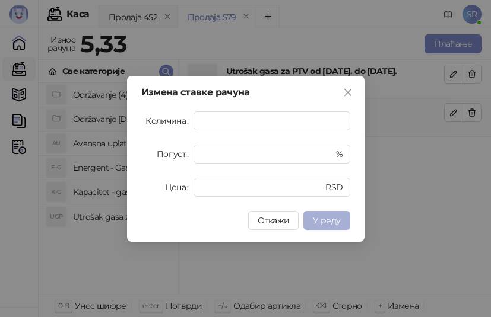
click at [335, 219] on span "У реду" at bounding box center [326, 220] width 27 height 11
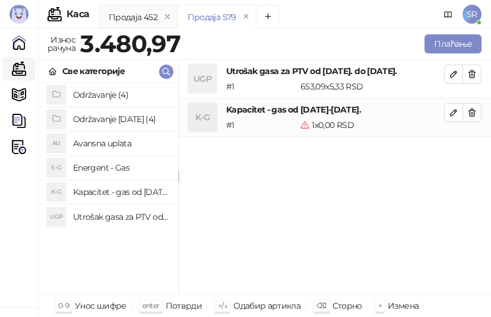
click at [454, 122] on button "button" at bounding box center [453, 112] width 19 height 19
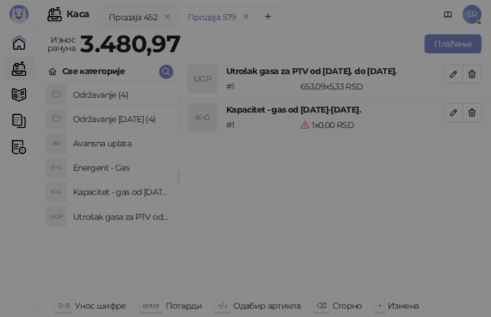
type input "*"
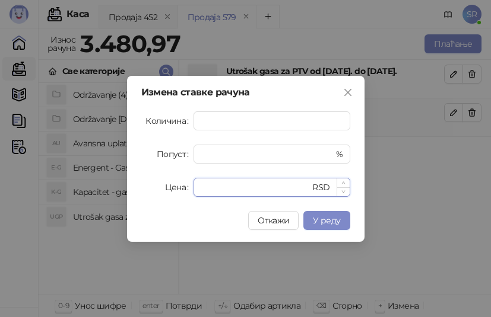
drag, startPoint x: 207, startPoint y: 187, endPoint x: 194, endPoint y: 189, distance: 13.2
click at [194, 189] on div "* RSD" at bounding box center [271, 187] width 157 height 19
paste input "*****"
type input "******"
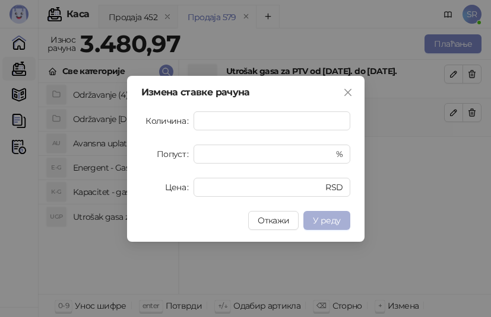
click at [332, 223] on span "У реду" at bounding box center [326, 220] width 27 height 11
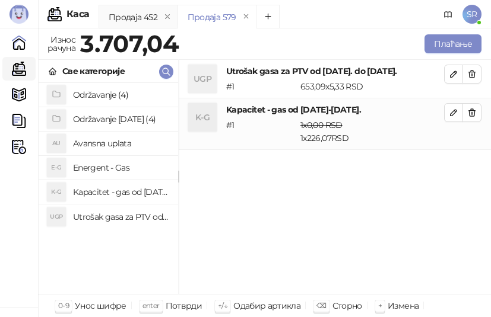
click at [118, 119] on h4 "Održavanje [DATE] (4)" at bounding box center [121, 119] width 96 height 19
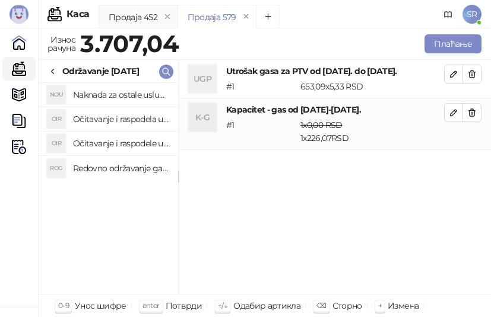
click at [135, 167] on h4 "Redovno održavanje gasne kotlarnice od [DATE]. do [DATE]." at bounding box center [121, 168] width 96 height 19
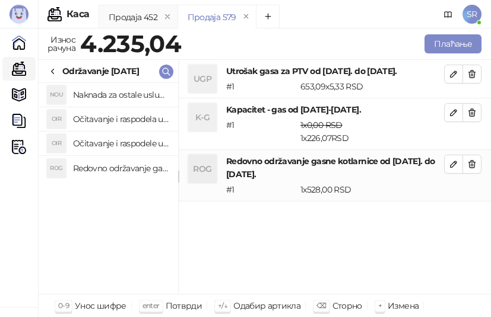
click at [135, 146] on h4 "Očitavanje i raspodele utrošene vode za PTV od [DATE]. do [DATE]." at bounding box center [121, 143] width 96 height 19
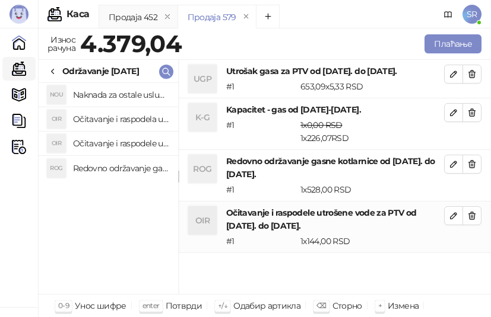
click at [132, 120] on h4 "Očitavanje i raspodela utrošene toplotne energije od [DATE]. do [DATE]." at bounding box center [121, 119] width 96 height 19
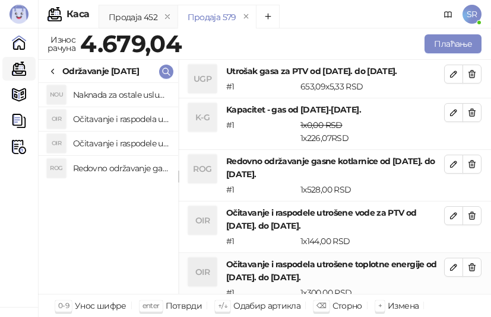
scroll to position [1, 0]
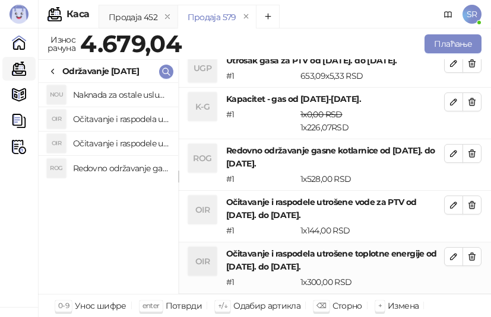
click at [125, 97] on h4 "Naknada za ostale usluge od [DATE]. do [DATE]." at bounding box center [121, 94] width 96 height 19
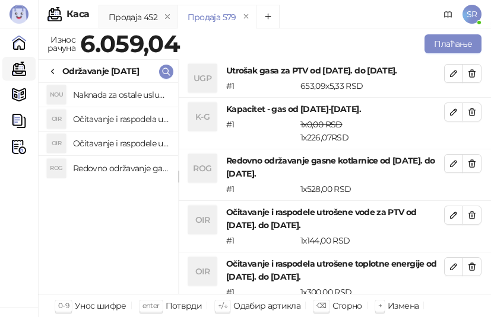
scroll to position [59, 0]
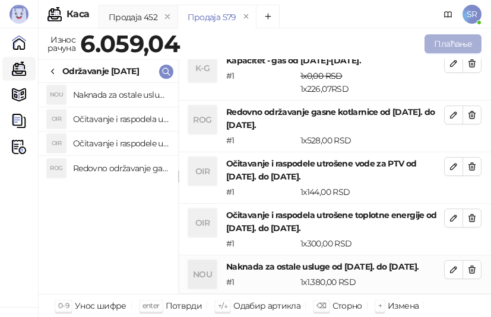
click at [455, 42] on button "Плаћање" at bounding box center [452, 43] width 57 height 19
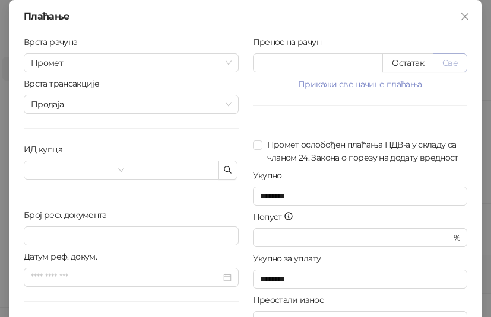
click at [454, 65] on button "Све" at bounding box center [449, 62] width 34 height 19
type input "*******"
type input "****"
click at [227, 167] on icon "button" at bounding box center [227, 170] width 9 height 9
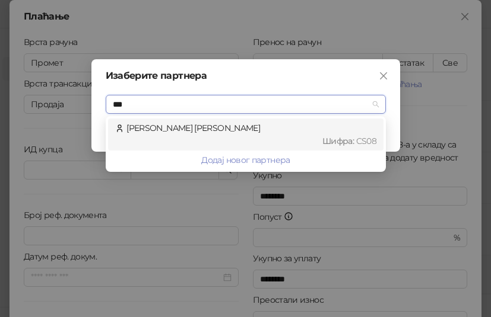
type input "****"
click at [210, 129] on div "[PERSON_NAME] [PERSON_NAME] : CS08" at bounding box center [245, 135] width 261 height 26
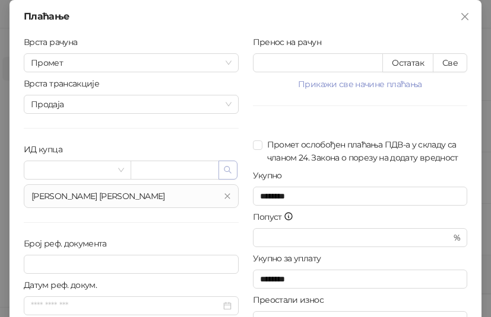
click at [223, 170] on icon "button" at bounding box center [227, 170] width 9 height 9
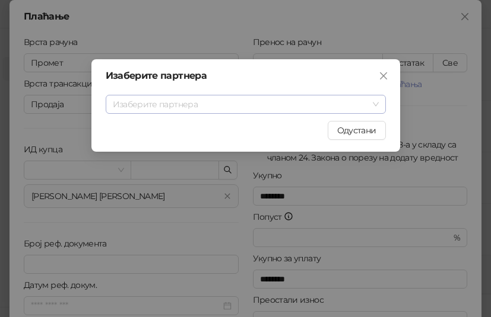
click at [190, 103] on input "search" at bounding box center [240, 105] width 255 height 18
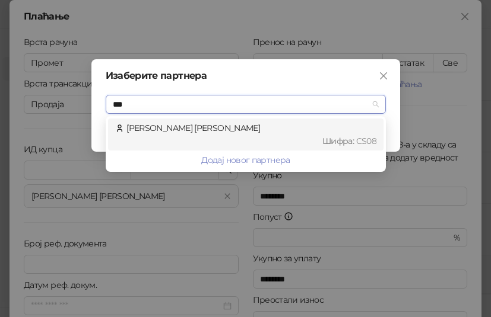
type input "****"
click at [187, 140] on div "Шифра : CS08" at bounding box center [251, 141] width 250 height 13
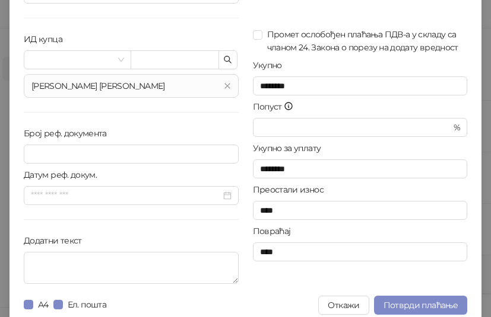
scroll to position [120, 0]
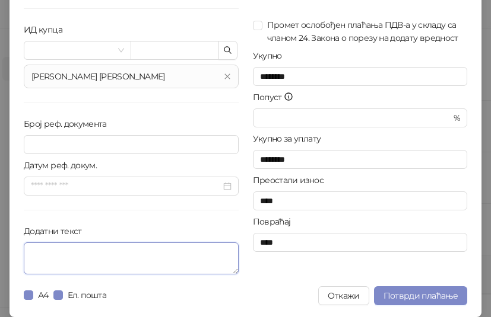
click at [182, 252] on textarea "Додатни текст" at bounding box center [131, 259] width 215 height 32
paste textarea "**********"
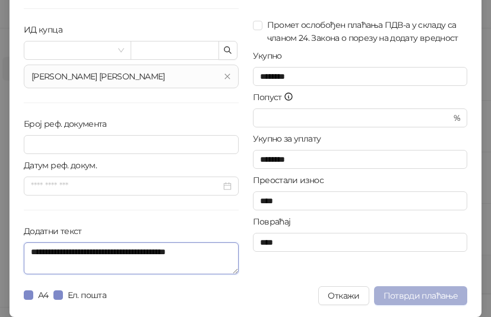
type textarea "**********"
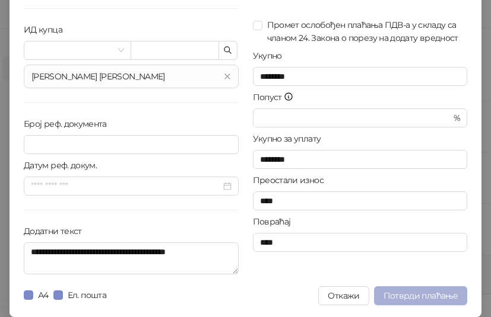
click at [406, 299] on span "Потврди плаћање" at bounding box center [420, 296] width 74 height 11
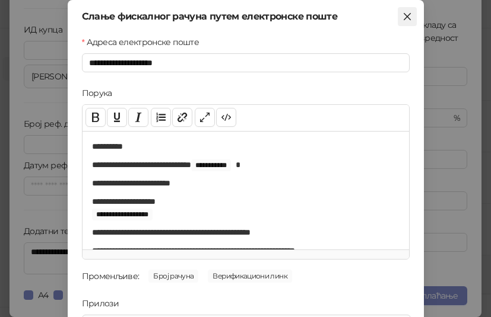
click at [403, 17] on icon "close" at bounding box center [406, 16] width 7 height 7
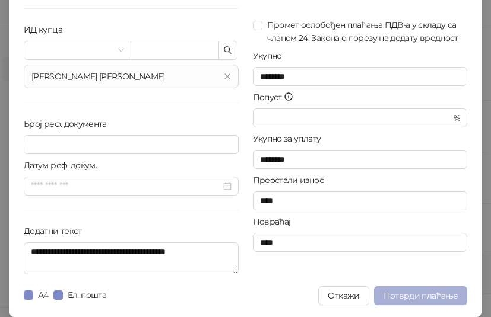
click at [409, 293] on span "Потврди плаћање" at bounding box center [420, 296] width 74 height 11
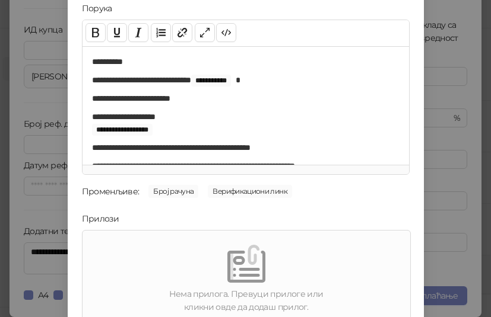
scroll to position [170, 0]
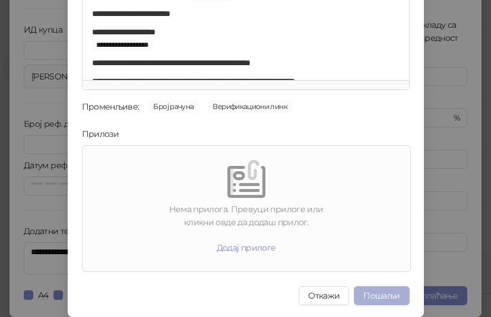
click at [380, 297] on button "Пошаљи" at bounding box center [381, 296] width 55 height 19
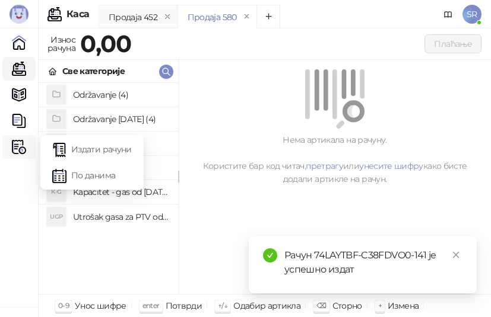
click at [19, 143] on img at bounding box center [19, 147] width 14 height 14
click at [103, 148] on link "Издати рачуни" at bounding box center [91, 150] width 79 height 24
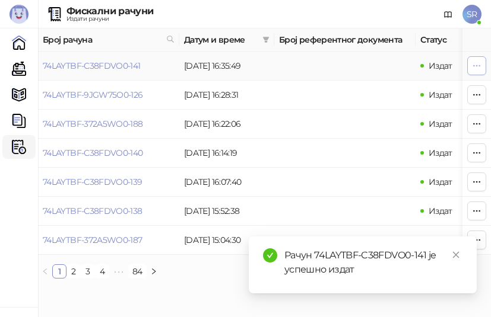
click at [477, 62] on icon "button" at bounding box center [476, 65] width 9 height 9
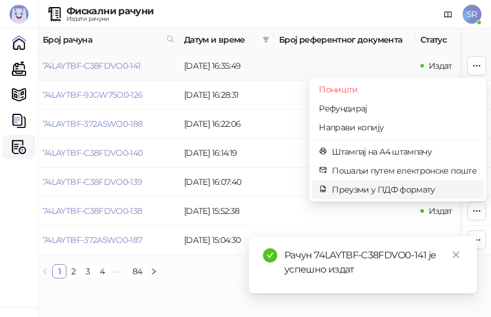
click at [373, 191] on span "Преузми у ПДФ формату" at bounding box center [404, 189] width 145 height 13
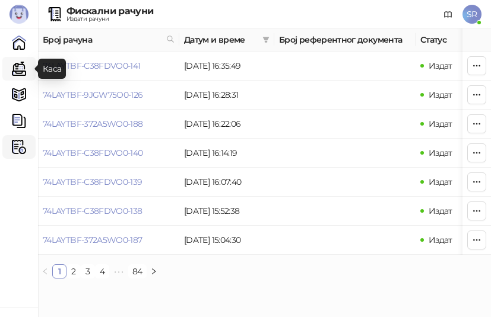
click at [11, 68] on link "Каса" at bounding box center [19, 69] width 24 height 24
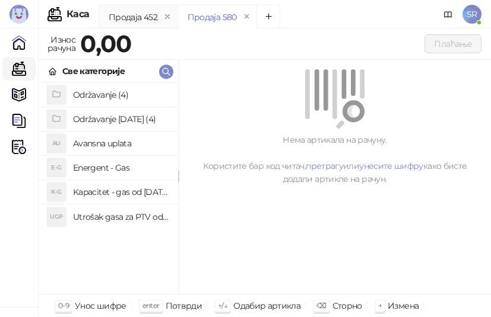
click at [103, 219] on h4 "Utrošak gasa za PTV od [DATE]. do [DATE]." at bounding box center [121, 217] width 96 height 19
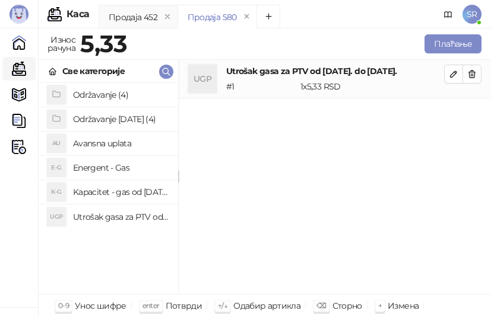
click at [100, 193] on h4 "Kapacitet - gas od [DATE]-[DATE]." at bounding box center [121, 192] width 96 height 19
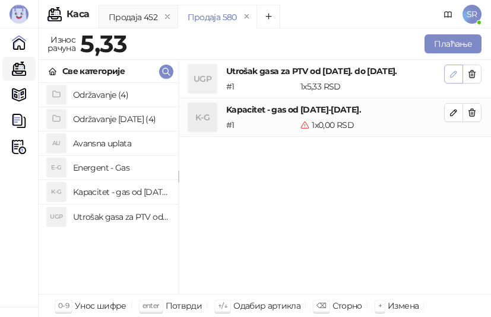
click at [450, 73] on icon "button" at bounding box center [452, 73] width 9 height 9
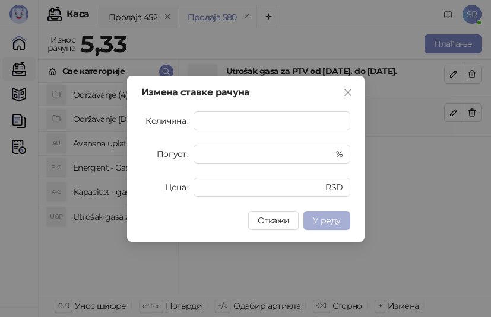
click at [330, 216] on span "У реду" at bounding box center [326, 220] width 27 height 11
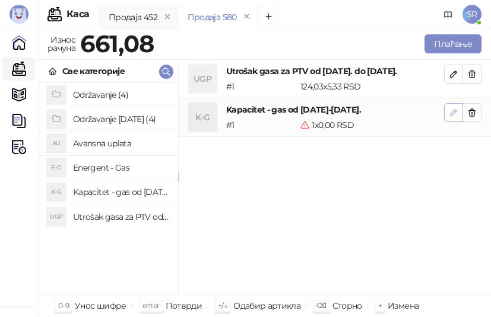
click at [457, 116] on icon "button" at bounding box center [452, 112] width 9 height 9
type input "*"
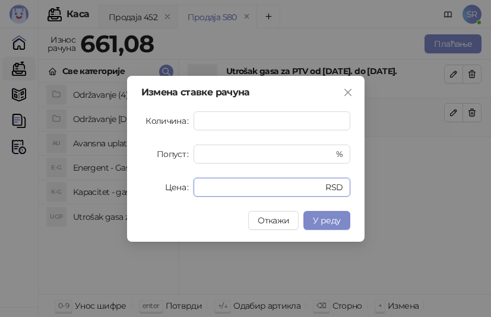
drag, startPoint x: 212, startPoint y: 187, endPoint x: 192, endPoint y: 190, distance: 19.7
click at [194, 190] on div "* RSD" at bounding box center [271, 187] width 157 height 19
paste input "*****"
type input "******"
click at [334, 220] on span "У реду" at bounding box center [326, 220] width 27 height 11
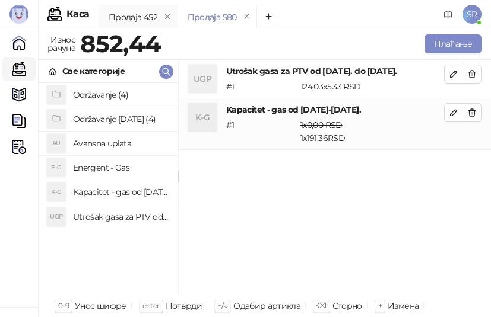
click at [126, 119] on h4 "Održavanje [DATE] (4)" at bounding box center [121, 119] width 96 height 19
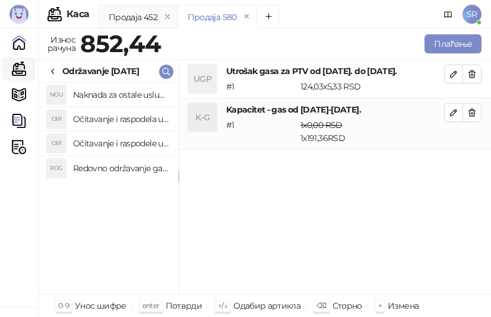
click at [120, 167] on h4 "Redovno održavanje gasne kotlarnice od [DATE]. do [DATE]." at bounding box center [121, 168] width 96 height 19
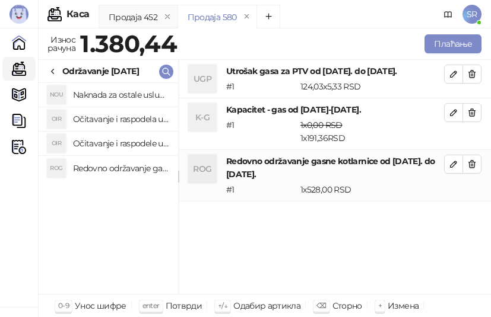
click at [125, 141] on h4 "Očitavanje i raspodele utrošene vode za PTV od [DATE]. do [DATE]." at bounding box center [121, 143] width 96 height 19
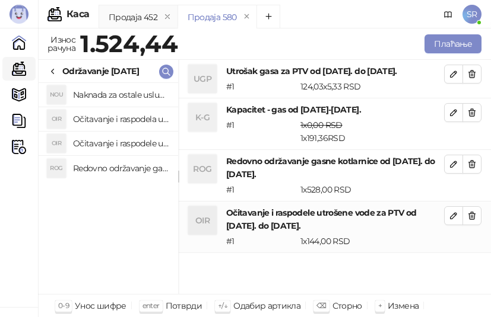
click at [125, 120] on h4 "Očitavanje i raspodela utrošene toplotne energije od [DATE]. do [DATE]." at bounding box center [121, 119] width 96 height 19
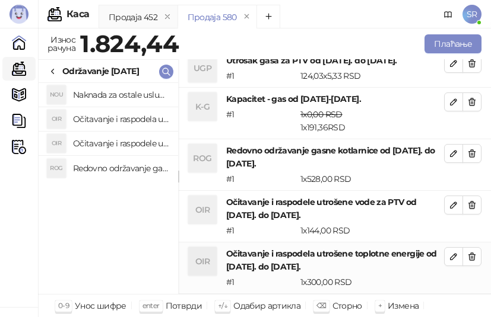
click at [125, 96] on h4 "Naknada za ostale usluge od [DATE]. do [DATE]." at bounding box center [121, 94] width 96 height 19
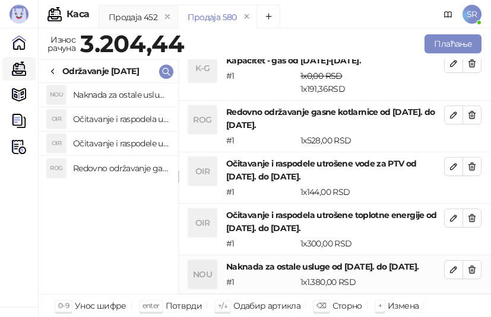
scroll to position [62, 0]
click at [439, 42] on button "Плаћање" at bounding box center [452, 43] width 57 height 19
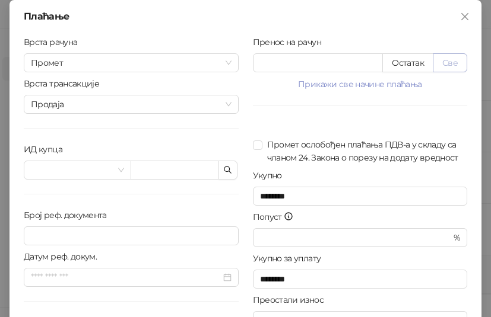
click at [459, 63] on button "Све" at bounding box center [449, 62] width 34 height 19
type input "*******"
type input "****"
drag, startPoint x: 334, startPoint y: 63, endPoint x: 218, endPoint y: 65, distance: 116.3
click at [218, 65] on div "Врста рачуна Промет Врста трансакције Продаја ИД купца Број реф. документа Дату…" at bounding box center [245, 206] width 457 height 341
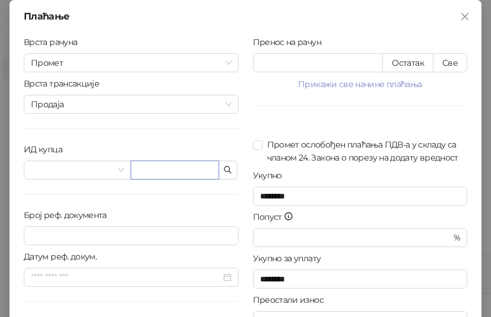
click at [164, 171] on input "text" at bounding box center [175, 170] width 88 height 19
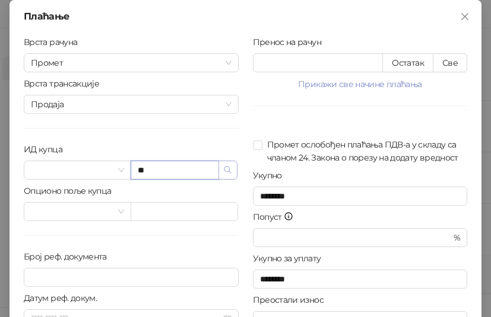
type input "*"
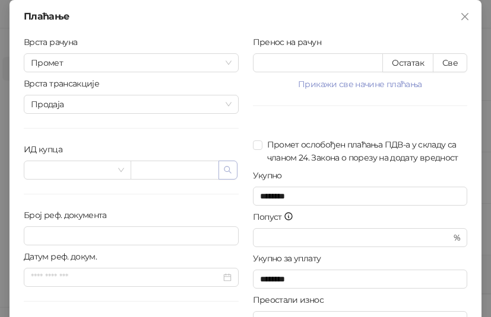
click at [223, 170] on icon "button" at bounding box center [227, 170] width 9 height 9
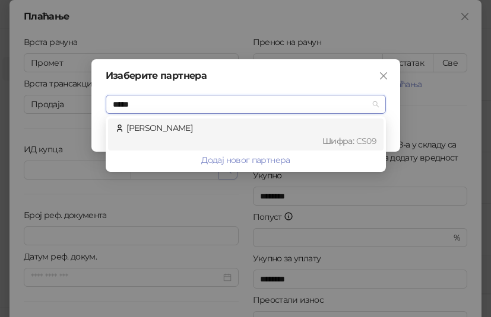
type input "******"
click at [144, 132] on div "[PERSON_NAME] Шифра : CS09" at bounding box center [245, 135] width 261 height 26
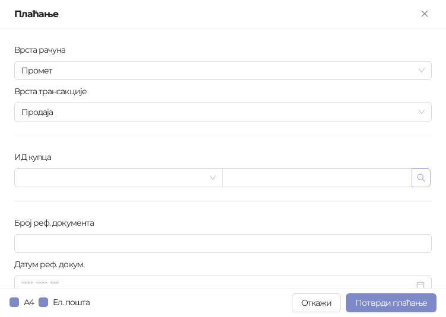
click at [416, 177] on icon "button" at bounding box center [420, 177] width 9 height 9
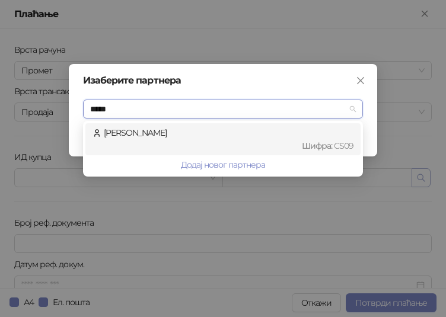
type input "******"
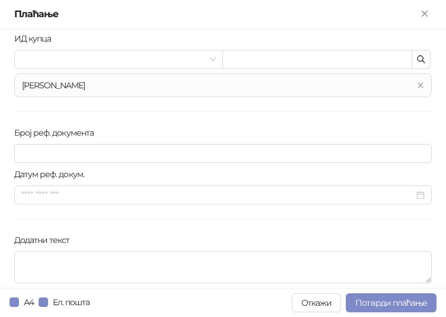
scroll to position [178, 0]
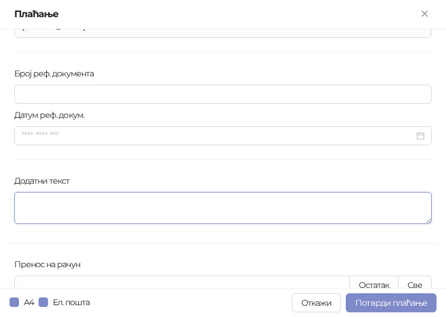
click at [76, 203] on textarea "Додатни текст" at bounding box center [223, 208] width 418 height 32
paste textarea "**********"
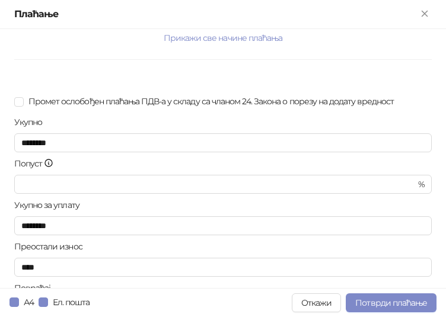
scroll to position [496, 0]
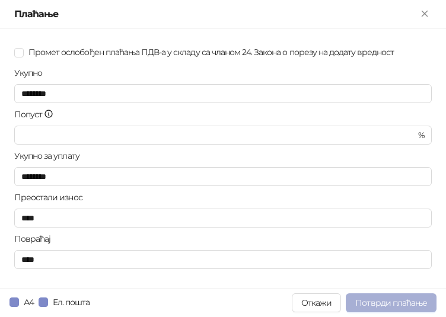
type textarea "**********"
click at [399, 301] on span "Потврди плаћање" at bounding box center [391, 303] width 72 height 11
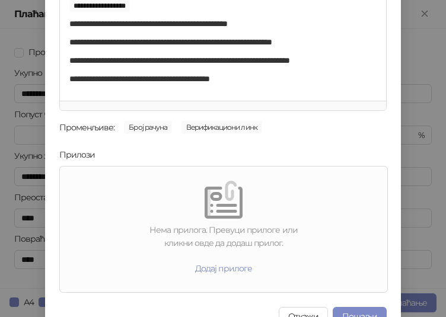
scroll to position [179, 0]
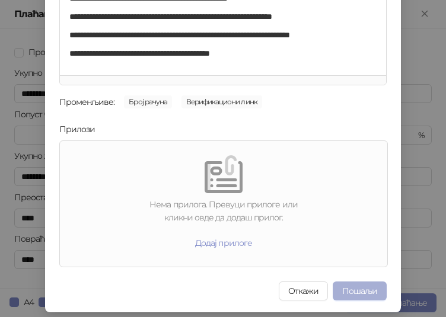
click at [361, 290] on button "Пошаљи" at bounding box center [360, 291] width 54 height 19
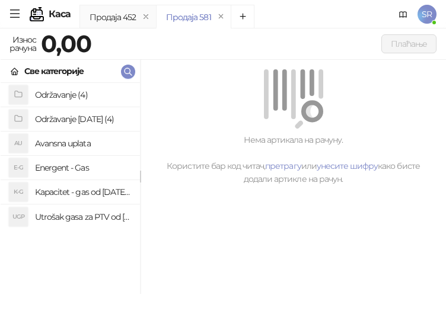
click at [11, 13] on icon "menu" at bounding box center [14, 13] width 11 height 11
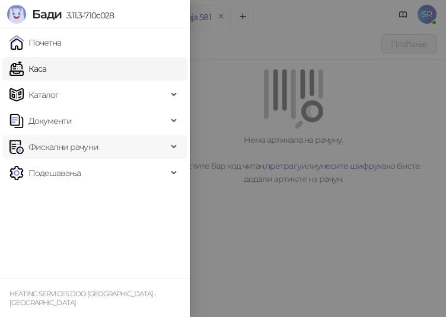
click at [101, 154] on span "Фискални рачуни" at bounding box center [88, 147] width 158 height 24
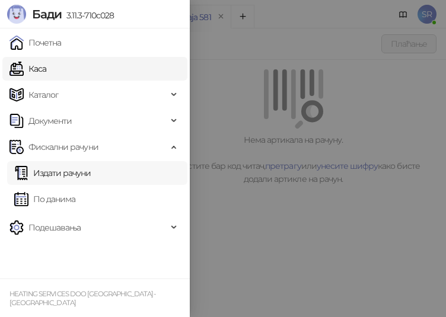
click at [69, 174] on link "Издати рачуни" at bounding box center [52, 173] width 77 height 24
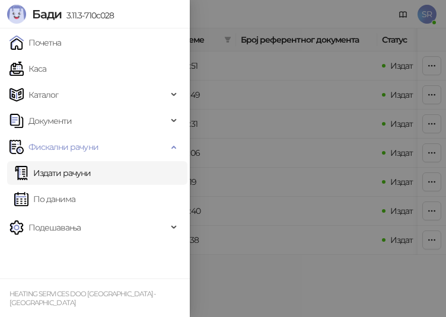
click at [434, 63] on div at bounding box center [223, 158] width 446 height 317
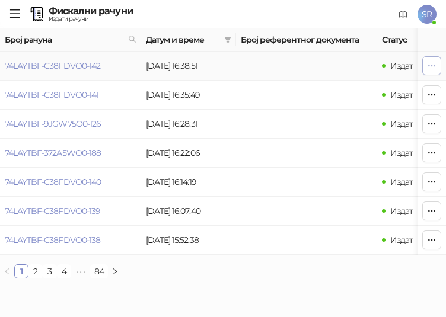
click at [431, 68] on icon "button" at bounding box center [431, 65] width 9 height 9
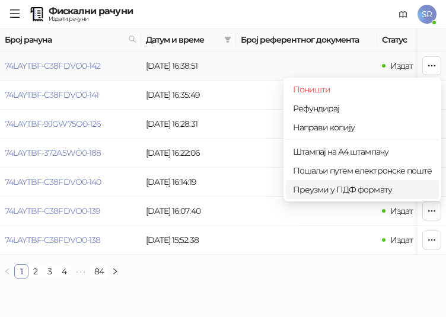
click at [361, 188] on span "Преузми у ПДФ формату" at bounding box center [362, 189] width 139 height 13
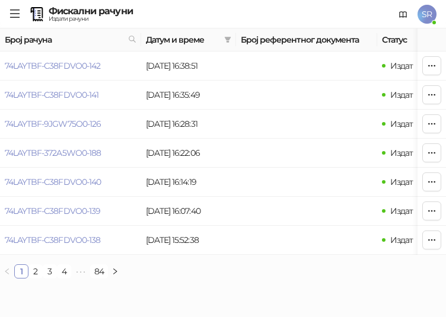
click at [9, 16] on div "[PERSON_NAME] 3.11.3-710c028 Фискални рачуни Издати рачуни SR" at bounding box center [223, 14] width 446 height 28
click at [15, 14] on icon "menu" at bounding box center [14, 13] width 9 height 8
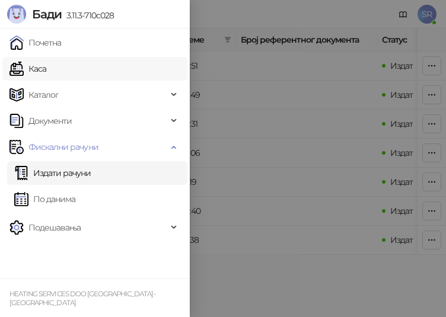
click at [46, 73] on link "Каса" at bounding box center [27, 69] width 37 height 24
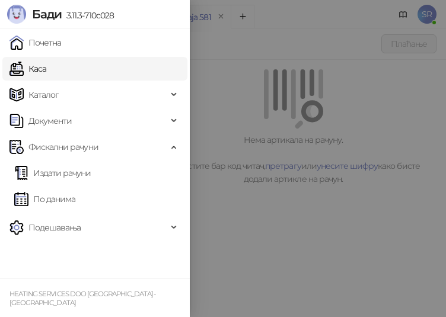
click at [313, 246] on div at bounding box center [223, 158] width 446 height 317
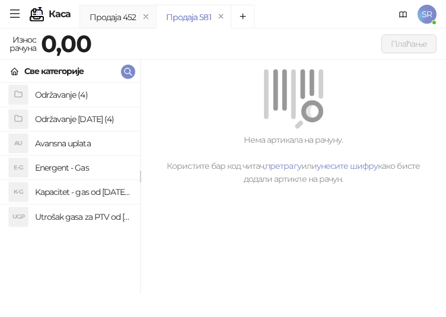
click at [100, 219] on h4 "Utrošak gasa za PTV od [DATE]. do [DATE]." at bounding box center [83, 217] width 96 height 19
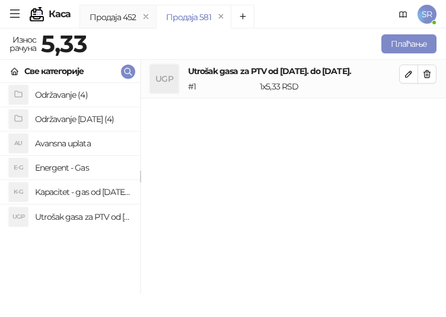
click at [100, 189] on h4 "Kapacitet - gas od [DATE]-[DATE]." at bounding box center [83, 192] width 96 height 19
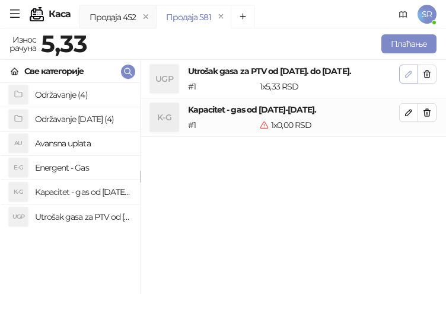
click at [406, 76] on icon "button" at bounding box center [408, 73] width 9 height 9
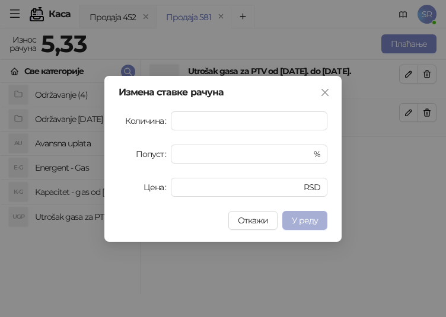
click at [313, 220] on span "У реду" at bounding box center [305, 220] width 26 height 11
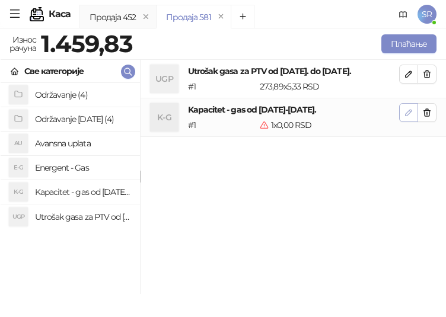
click at [406, 111] on icon "button" at bounding box center [408, 112] width 9 height 9
type input "*"
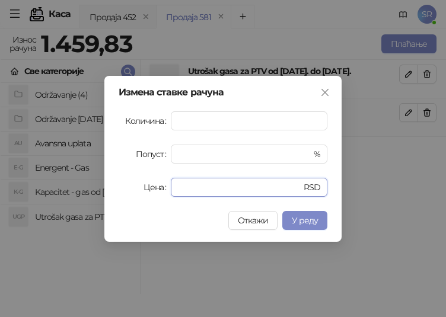
drag, startPoint x: 196, startPoint y: 189, endPoint x: 164, endPoint y: 190, distance: 32.1
click at [166, 190] on div "Цена * RSD" at bounding box center [223, 187] width 209 height 19
paste input "*****"
type input "******"
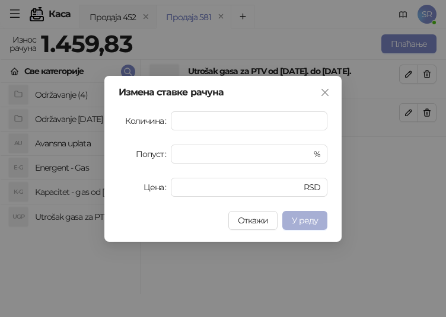
click at [312, 222] on span "У реду" at bounding box center [305, 220] width 26 height 11
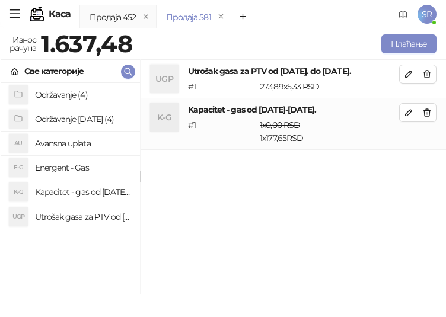
click at [82, 119] on h4 "Održavanje [DATE] (4)" at bounding box center [83, 119] width 96 height 19
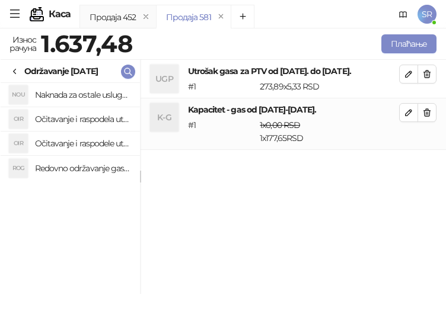
drag, startPoint x: 86, startPoint y: 166, endPoint x: 82, endPoint y: 142, distance: 24.1
click at [85, 166] on h4 "Redovno održavanje gasne kotlarnice od [DATE]. do [DATE]." at bounding box center [83, 168] width 96 height 19
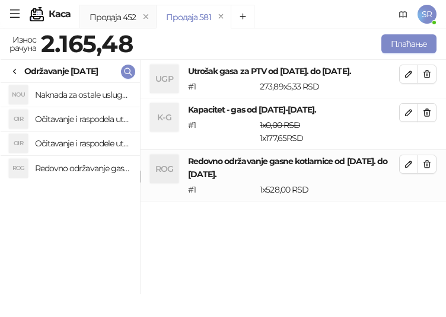
click at [82, 141] on h4 "Očitavanje i raspodele utrošene vode za PTV od [DATE]. do [DATE]." at bounding box center [83, 143] width 96 height 19
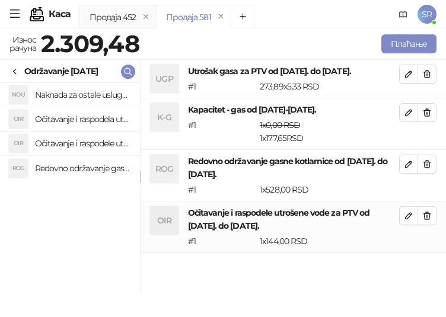
click at [85, 117] on h4 "Očitavanje i raspodela utrošene toplotne energije od [DATE]. do [DATE]." at bounding box center [83, 119] width 96 height 19
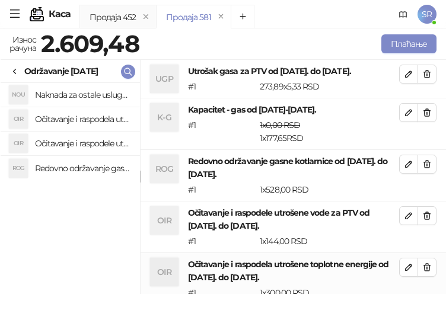
scroll to position [1, 0]
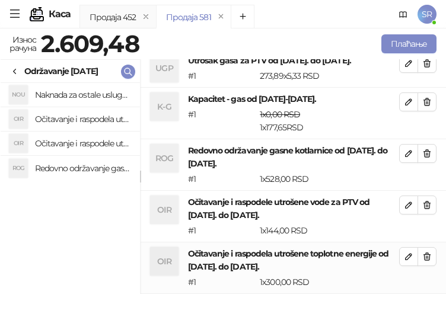
click at [90, 89] on h4 "Naknada za ostale usluge od [DATE]. do [DATE]." at bounding box center [83, 94] width 96 height 19
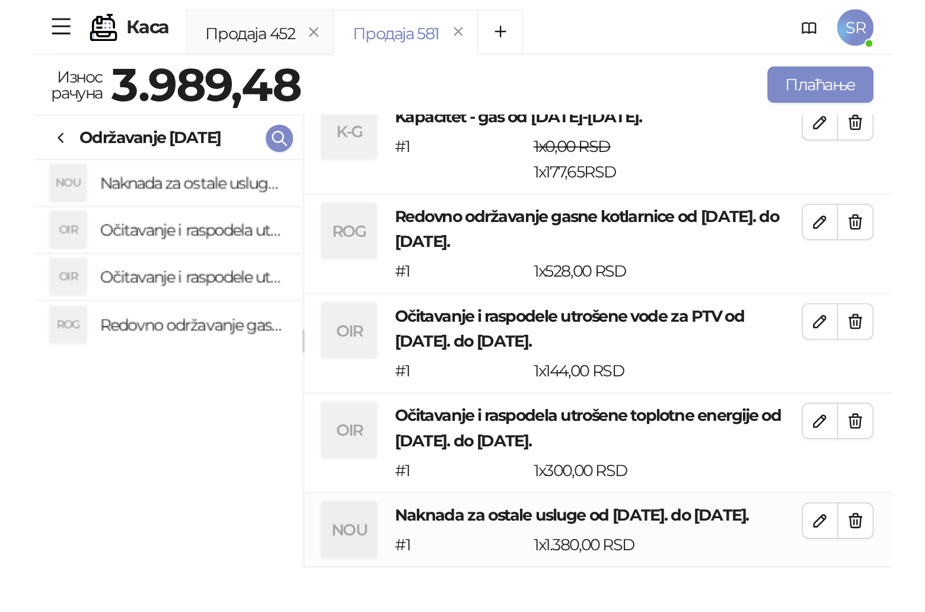
scroll to position [62, 0]
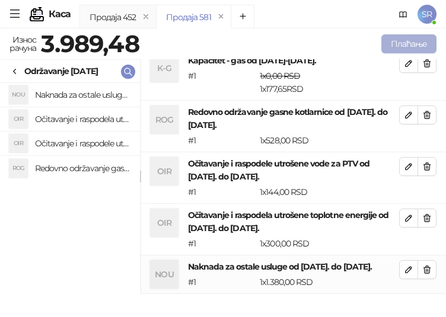
click at [418, 46] on button "Плаћање" at bounding box center [408, 43] width 55 height 19
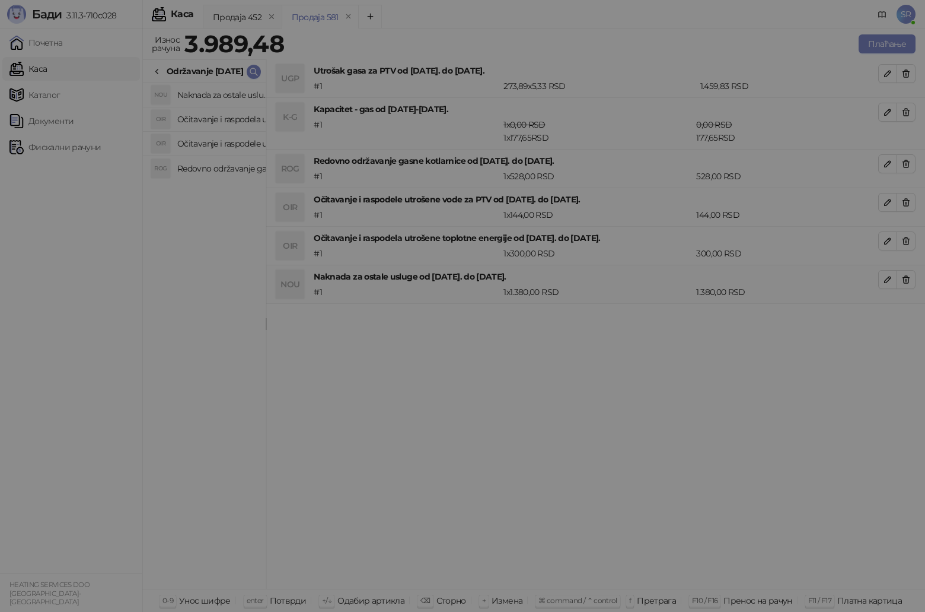
scroll to position [0, 0]
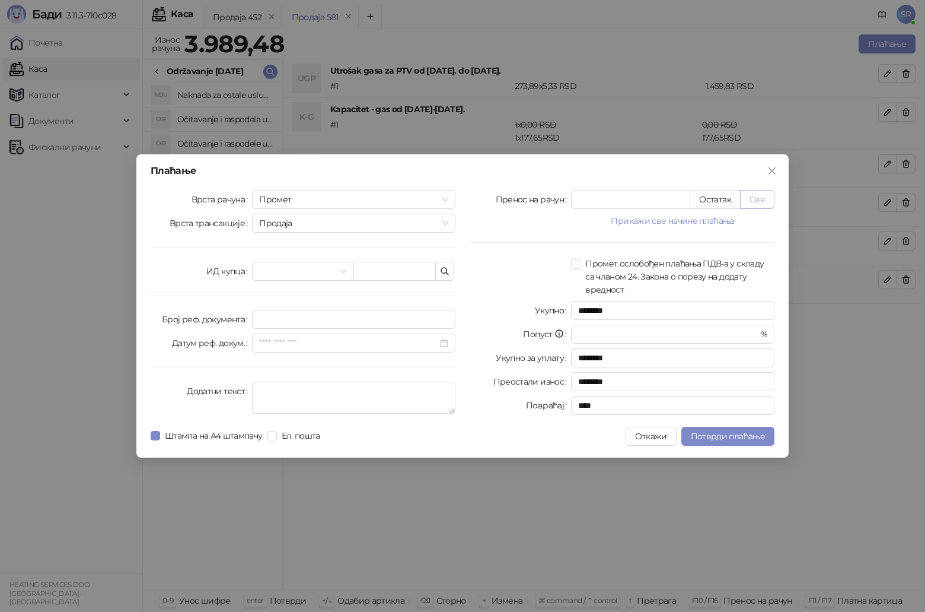
click at [686, 199] on button "Све" at bounding box center [757, 199] width 34 height 19
type input "*******"
type input "****"
drag, startPoint x: 623, startPoint y: 203, endPoint x: 551, endPoint y: 199, distance: 71.9
click at [551, 199] on div "Пренос на рачун ******* Остатак Све" at bounding box center [622, 199] width 305 height 19
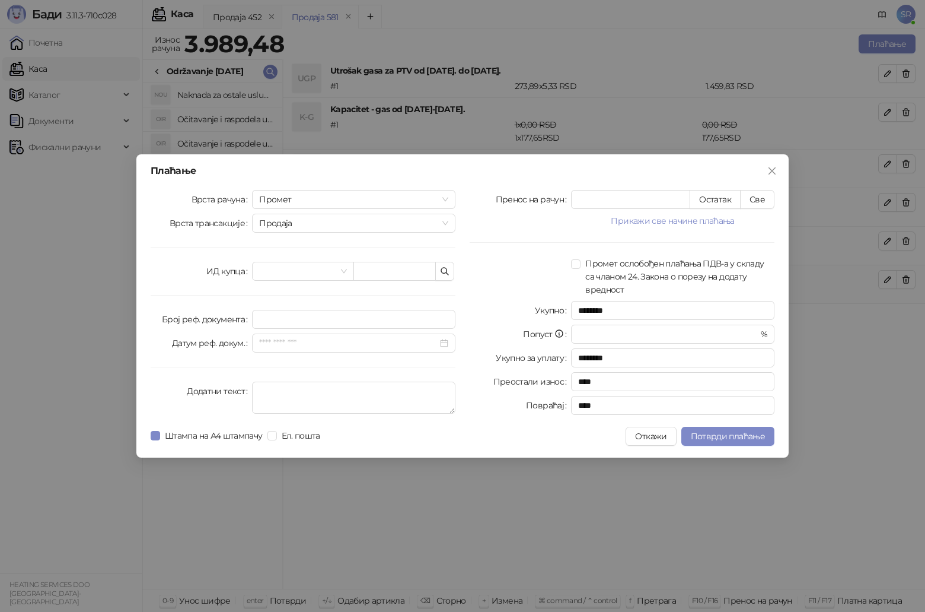
click at [520, 292] on div at bounding box center [520, 276] width 101 height 39
click at [446, 268] on icon "button" at bounding box center [444, 271] width 7 height 7
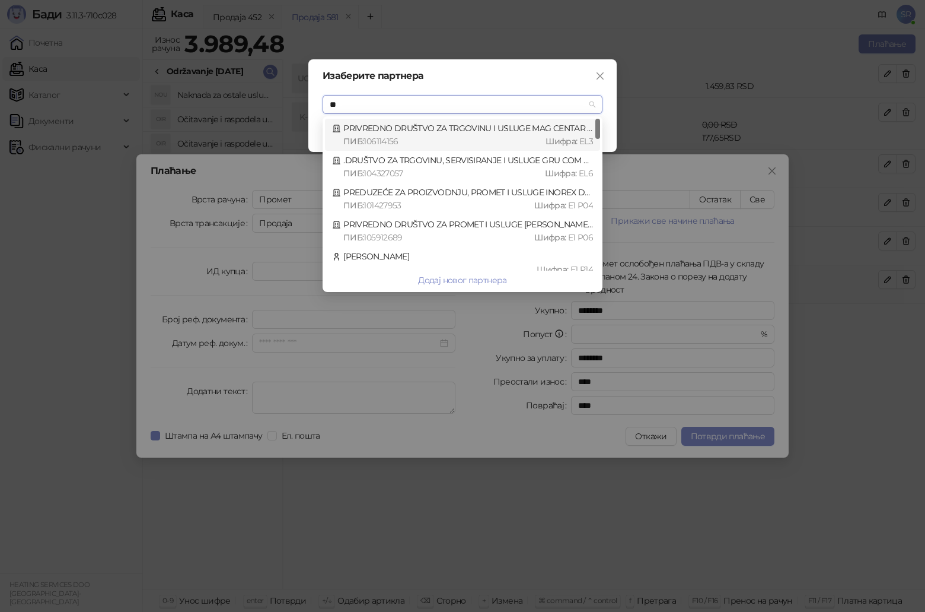
type input "*"
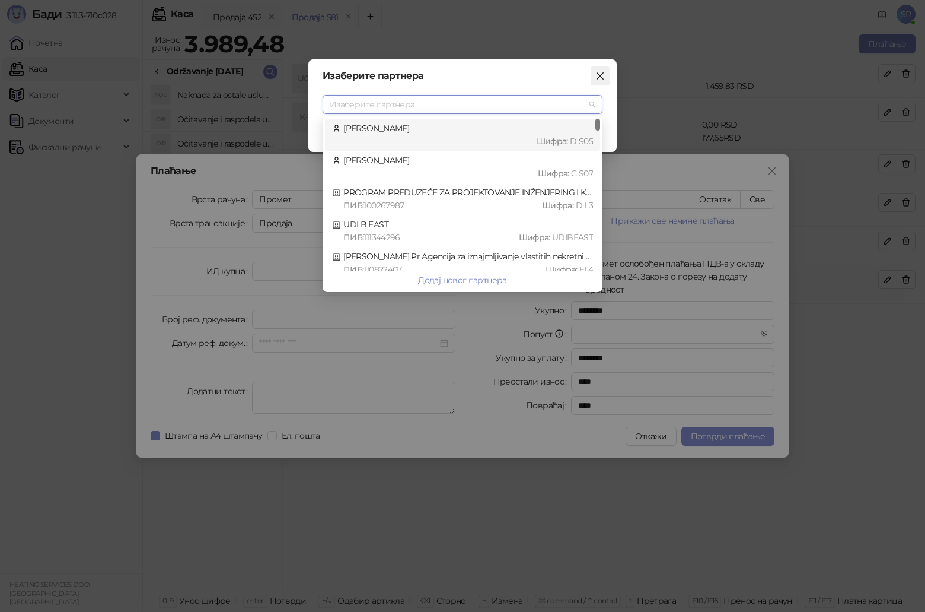
click at [601, 74] on icon "close" at bounding box center [600, 75] width 9 height 9
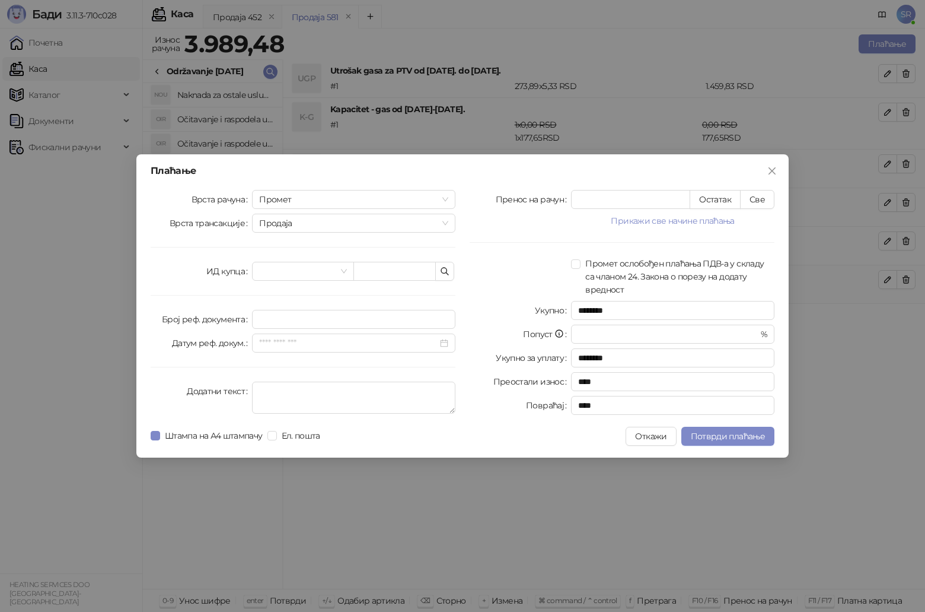
click at [430, 317] on div "Плаћање Врста рачуна Промет Врста трансакције Продаја ИД купца Број реф. докуме…" at bounding box center [462, 306] width 925 height 612
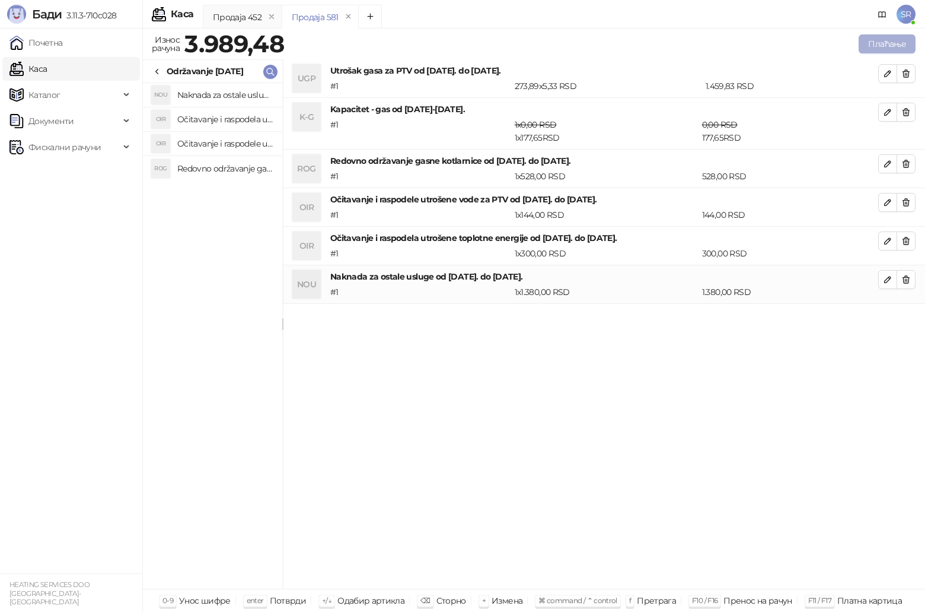
click at [686, 40] on button "Плаћање" at bounding box center [887, 43] width 57 height 19
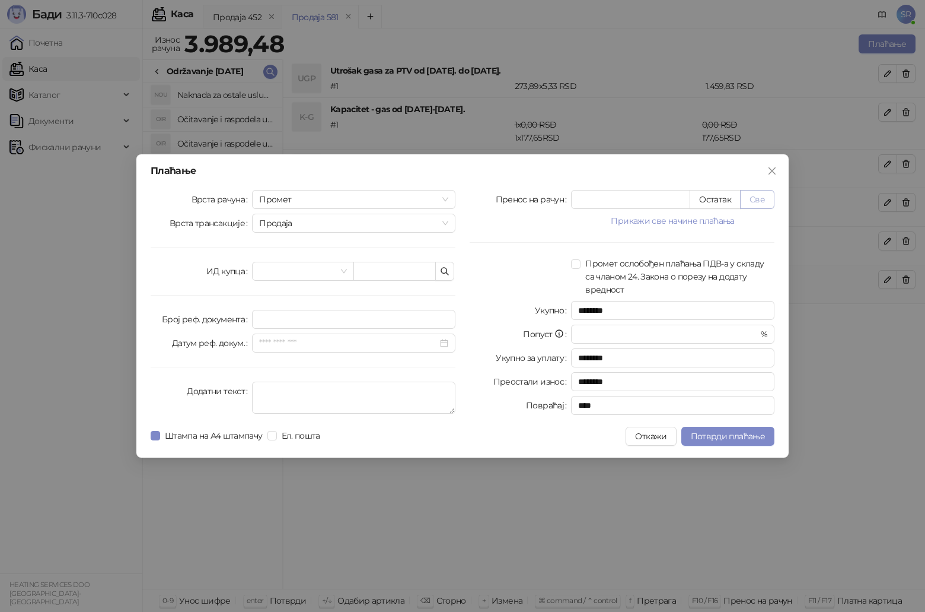
click at [686, 196] on button "Све" at bounding box center [757, 199] width 34 height 19
type input "*******"
type input "****"
click at [447, 270] on icon "button" at bounding box center [444, 270] width 9 height 9
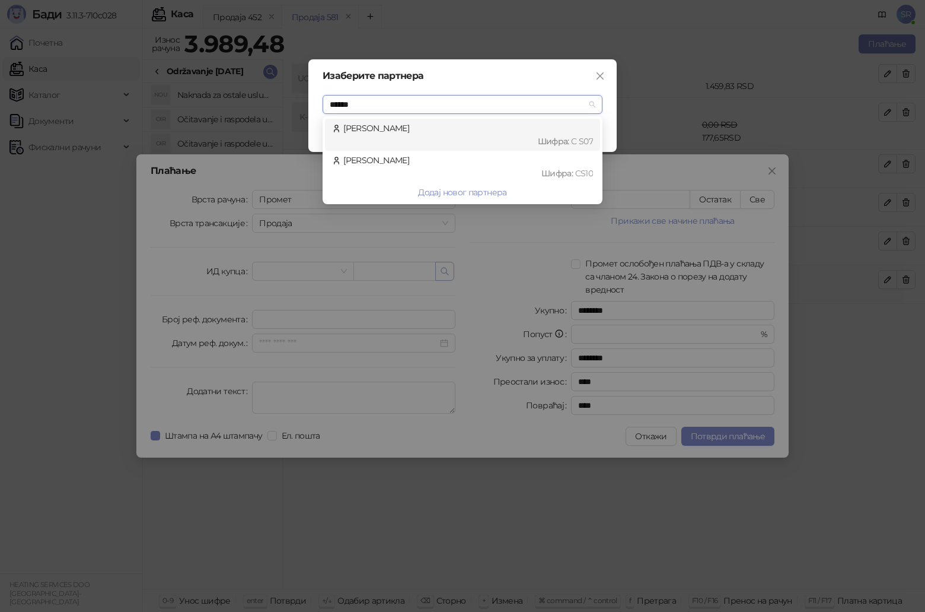
type input "*******"
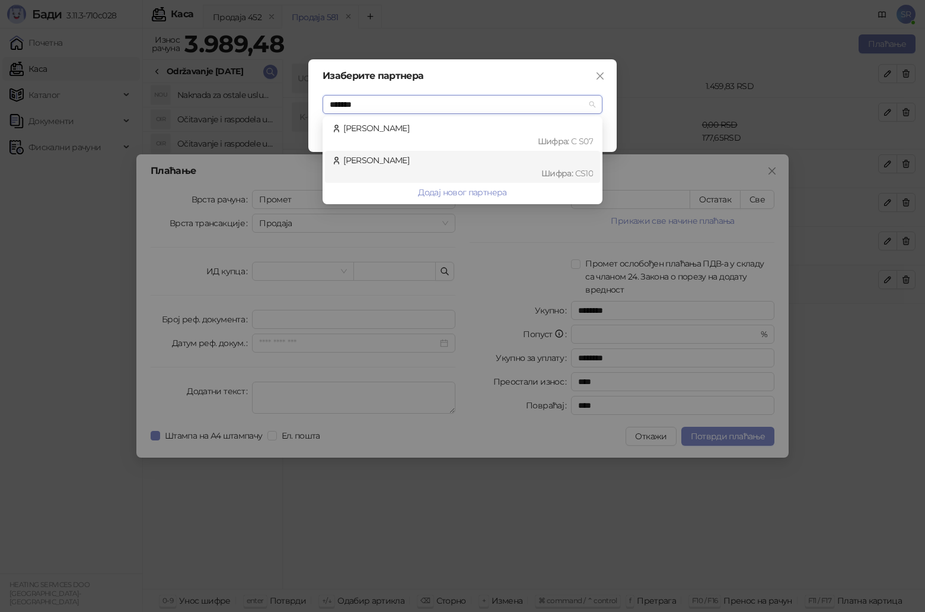
click at [425, 158] on div "[PERSON_NAME] : CS10" at bounding box center [462, 167] width 261 height 26
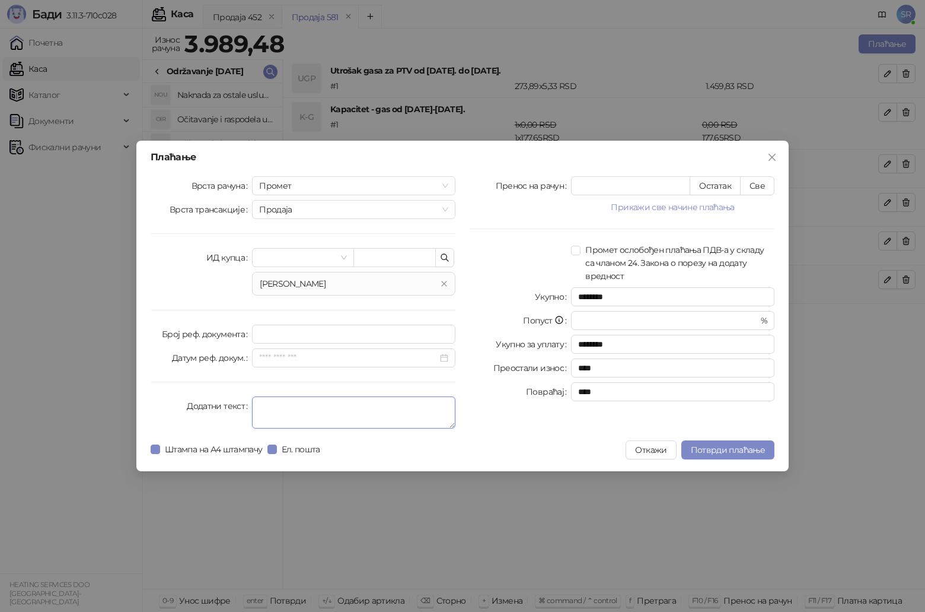
click at [358, 317] on textarea "Додатни текст" at bounding box center [353, 412] width 203 height 32
paste textarea "**********"
type textarea "**********"
click at [686, 317] on span "Потврди плаћање" at bounding box center [728, 449] width 74 height 11
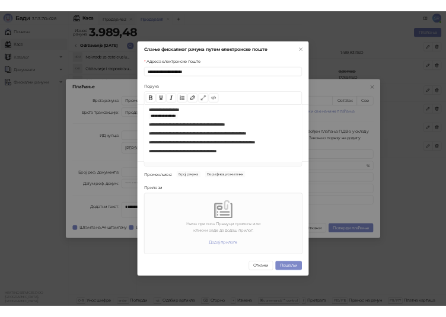
scroll to position [60, 0]
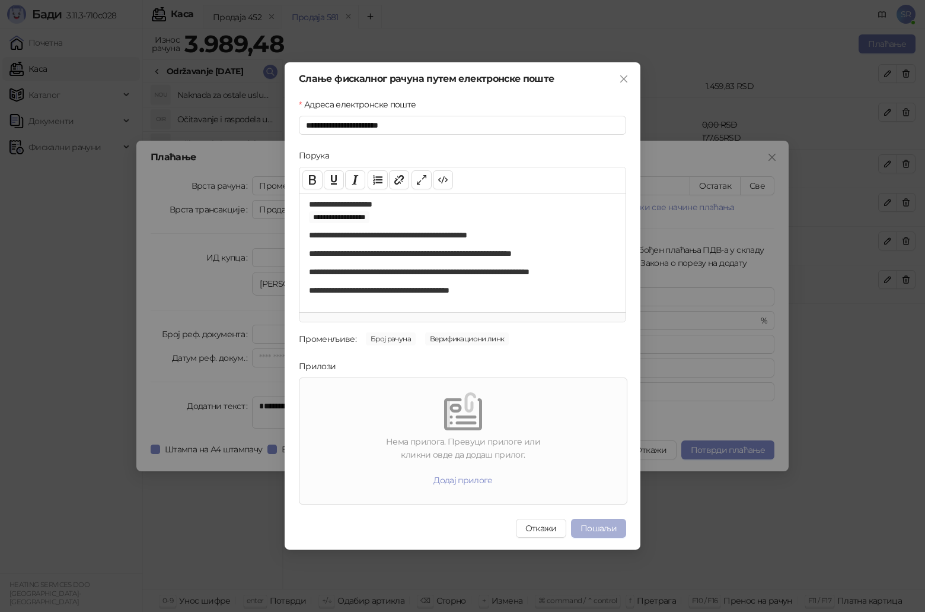
click at [596, 317] on button "Пошаљи" at bounding box center [598, 527] width 55 height 19
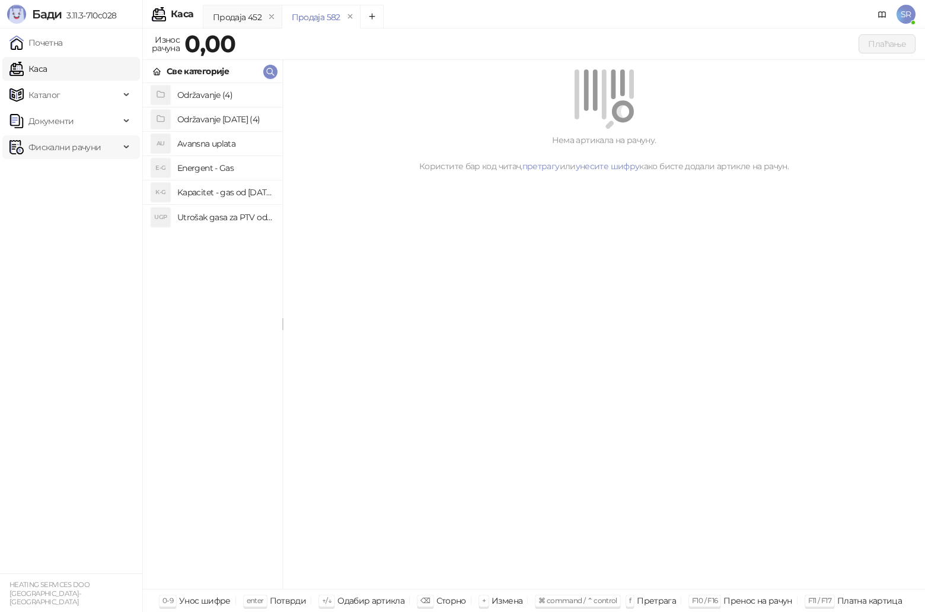
click at [62, 150] on span "Фискални рачуни" at bounding box center [64, 147] width 72 height 24
click at [87, 173] on link "Издати рачуни" at bounding box center [53, 173] width 79 height 24
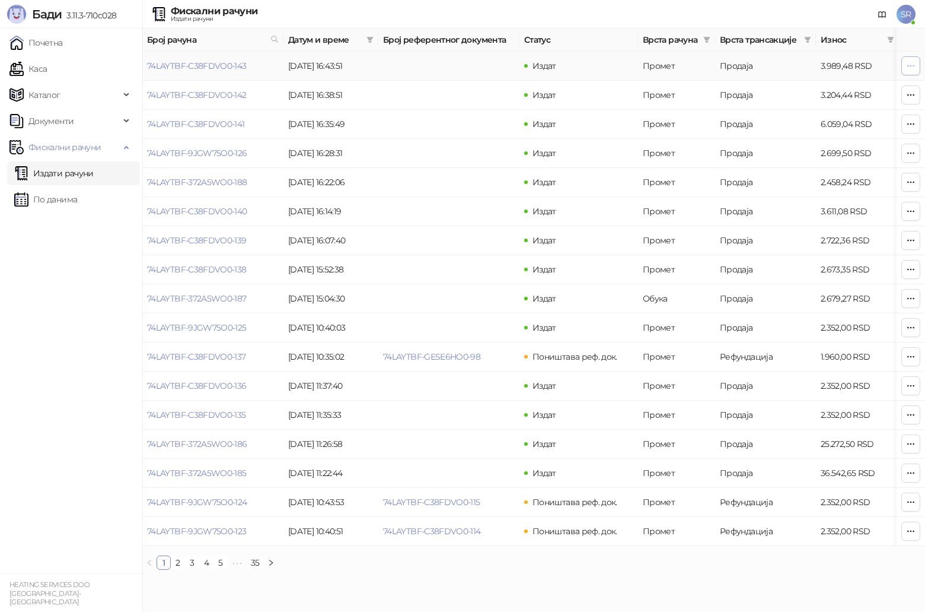
click at [686, 66] on icon "button" at bounding box center [911, 65] width 7 height 1
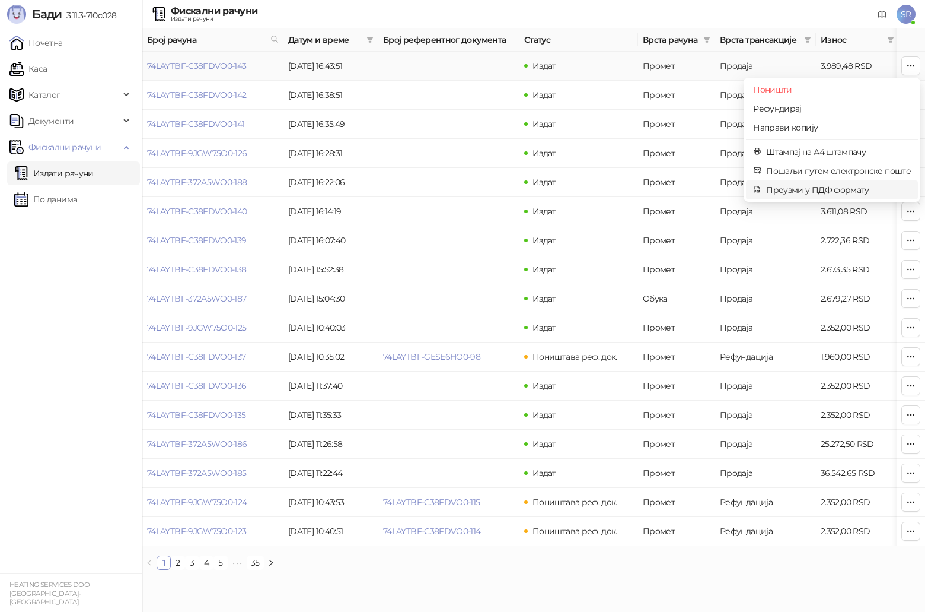
click at [686, 190] on span "Преузми у ПДФ формату" at bounding box center [838, 189] width 145 height 13
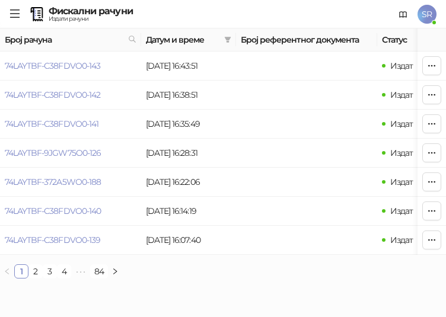
click at [14, 16] on icon "menu" at bounding box center [14, 13] width 11 height 11
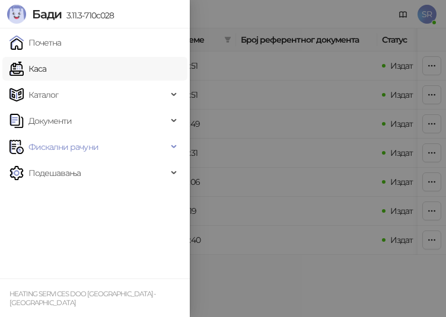
click at [46, 67] on link "Каса" at bounding box center [27, 69] width 37 height 24
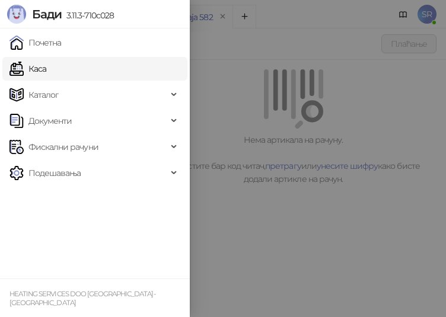
click at [311, 89] on div at bounding box center [223, 158] width 446 height 317
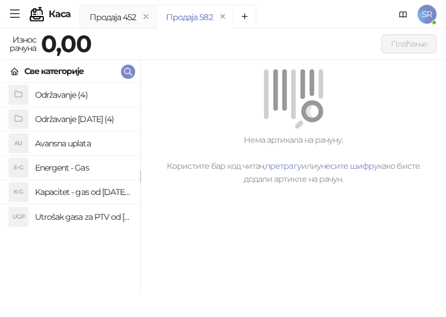
click at [71, 216] on h4 "Utrošak gasa za PTV od [DATE]. do [DATE]." at bounding box center [83, 217] width 96 height 19
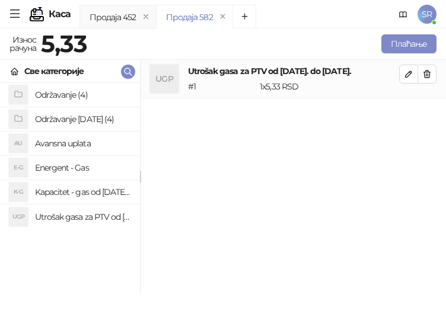
click at [74, 195] on h4 "Kapacitet - gas od [DATE]-[DATE]." at bounding box center [83, 192] width 96 height 19
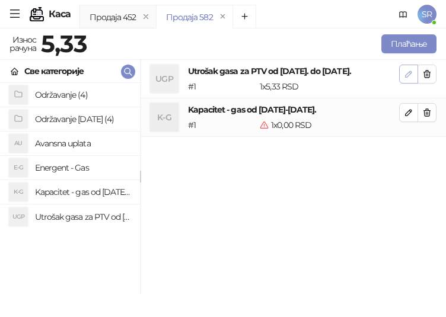
click at [409, 71] on icon "button" at bounding box center [408, 73] width 9 height 9
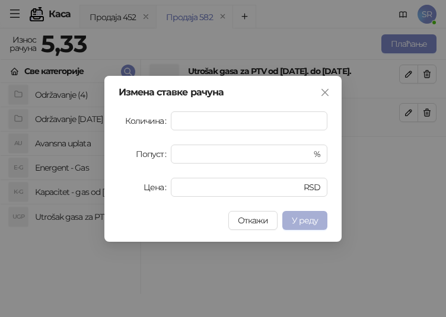
click at [305, 222] on span "У реду" at bounding box center [305, 220] width 26 height 11
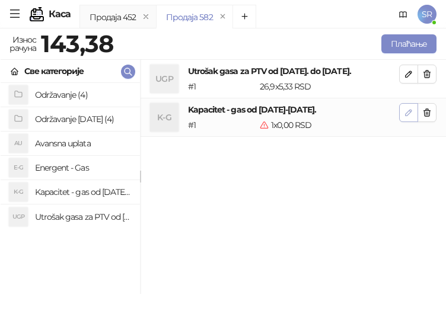
click at [408, 113] on icon "button" at bounding box center [408, 112] width 9 height 9
type input "*"
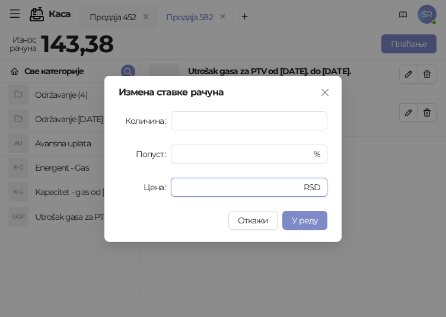
drag, startPoint x: 192, startPoint y: 189, endPoint x: 162, endPoint y: 190, distance: 29.7
click at [162, 190] on div "Цена * RSD" at bounding box center [223, 187] width 209 height 19
paste input "*****"
type input "******"
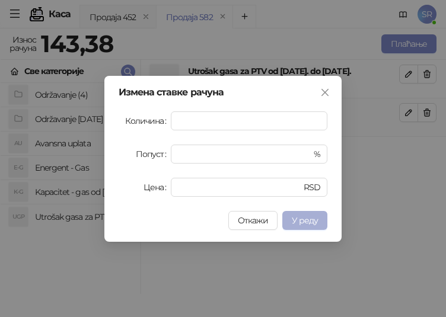
click at [315, 224] on span "У реду" at bounding box center [305, 220] width 26 height 11
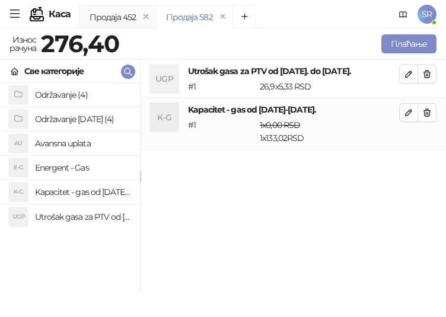
click at [83, 97] on h4 "Održavanje (4)" at bounding box center [83, 94] width 96 height 19
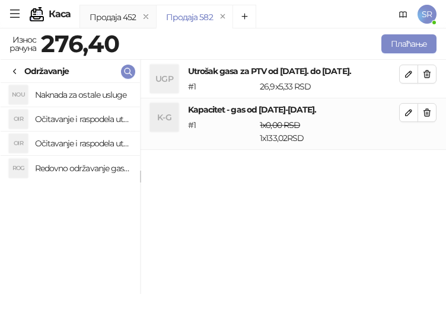
click at [84, 167] on h4 "Redovno održavanje gasne kotlarnice" at bounding box center [83, 168] width 96 height 19
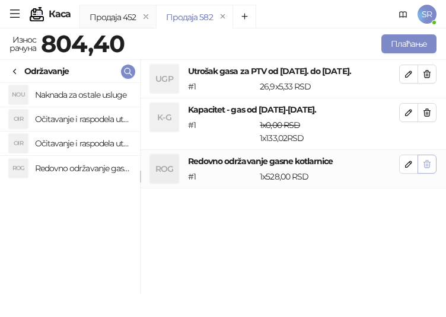
click at [427, 167] on icon "button" at bounding box center [426, 164] width 9 height 9
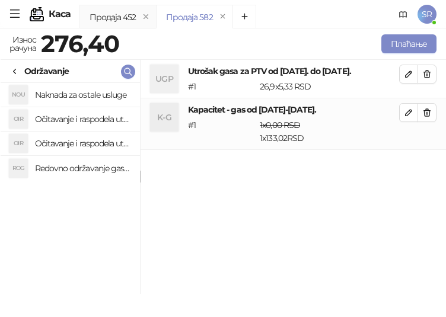
click at [15, 75] on icon at bounding box center [14, 71] width 9 height 9
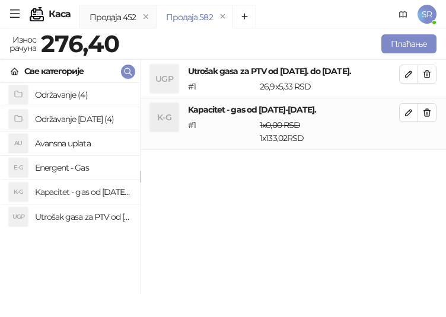
click at [56, 118] on h4 "Održavanje [DATE] (4)" at bounding box center [83, 119] width 96 height 19
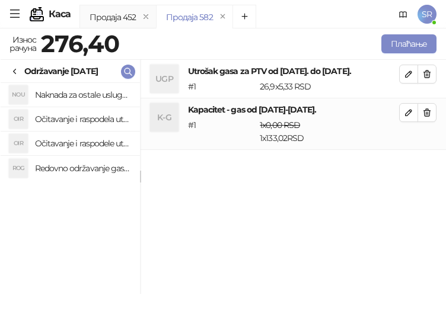
click at [104, 167] on h4 "Redovno održavanje gasne kotlarnice od [DATE]. do [DATE]." at bounding box center [83, 168] width 96 height 19
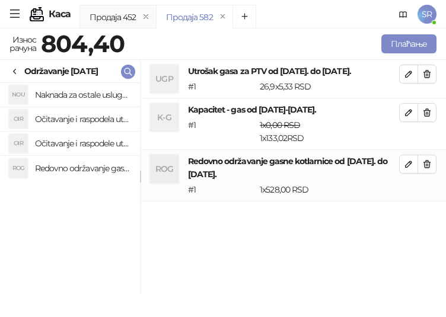
click at [103, 144] on h4 "Očitavanje i raspodele utrošene vode za PTV od [DATE]. do [DATE]." at bounding box center [83, 143] width 96 height 19
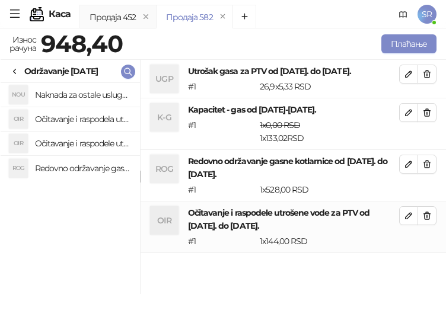
click at [100, 116] on h4 "Očitavanje i raspodela utrošene toplotne energije od [DATE]. do [DATE]." at bounding box center [83, 119] width 96 height 19
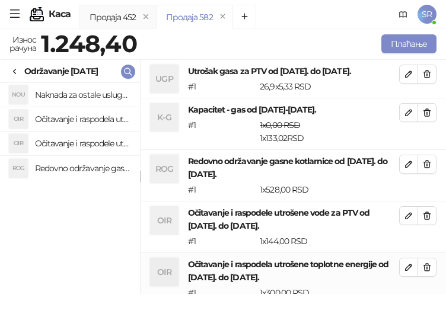
scroll to position [1, 0]
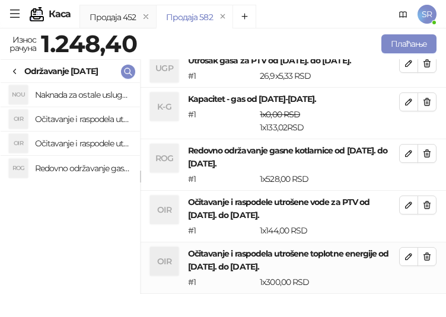
click at [94, 96] on h4 "Naknada za ostale usluge od [DATE]. do [DATE]." at bounding box center [83, 94] width 96 height 19
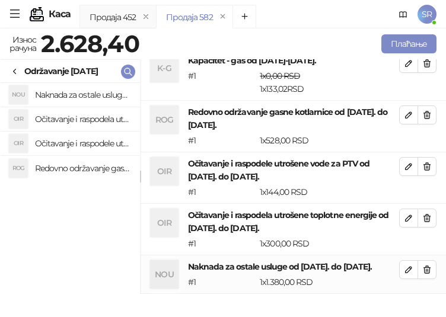
scroll to position [62, 0]
click at [416, 44] on button "Плаћање" at bounding box center [408, 43] width 55 height 19
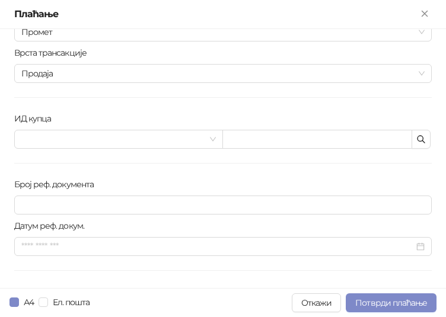
scroll to position [59, 0]
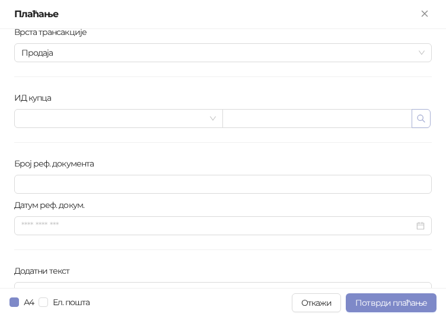
click at [416, 120] on icon "button" at bounding box center [420, 118] width 9 height 9
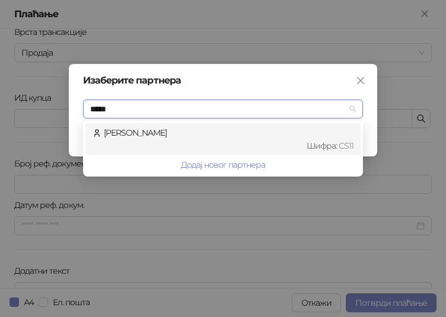
type input "******"
click at [142, 134] on div "[PERSON_NAME] : CS11" at bounding box center [223, 139] width 261 height 26
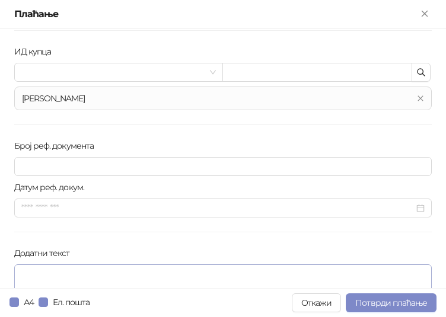
scroll to position [178, 0]
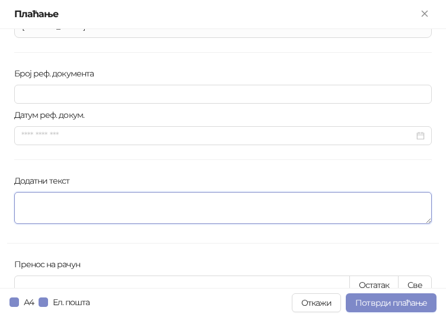
click at [41, 208] on textarea "Додатни текст" at bounding box center [223, 208] width 418 height 32
paste textarea "**********"
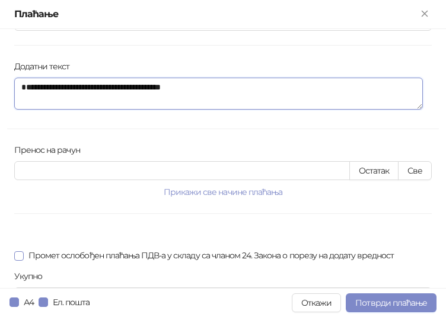
scroll to position [297, 0]
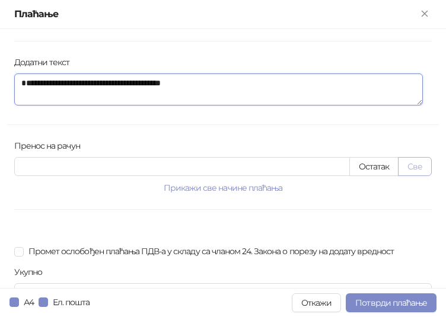
type textarea "**********"
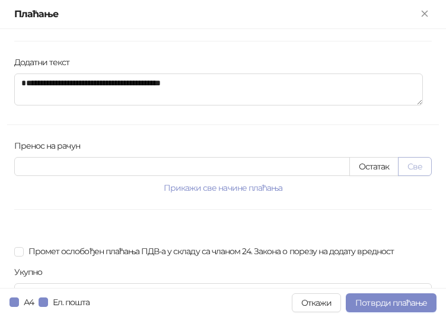
click at [416, 166] on button "Све" at bounding box center [415, 166] width 34 height 19
type input "******"
type input "****"
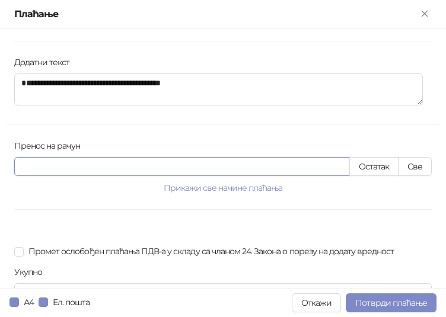
drag, startPoint x: 54, startPoint y: 171, endPoint x: -1, endPoint y: 167, distance: 55.3
click at [0, 167] on html "[PERSON_NAME] 3.11.3-710c028 Почетна Каса Каталог Документи Фискални рачуни Под…" at bounding box center [223, 158] width 446 height 317
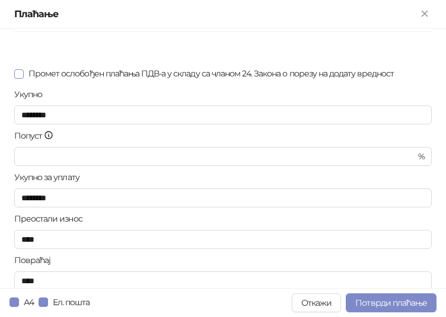
scroll to position [496, 0]
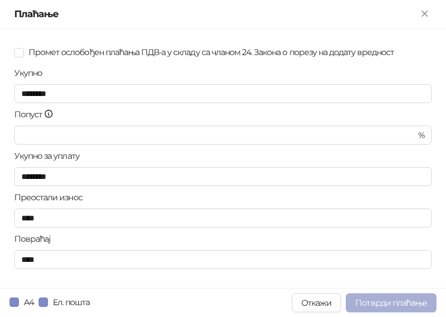
click at [384, 304] on span "Потврди плаћање" at bounding box center [391, 303] width 72 height 11
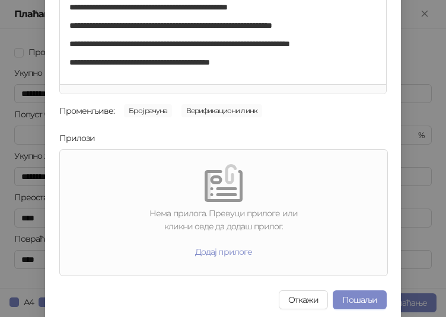
scroll to position [179, 0]
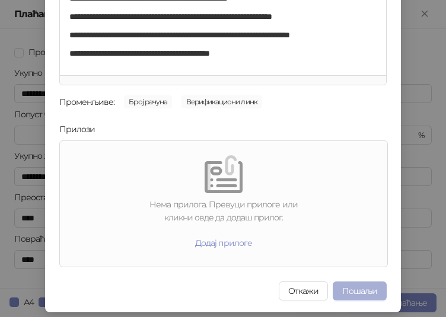
click at [355, 287] on button "Пошаљи" at bounding box center [360, 291] width 54 height 19
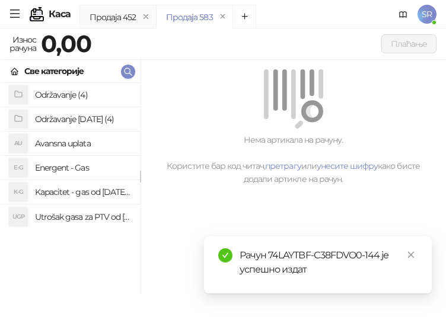
click at [17, 12] on icon "menu" at bounding box center [14, 13] width 11 height 11
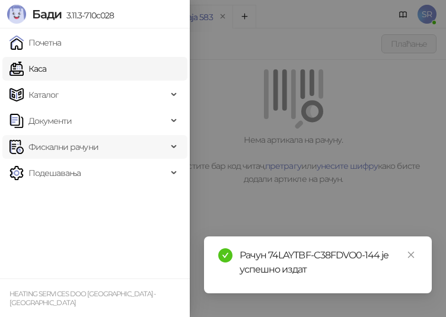
click at [59, 151] on span "Фискални рачуни" at bounding box center [63, 147] width 70 height 24
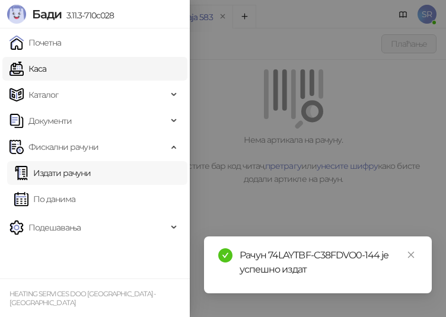
click at [71, 167] on link "Издати рачуни" at bounding box center [52, 173] width 77 height 24
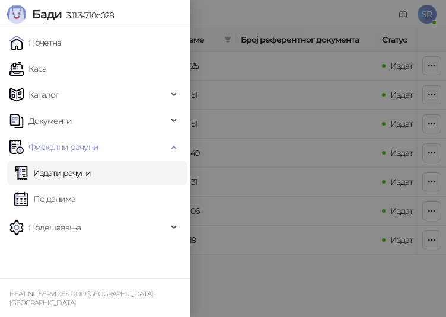
click at [72, 176] on link "Издати рачуни" at bounding box center [52, 173] width 77 height 24
click at [287, 98] on div at bounding box center [223, 158] width 446 height 317
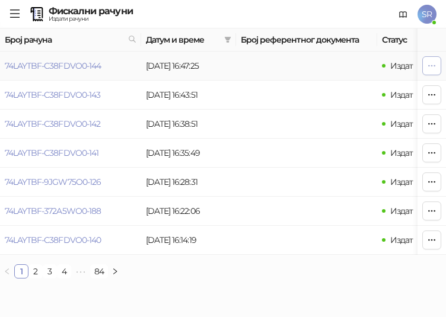
click at [435, 63] on icon "button" at bounding box center [431, 65] width 9 height 9
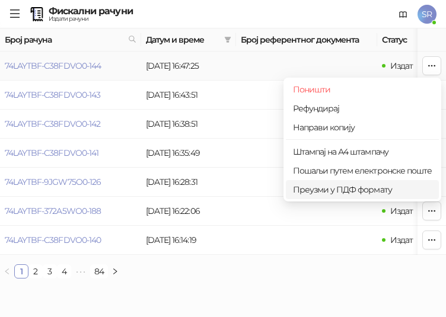
click at [343, 195] on span "Преузми у ПДФ формату" at bounding box center [362, 189] width 139 height 13
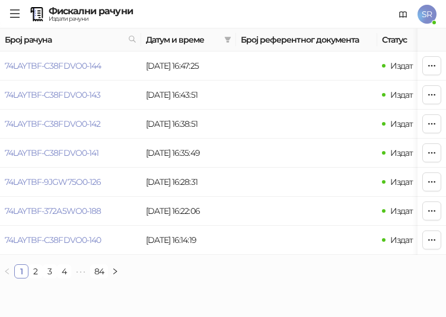
click at [14, 14] on icon "menu" at bounding box center [14, 13] width 9 height 8
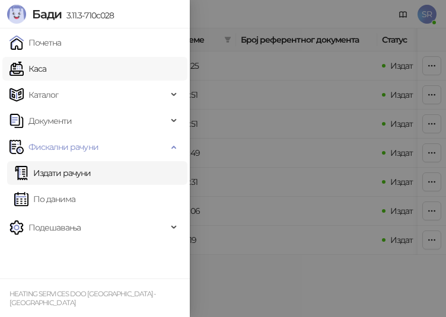
click at [46, 75] on link "Каса" at bounding box center [27, 69] width 37 height 24
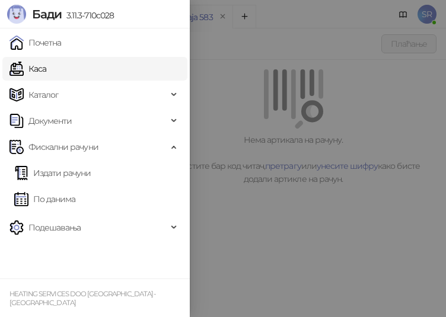
click at [261, 180] on div at bounding box center [223, 158] width 446 height 317
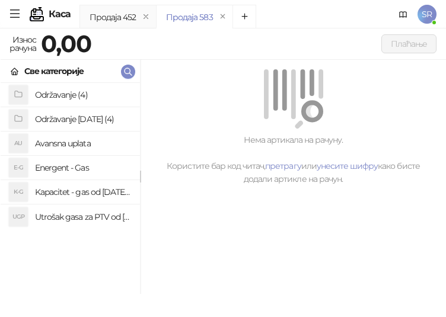
click at [90, 216] on h4 "Utrošak gasa za PTV od [DATE]. do [DATE]." at bounding box center [83, 217] width 96 height 19
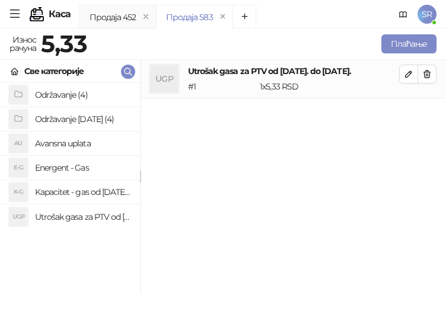
click at [94, 192] on h4 "Kapacitet - gas od [DATE]-[DATE]." at bounding box center [83, 192] width 96 height 19
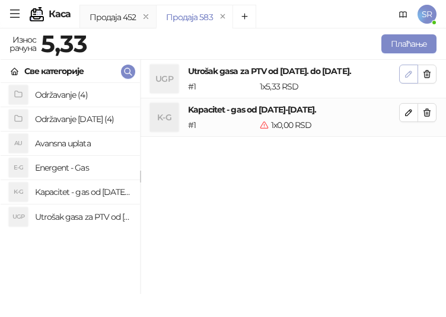
click at [412, 74] on icon "button" at bounding box center [408, 73] width 9 height 9
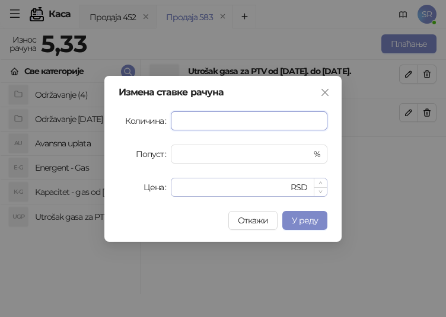
paste input "****"
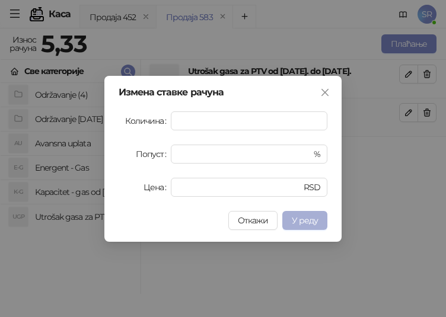
click at [314, 223] on span "У реду" at bounding box center [305, 220] width 26 height 11
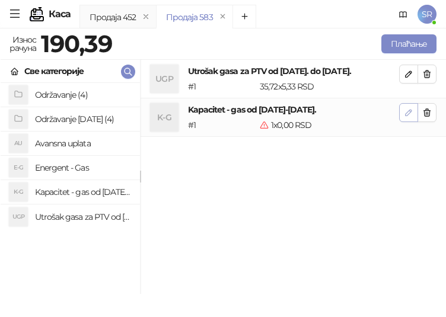
click at [410, 112] on icon "button" at bounding box center [408, 112] width 9 height 9
type input "*"
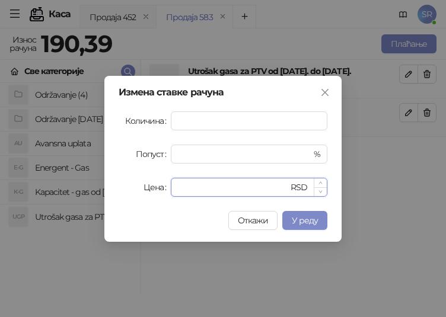
drag, startPoint x: 199, startPoint y: 187, endPoint x: 175, endPoint y: 188, distance: 24.4
click at [175, 188] on div "* RSD" at bounding box center [249, 187] width 157 height 19
paste input "*****"
type input "******"
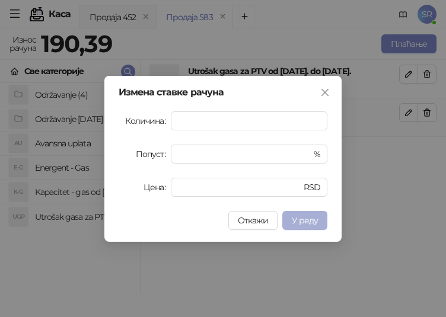
click at [295, 220] on span "У реду" at bounding box center [305, 220] width 26 height 11
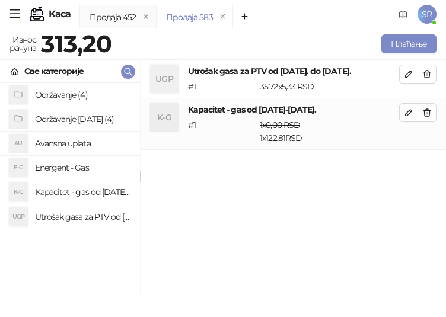
click at [75, 120] on h4 "Održavanje [DATE] (4)" at bounding box center [83, 119] width 96 height 19
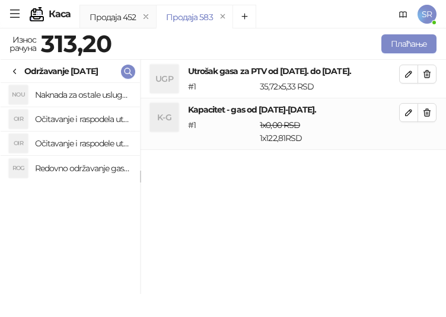
click at [92, 166] on h4 "Redovno održavanje gasne kotlarnice od [DATE]. do [DATE]." at bounding box center [83, 168] width 96 height 19
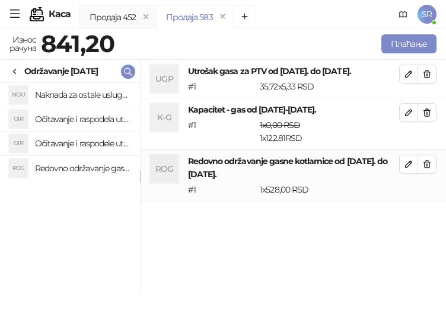
click at [89, 142] on h4 "Očitavanje i raspodele utrošene vode za PTV od [DATE]. do [DATE]." at bounding box center [83, 143] width 96 height 19
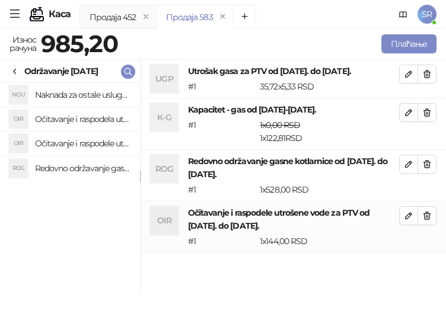
click at [90, 119] on h4 "Očitavanje i raspodela utrošene toplotne energije od [DATE]. do [DATE]." at bounding box center [83, 119] width 96 height 19
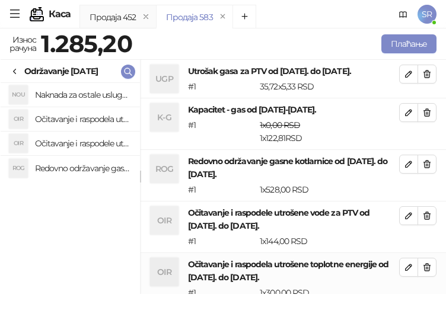
scroll to position [1, 0]
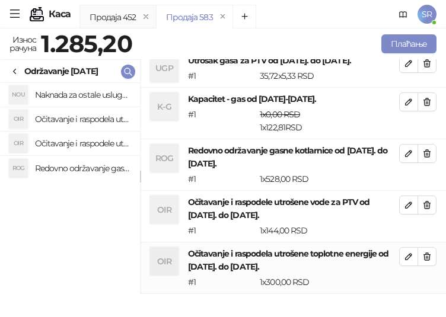
click at [94, 96] on h4 "Naknada za ostale usluge od [DATE]. do [DATE]." at bounding box center [83, 94] width 96 height 19
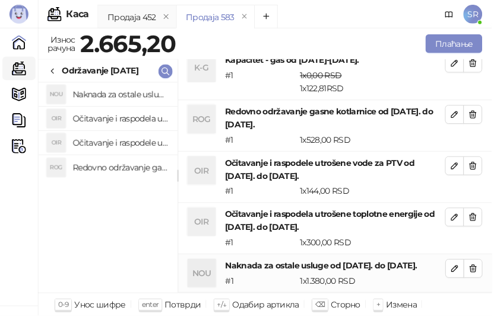
scroll to position [62, 0]
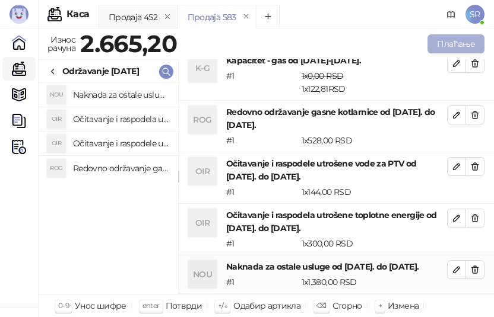
click at [441, 38] on button "Плаћање" at bounding box center [455, 43] width 57 height 19
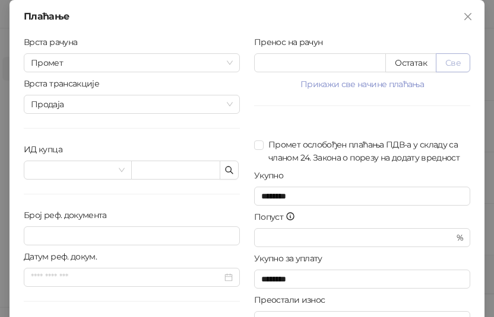
click at [447, 61] on button "Све" at bounding box center [452, 62] width 34 height 19
type input "******"
type input "****"
click at [226, 173] on icon "button" at bounding box center [228, 170] width 9 height 9
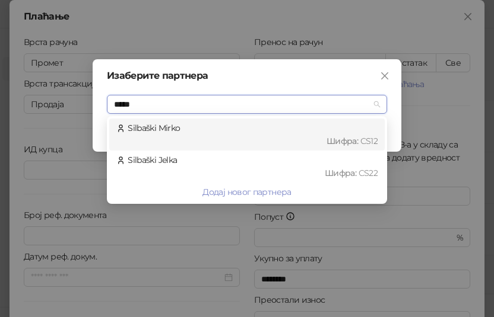
type input "******"
click at [184, 132] on div "[PERSON_NAME] : CS12" at bounding box center [246, 135] width 261 height 26
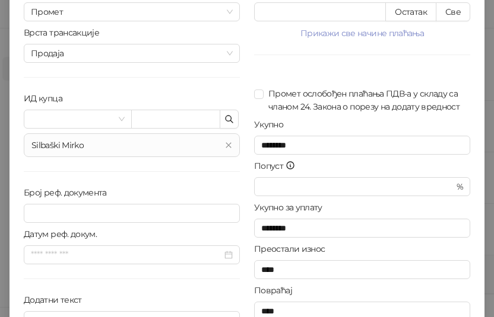
scroll to position [120, 0]
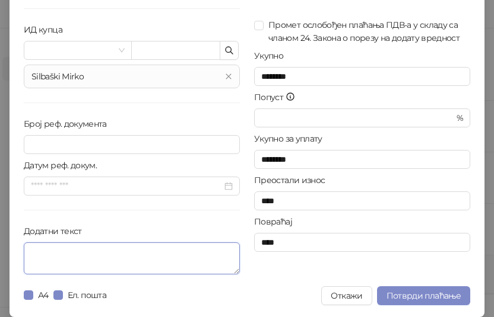
click at [109, 263] on textarea "Додатни текст" at bounding box center [132, 259] width 216 height 32
paste textarea "**********"
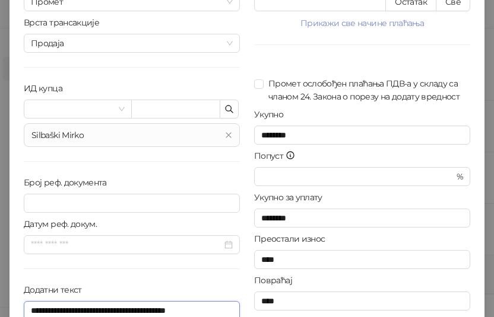
scroll to position [0, 0]
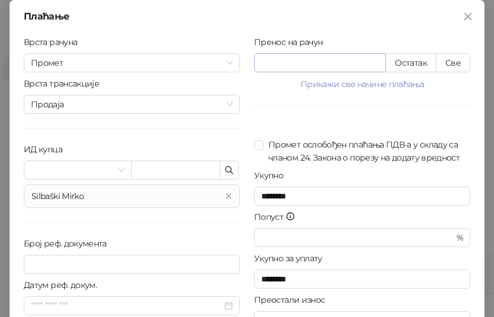
type textarea "**********"
drag, startPoint x: 306, startPoint y: 61, endPoint x: 248, endPoint y: 64, distance: 57.7
click at [248, 64] on div "Пренос на рачун ****** Остатак Све Прикажи све начине плаћања Платна картица * …" at bounding box center [362, 218] width 230 height 364
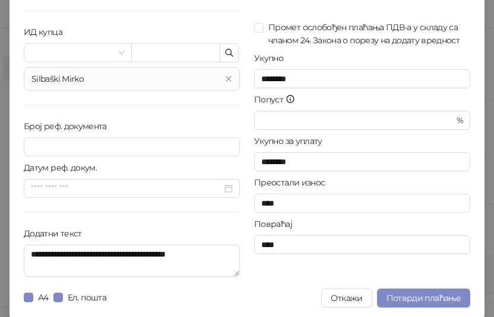
scroll to position [120, 0]
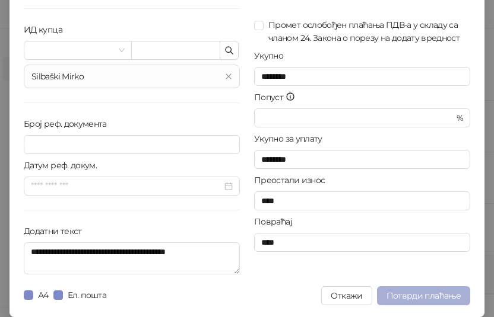
click at [421, 298] on span "Потврди плаћање" at bounding box center [423, 296] width 74 height 11
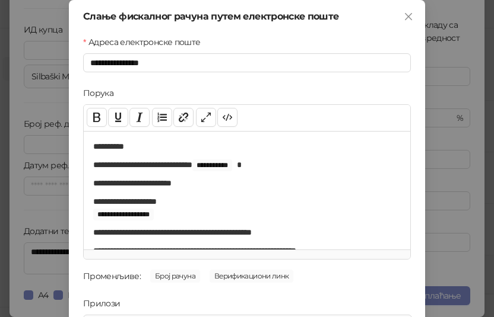
scroll to position [170, 0]
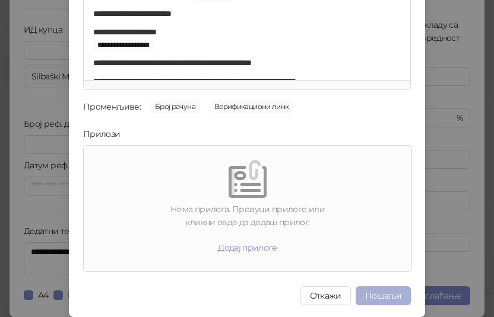
click at [373, 298] on button "Пошаљи" at bounding box center [382, 296] width 55 height 19
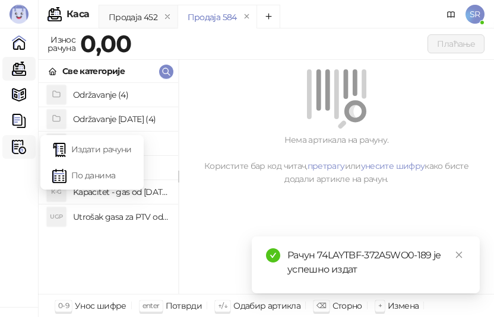
click at [15, 144] on img at bounding box center [19, 147] width 14 height 14
click at [117, 150] on link "Издати рачуни" at bounding box center [91, 150] width 79 height 24
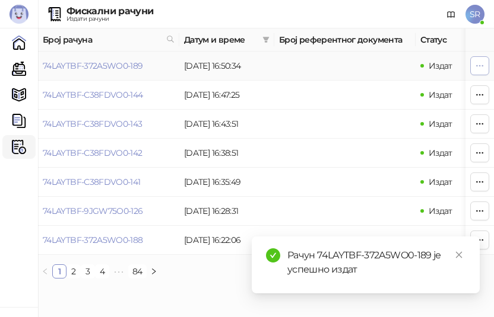
click at [484, 65] on button "button" at bounding box center [479, 65] width 19 height 19
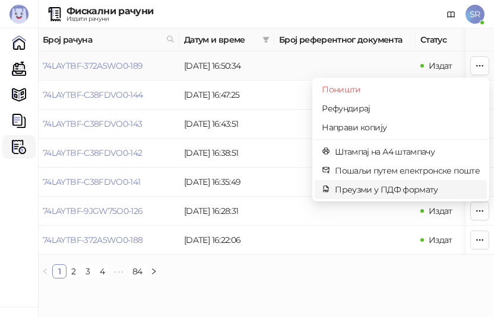
click at [386, 186] on span "Преузми у ПДФ формату" at bounding box center [407, 189] width 145 height 13
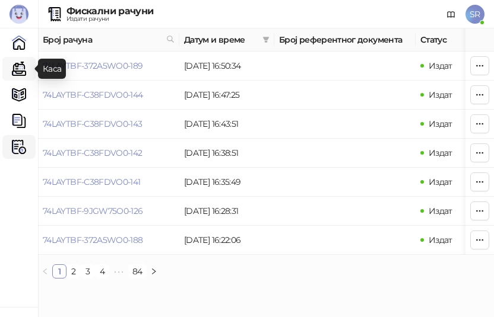
click at [23, 69] on link "Каса" at bounding box center [19, 69] width 24 height 24
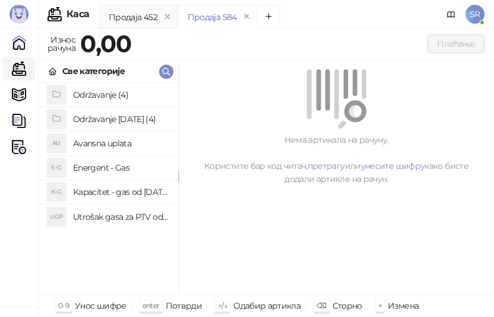
click at [127, 214] on h4 "Utrošak gasa za PTV od [DATE]. do [DATE]." at bounding box center [121, 217] width 96 height 19
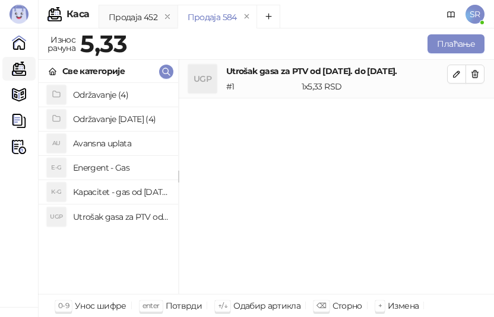
click at [126, 186] on h4 "Kapacitet - gas od [DATE]-[DATE]." at bounding box center [121, 192] width 96 height 19
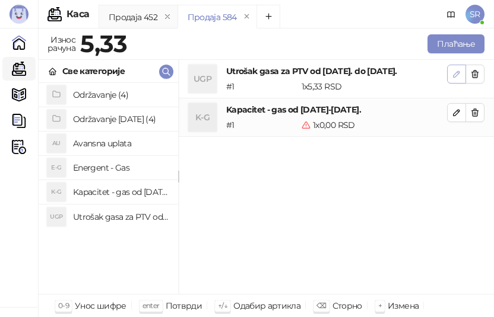
click at [457, 74] on icon "button" at bounding box center [456, 74] width 6 height 6
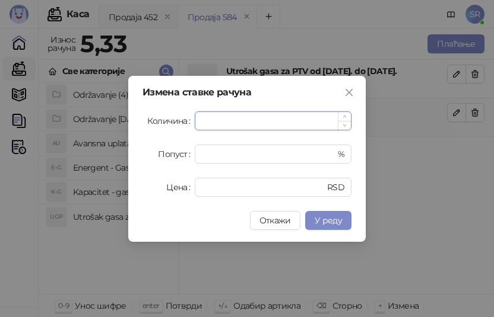
paste input "***"
click at [332, 217] on span "У реду" at bounding box center [327, 220] width 27 height 11
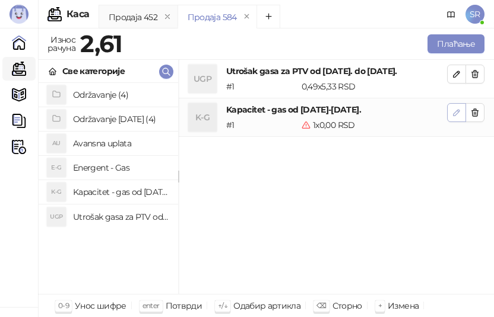
click at [454, 114] on icon "button" at bounding box center [455, 112] width 9 height 9
type input "*"
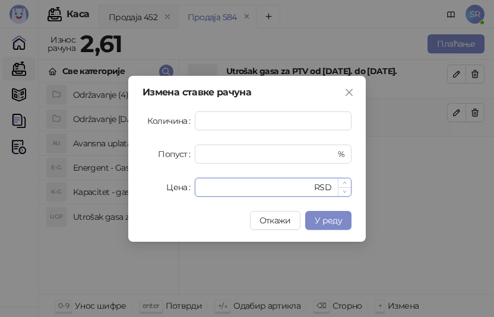
drag, startPoint x: 209, startPoint y: 184, endPoint x: 201, endPoint y: 189, distance: 9.1
click at [201, 189] on div "* RSD" at bounding box center [273, 187] width 157 height 19
paste input "*****"
type input "******"
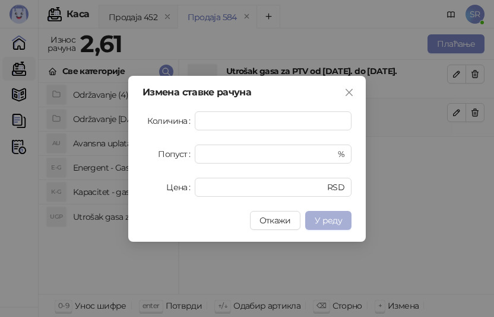
click at [333, 220] on span "У реду" at bounding box center [327, 220] width 27 height 11
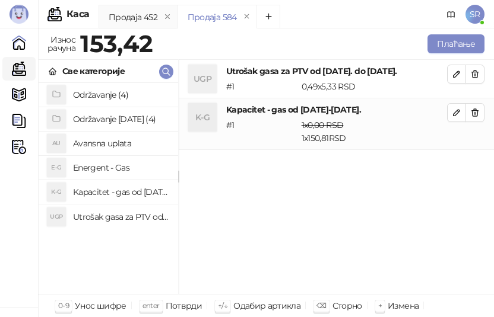
click at [113, 118] on h4 "Održavanje [DATE] (4)" at bounding box center [121, 119] width 96 height 19
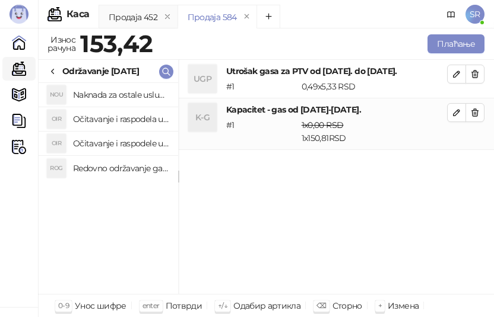
click at [116, 164] on h4 "Redovno održavanje gasne kotlarnice od [DATE]. do [DATE]." at bounding box center [121, 168] width 96 height 19
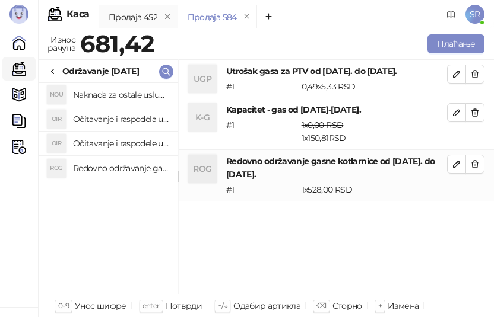
click at [117, 137] on h4 "Očitavanje i raspodele utrošene vode za PTV od [DATE]. do [DATE]." at bounding box center [121, 143] width 96 height 19
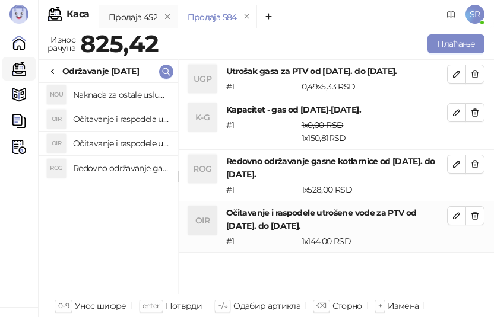
click at [115, 116] on h4 "Očitavanje i raspodela utrošene toplotne energije od [DATE]. do [DATE]." at bounding box center [121, 119] width 96 height 19
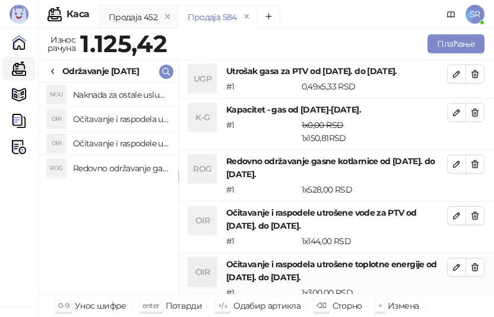
scroll to position [1, 0]
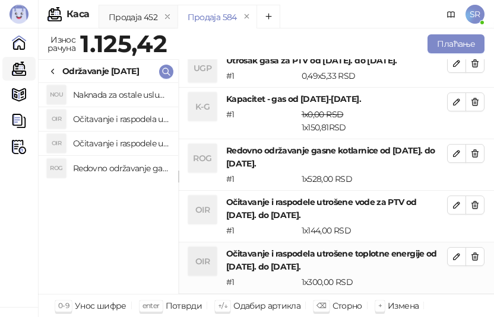
click at [115, 95] on h4 "Naknada za ostale usluge od [DATE]. do [DATE]." at bounding box center [121, 94] width 96 height 19
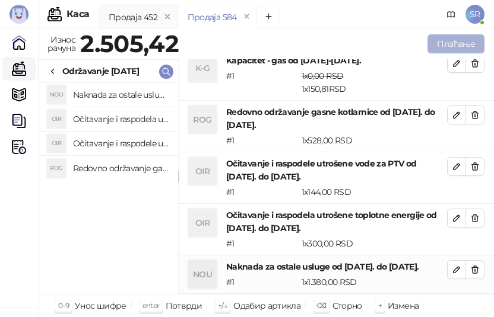
click at [458, 39] on button "Плаћање" at bounding box center [455, 43] width 57 height 19
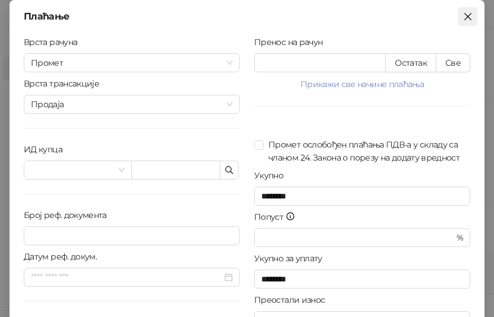
click at [463, 15] on icon "close" at bounding box center [467, 16] width 9 height 9
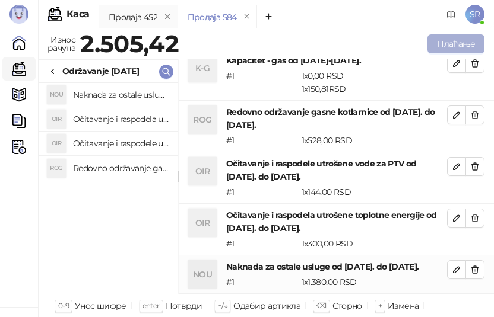
click at [444, 44] on button "Плаћање" at bounding box center [455, 43] width 57 height 19
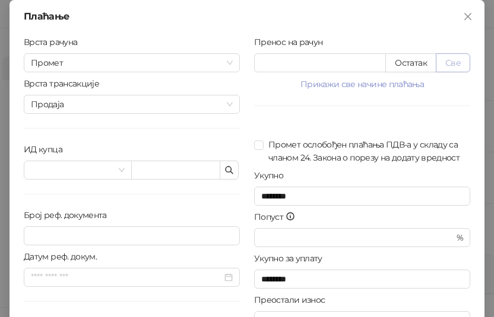
click at [457, 67] on button "Све" at bounding box center [452, 62] width 34 height 19
type input "*******"
type input "****"
drag, startPoint x: 294, startPoint y: 67, endPoint x: 255, endPoint y: 67, distance: 39.7
click at [255, 67] on input "*******" at bounding box center [320, 63] width 131 height 18
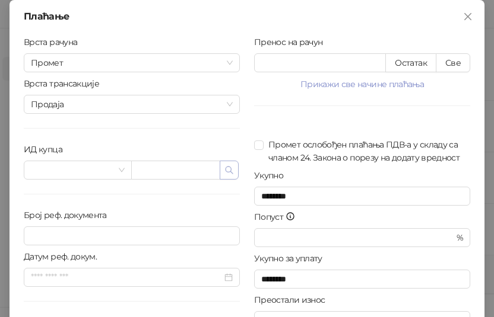
click at [224, 171] on icon "button" at bounding box center [228, 170] width 9 height 9
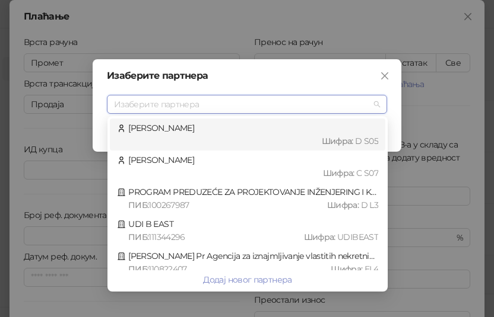
click at [182, 104] on input "search" at bounding box center [241, 105] width 255 height 18
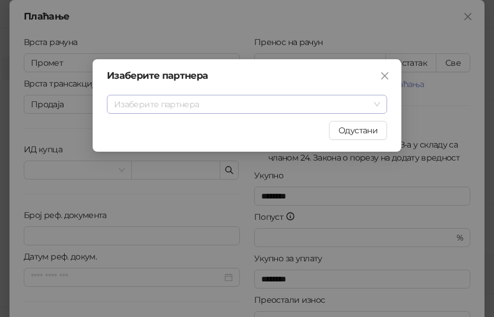
click at [150, 109] on input "search" at bounding box center [241, 105] width 255 height 18
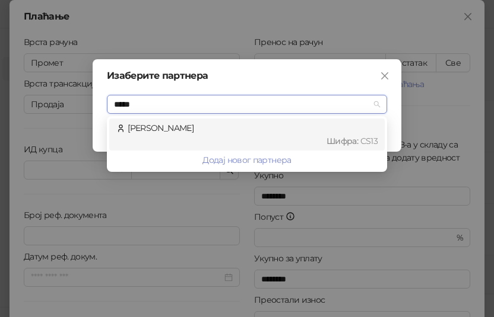
type input "******"
click at [151, 126] on div "[PERSON_NAME] : CS13" at bounding box center [246, 135] width 261 height 26
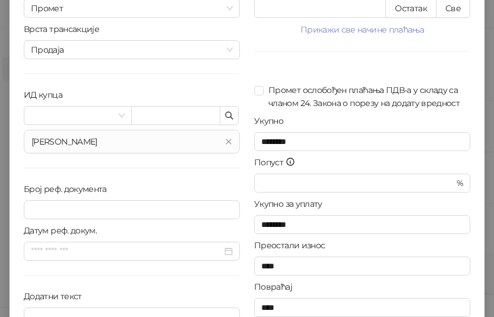
scroll to position [120, 0]
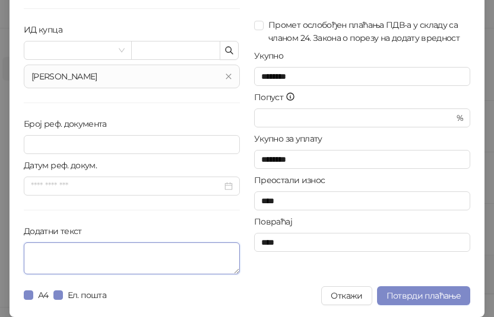
click at [131, 261] on textarea "Додатни текст" at bounding box center [132, 259] width 216 height 32
paste textarea "**********"
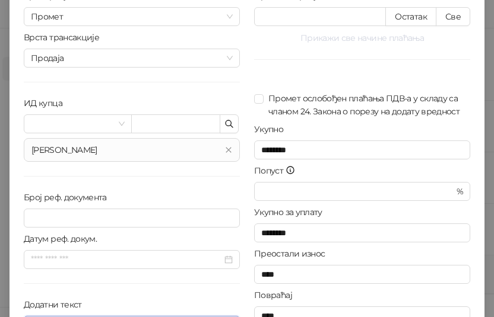
scroll to position [0, 0]
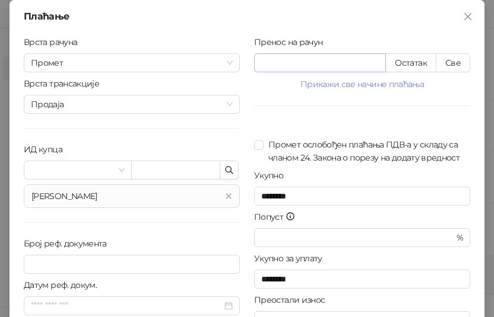
type textarea "**********"
drag, startPoint x: 292, startPoint y: 62, endPoint x: 239, endPoint y: 66, distance: 53.6
click at [239, 66] on div "**********" at bounding box center [247, 218] width 460 height 364
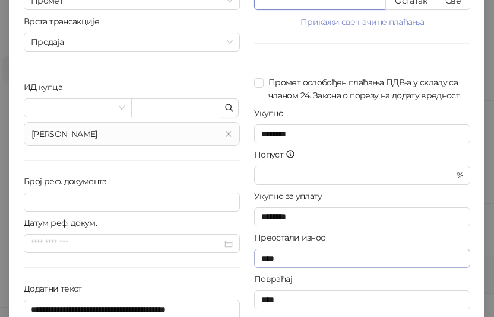
scroll to position [120, 0]
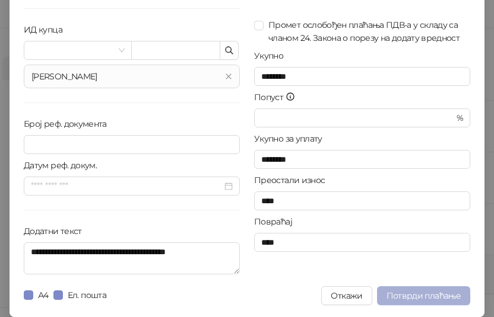
click at [413, 296] on span "Потврди плаћање" at bounding box center [423, 296] width 74 height 11
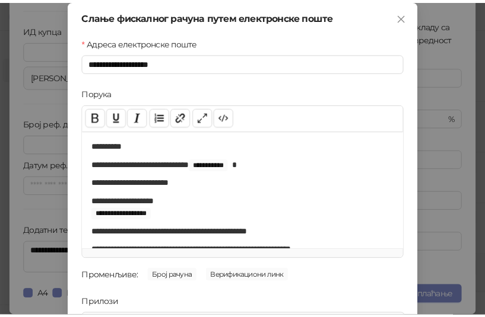
scroll to position [170, 0]
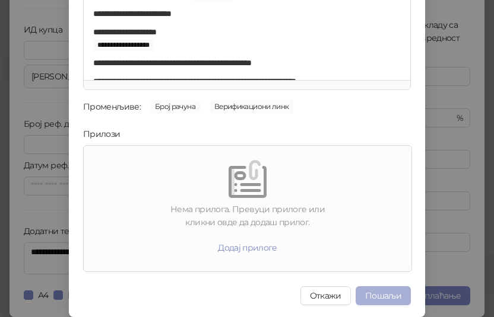
click at [383, 294] on button "Пошаљи" at bounding box center [382, 296] width 55 height 19
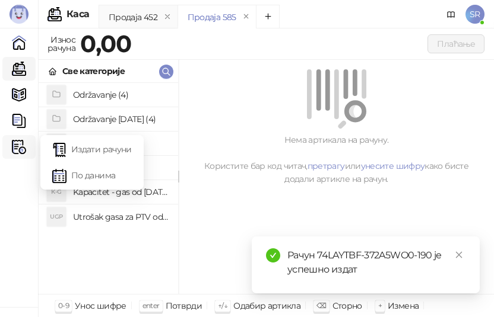
click at [14, 144] on img at bounding box center [19, 147] width 14 height 14
click at [85, 144] on link "Издати рачуни" at bounding box center [91, 150] width 79 height 24
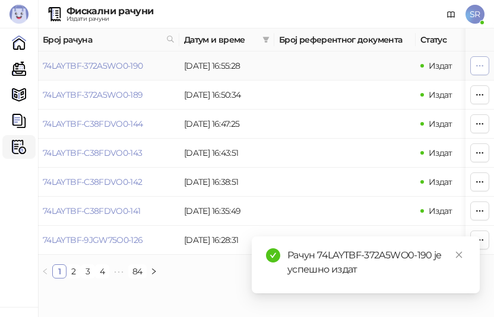
click at [484, 63] on button "button" at bounding box center [479, 65] width 19 height 19
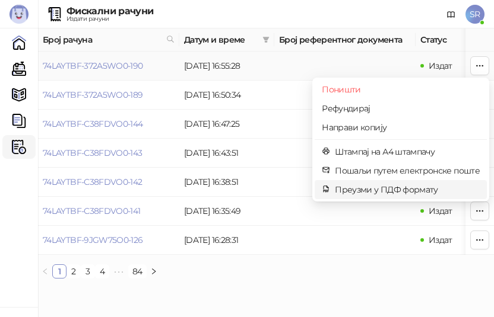
click at [372, 190] on span "Преузми у ПДФ формату" at bounding box center [407, 189] width 145 height 13
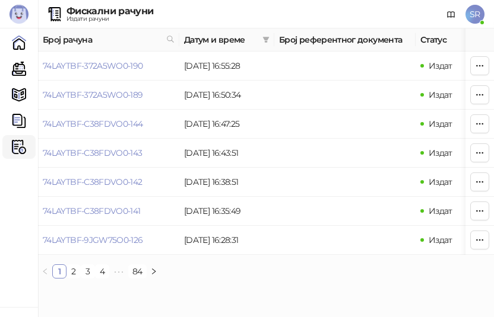
click at [247, 288] on div "Број рачуна Датум и време Број референтног документа Статус Врста рачуна Врста …" at bounding box center [266, 158] width 456 height 260
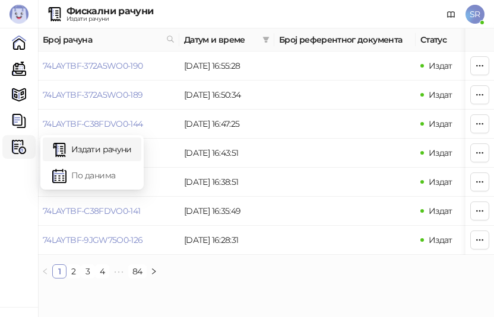
click at [20, 143] on img at bounding box center [19, 147] width 14 height 14
click at [91, 177] on link "По данима" at bounding box center [91, 176] width 79 height 24
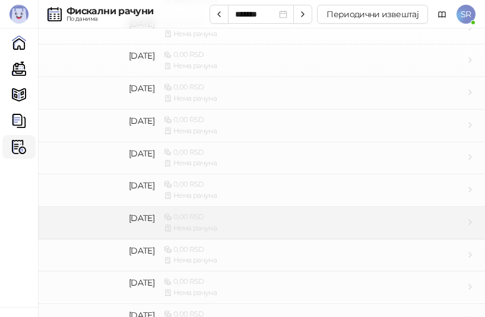
scroll to position [716, 0]
